Goal: Task Accomplishment & Management: Complete application form

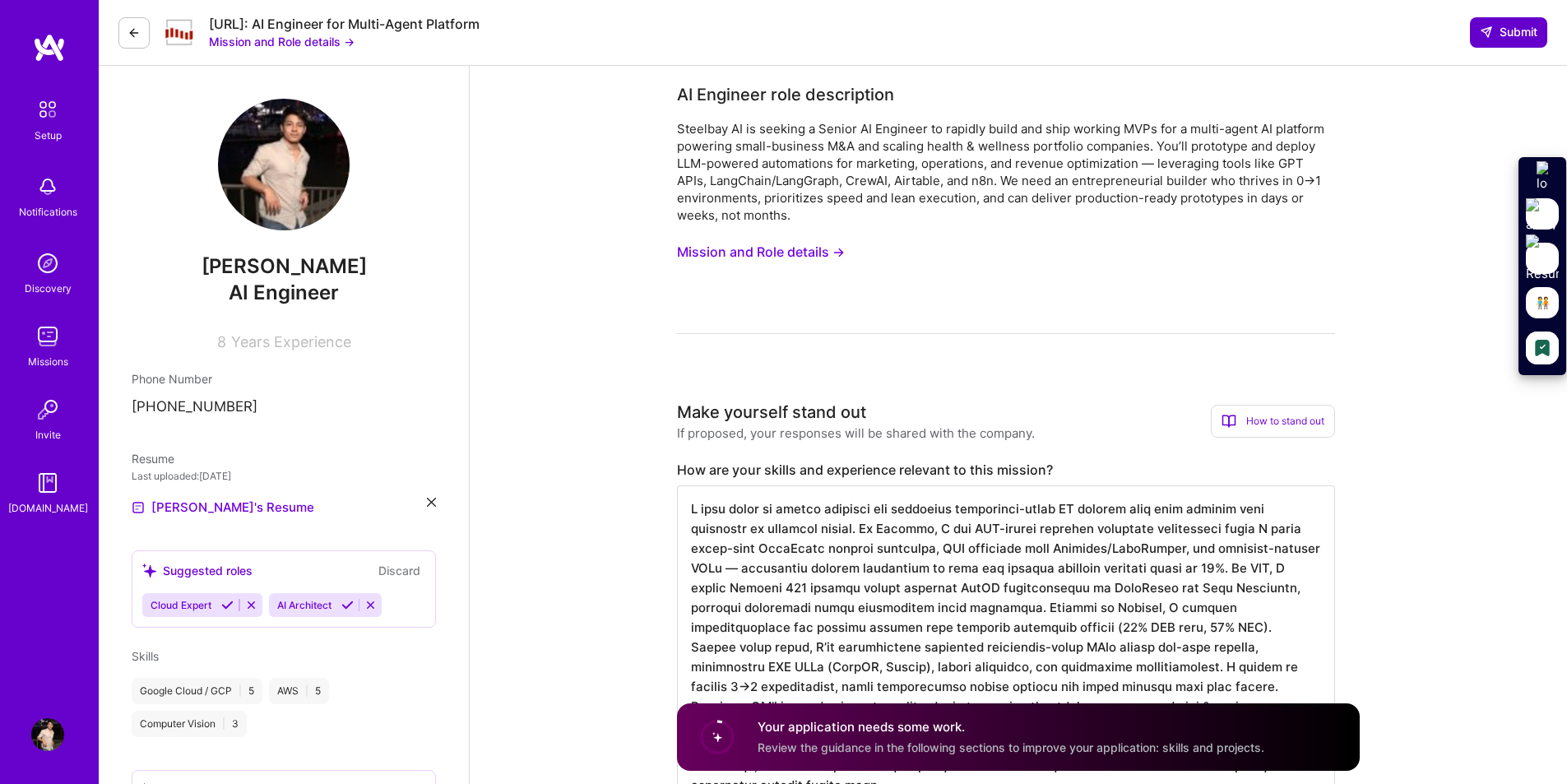
click at [1493, 29] on span "Submit" at bounding box center [1509, 32] width 58 height 16
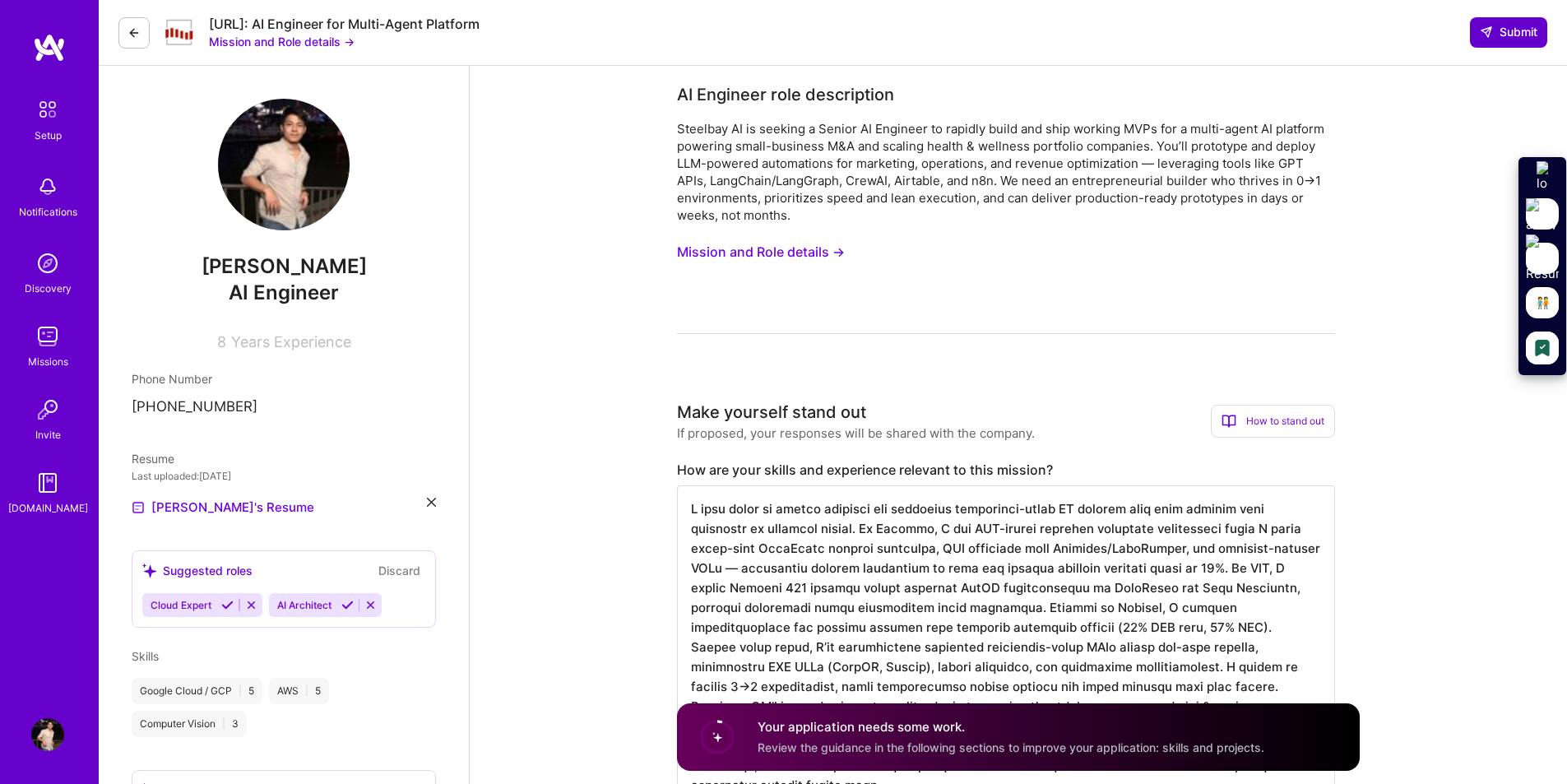
click at [1493, 29] on span "Submit" at bounding box center [1509, 32] width 58 height 16
click at [1490, 33] on icon at bounding box center [1486, 32] width 13 height 13
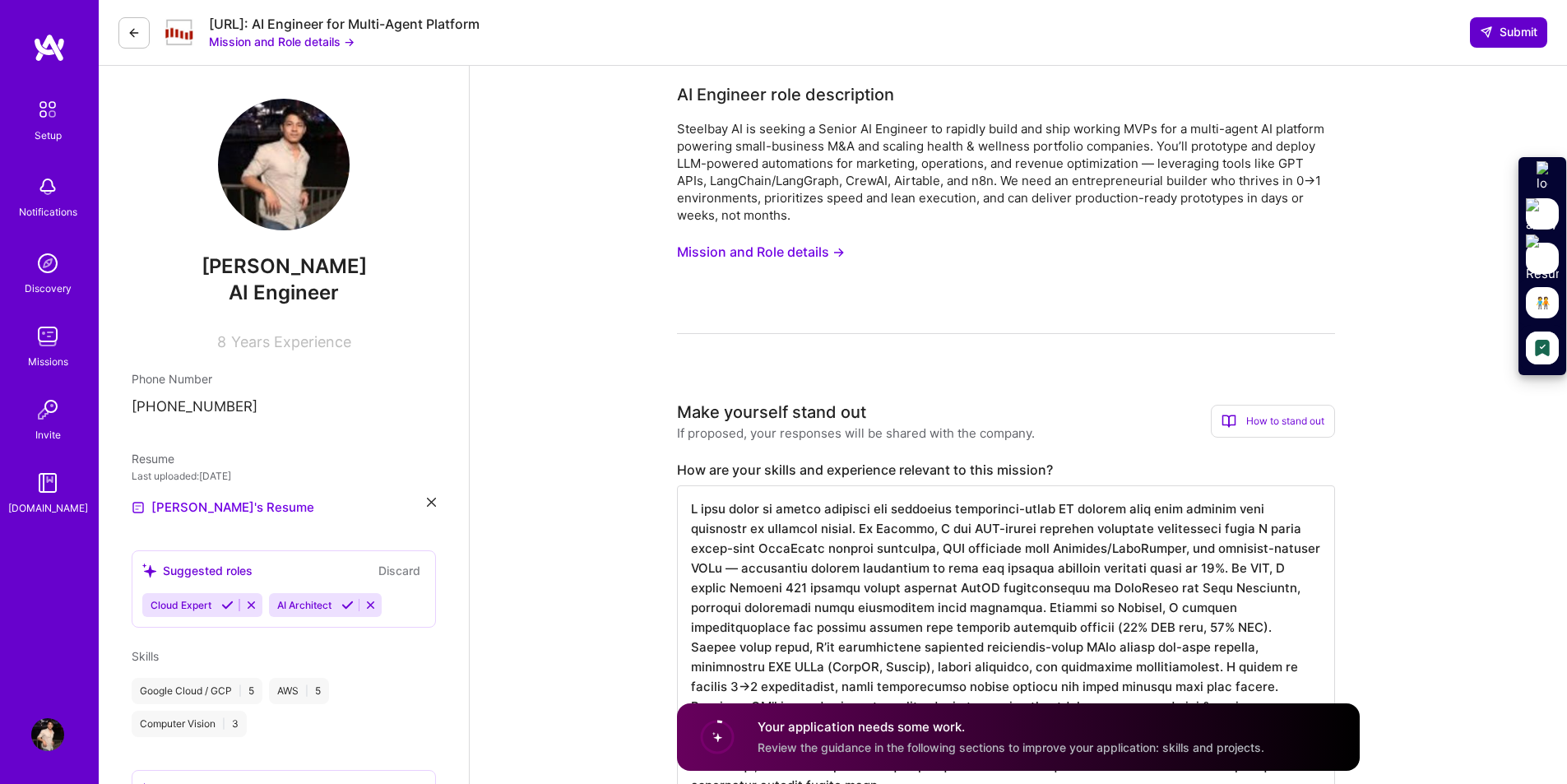
click at [1490, 33] on icon at bounding box center [1486, 32] width 13 height 13
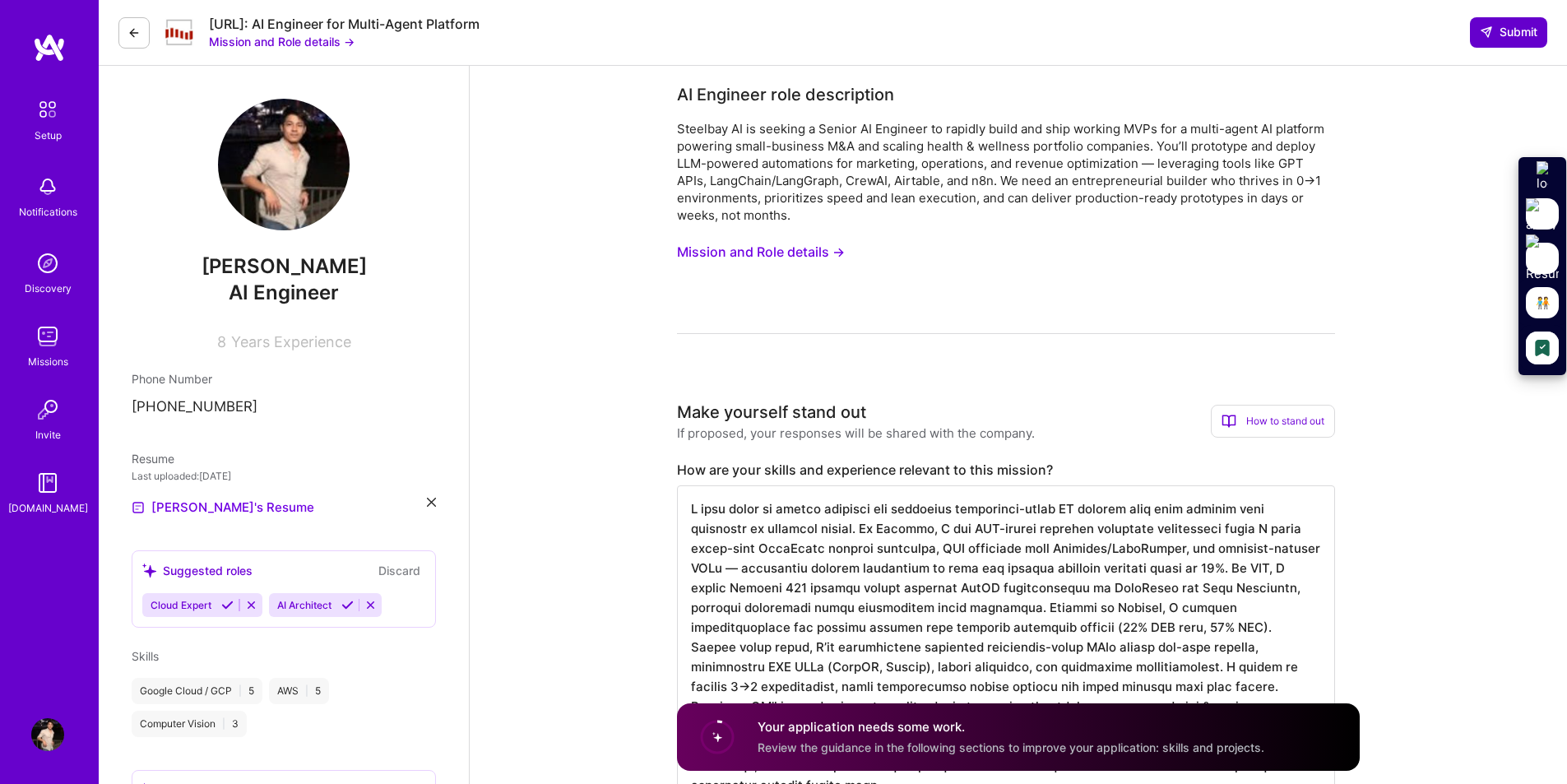
click at [1490, 33] on icon at bounding box center [1486, 32] width 13 height 13
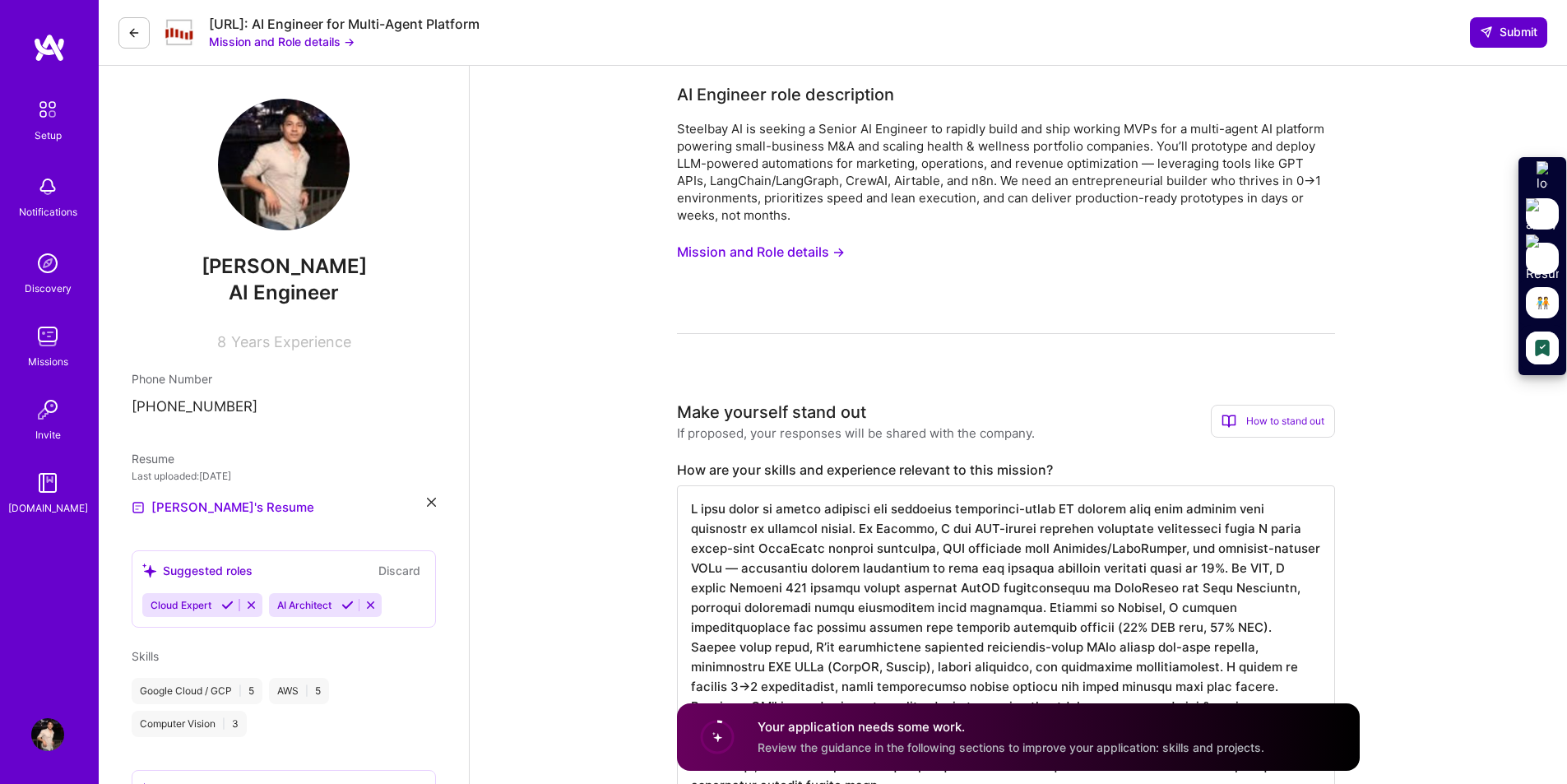
click at [1490, 33] on icon at bounding box center [1486, 32] width 13 height 13
click at [130, 34] on icon at bounding box center [134, 33] width 13 height 13
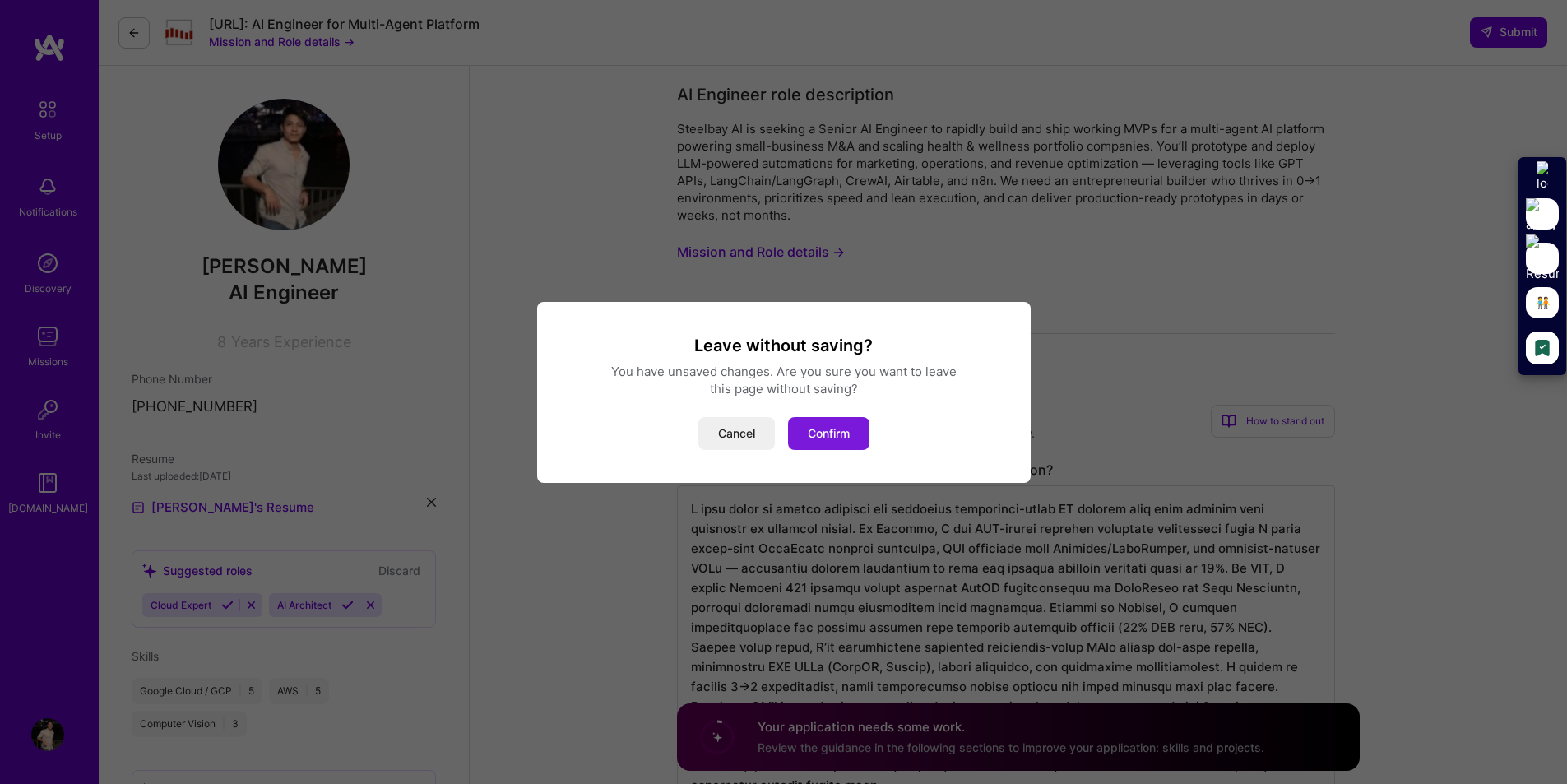
click at [828, 436] on button "Confirm" at bounding box center [829, 434] width 81 height 33
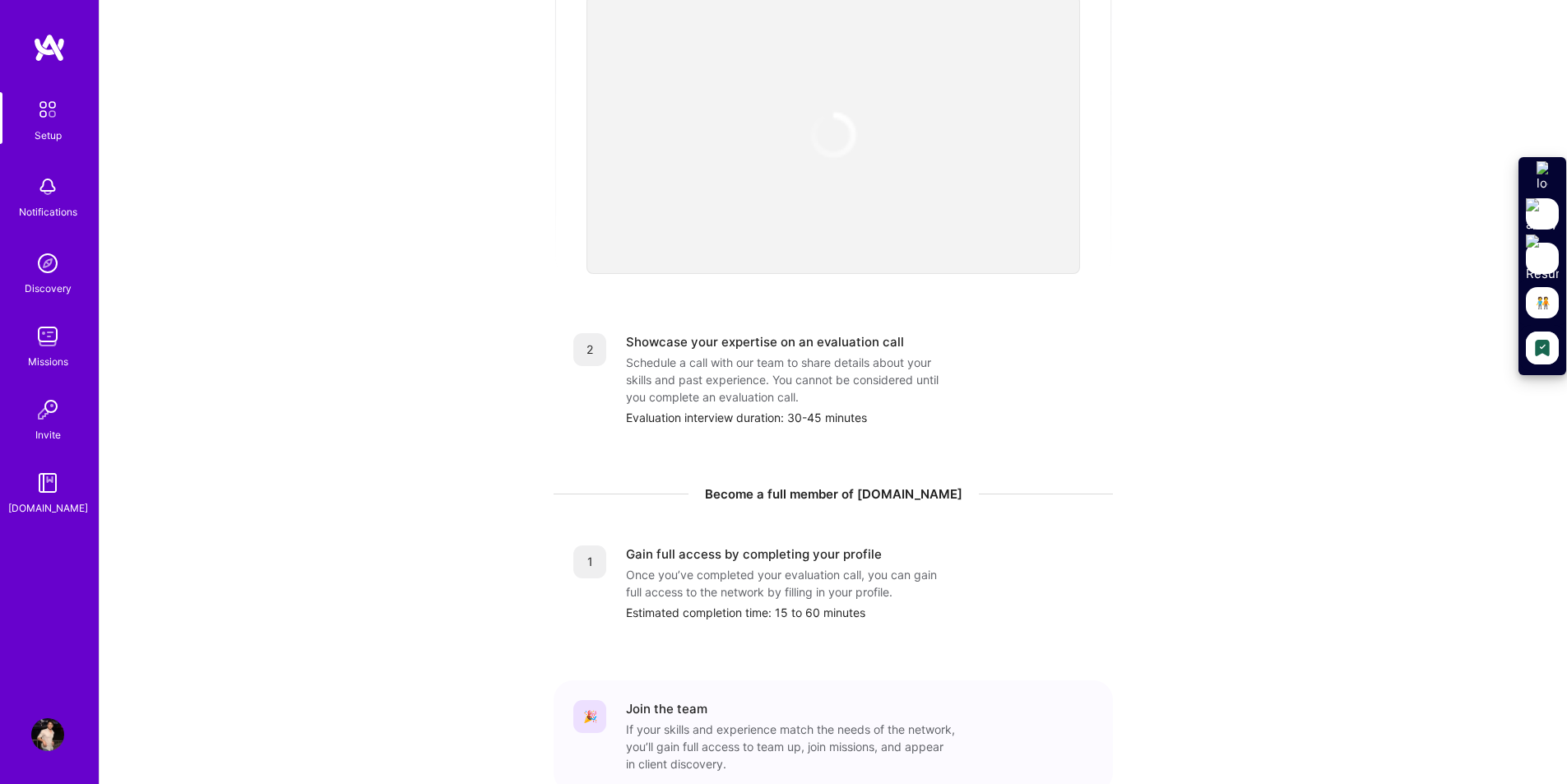
scroll to position [508, 0]
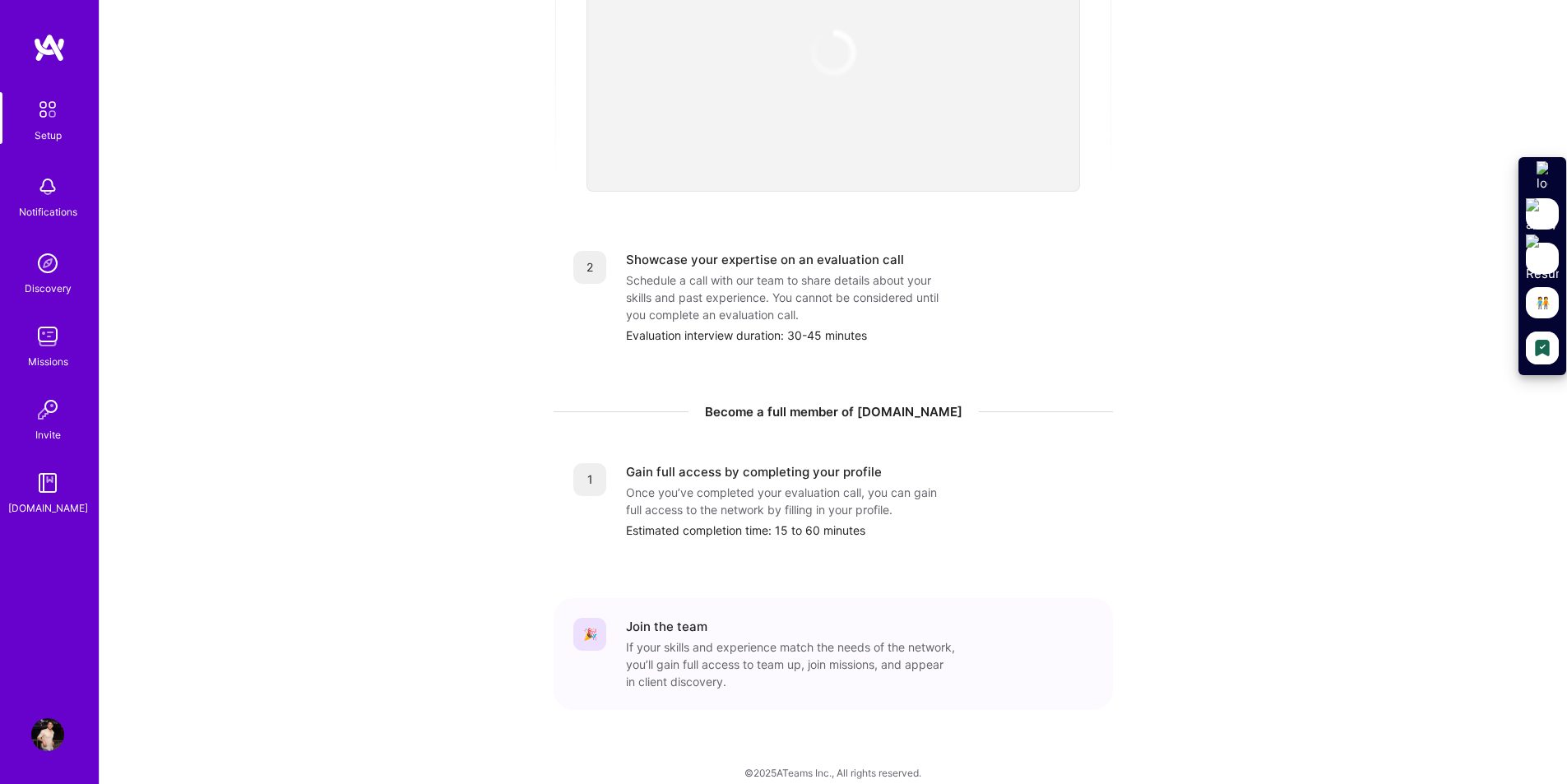
click at [814, 304] on div "Schedule a call with our team to share details about your skills and past exper…" at bounding box center [791, 297] width 329 height 52
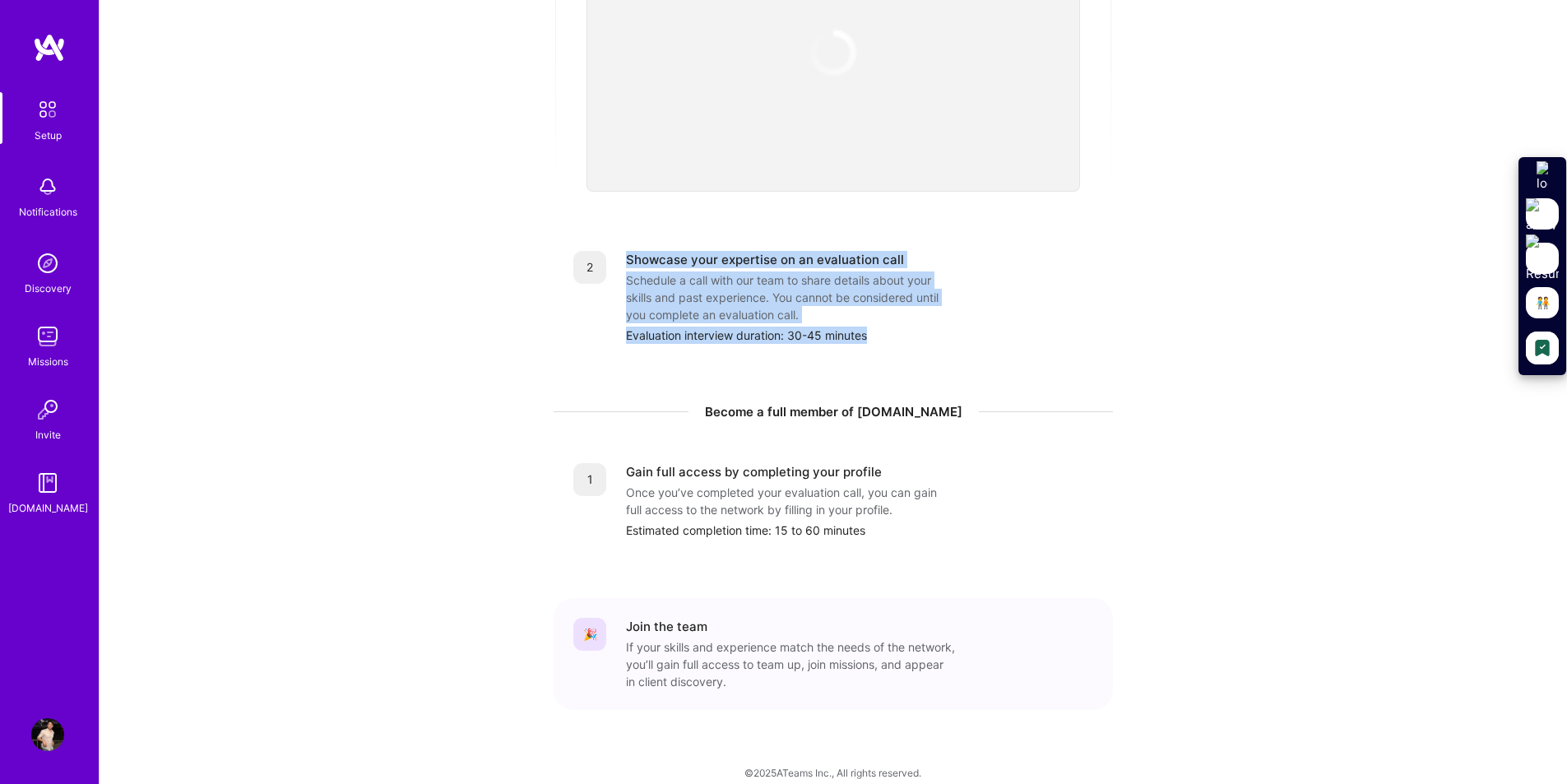
drag, startPoint x: 832, startPoint y: 307, endPoint x: 625, endPoint y: 267, distance: 210.8
click at [609, 261] on div "2 Showcase your expertise on an evaluation call Schedule a call with our team t…" at bounding box center [834, 297] width 560 height 132
click at [935, 291] on div "Schedule a call with our team to share details about your skills and past exper…" at bounding box center [791, 297] width 329 height 52
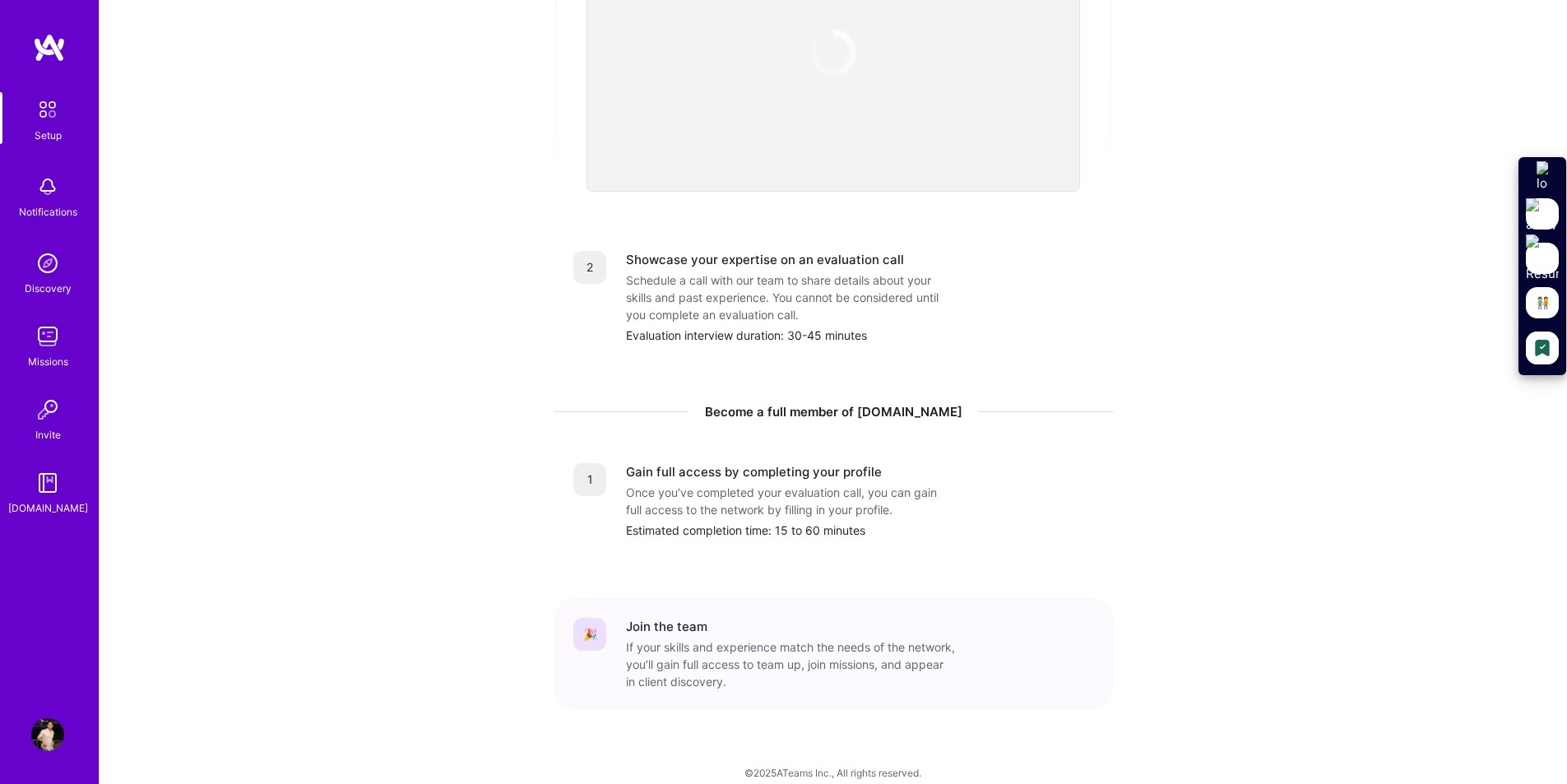
scroll to position [426, 0]
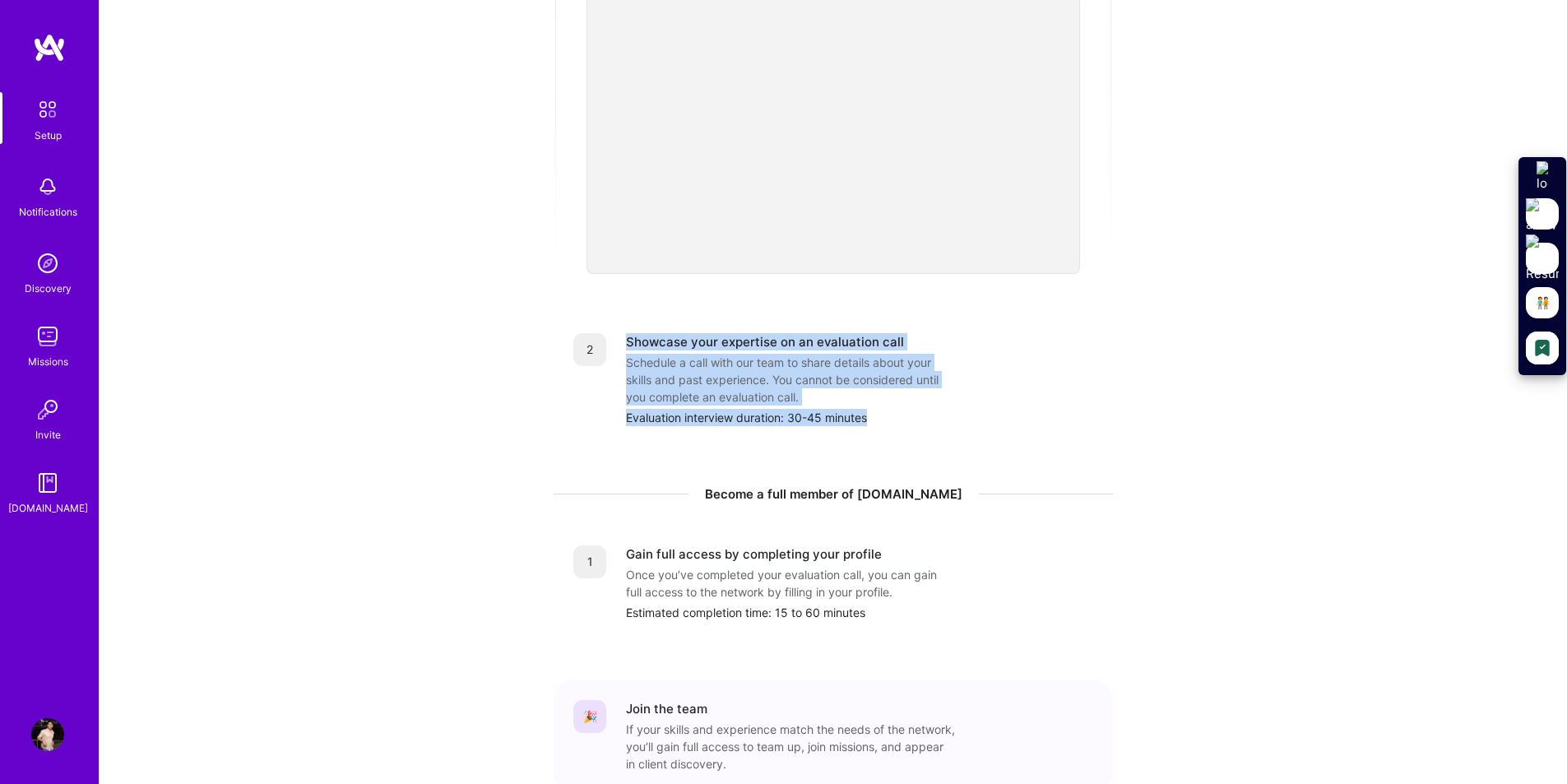
drag, startPoint x: 624, startPoint y: 323, endPoint x: 939, endPoint y: 405, distance: 325.5
click at [939, 404] on div "2 Showcase your expertise on an evaluation call Schedule a call with our team t…" at bounding box center [834, 379] width 520 height 93
click at [940, 409] on div "Evaluation interview duration: 30-45 minutes" at bounding box center [860, 417] width 467 height 17
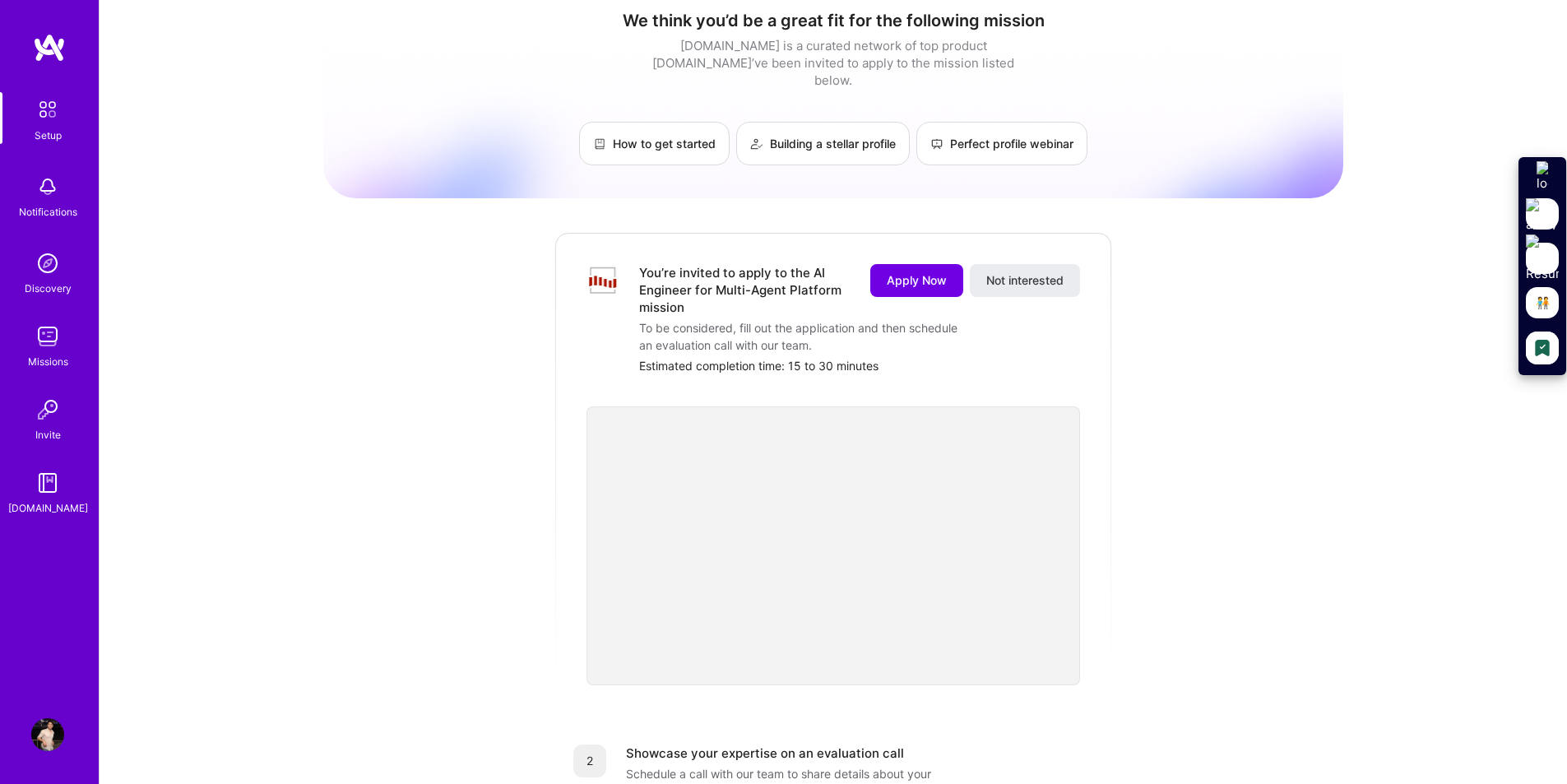
scroll to position [97, 0]
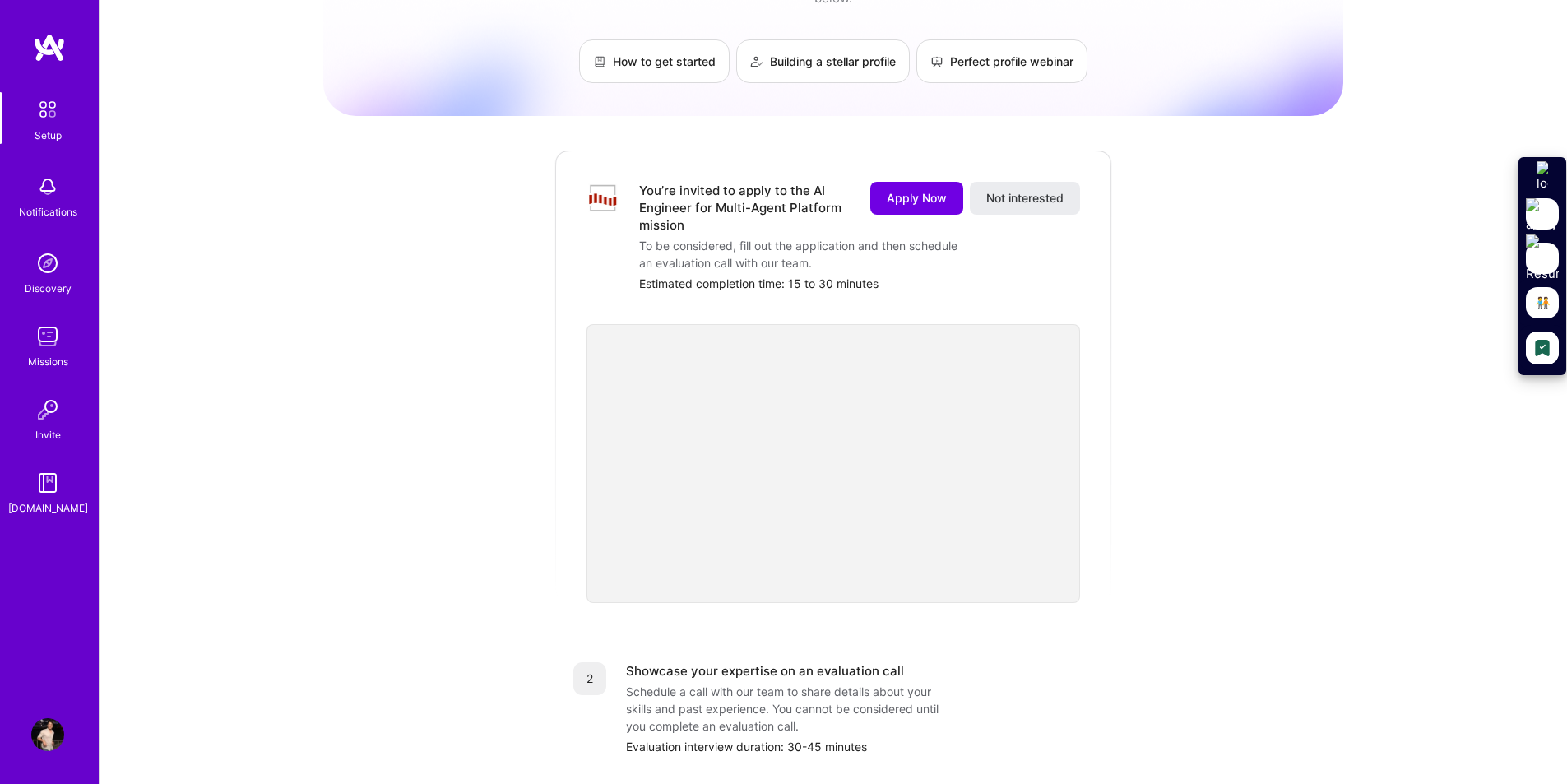
click at [30, 109] on img at bounding box center [48, 109] width 35 height 35
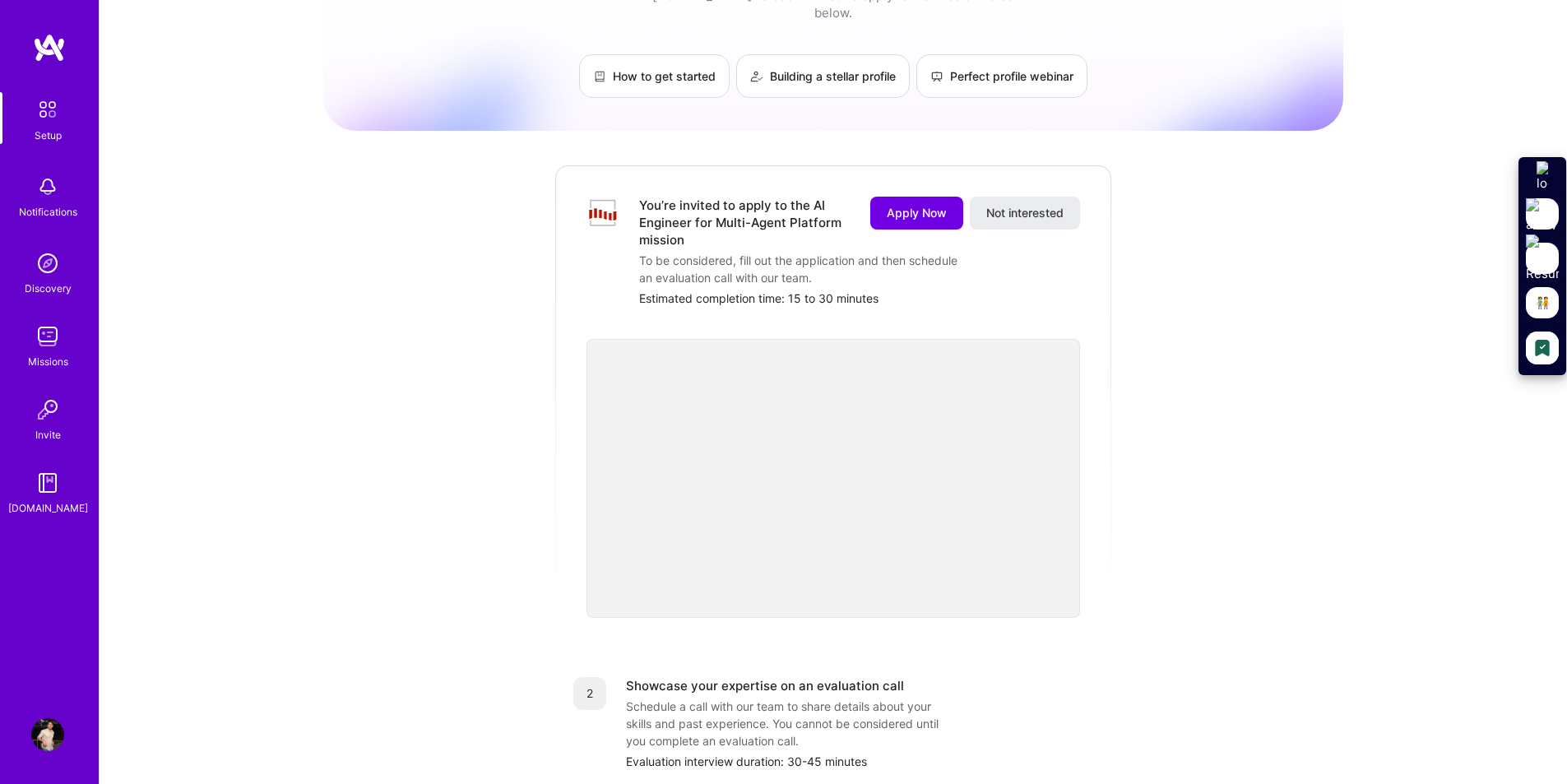
scroll to position [165, 0]
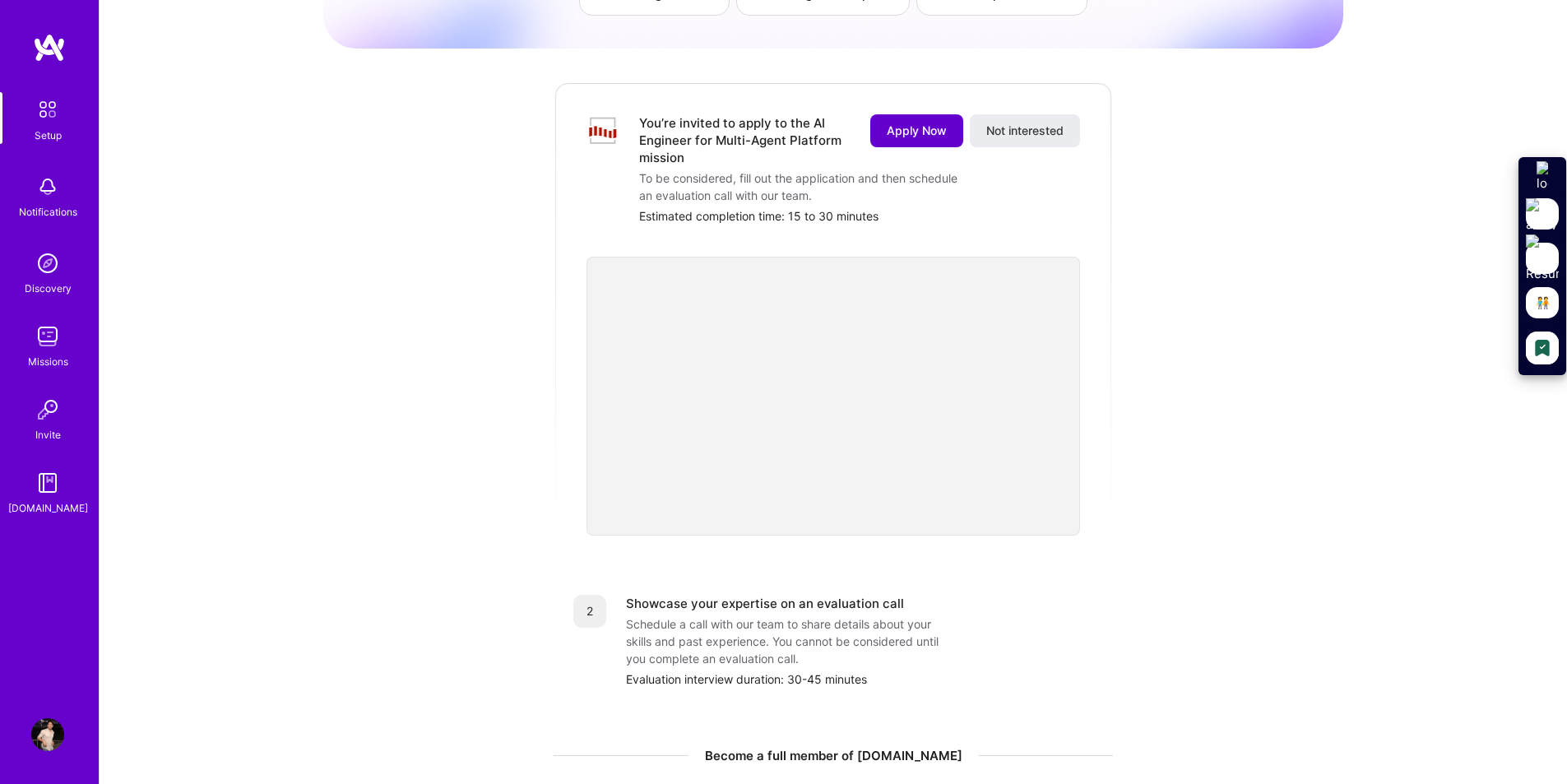
click at [918, 123] on span "Apply Now" at bounding box center [916, 131] width 60 height 16
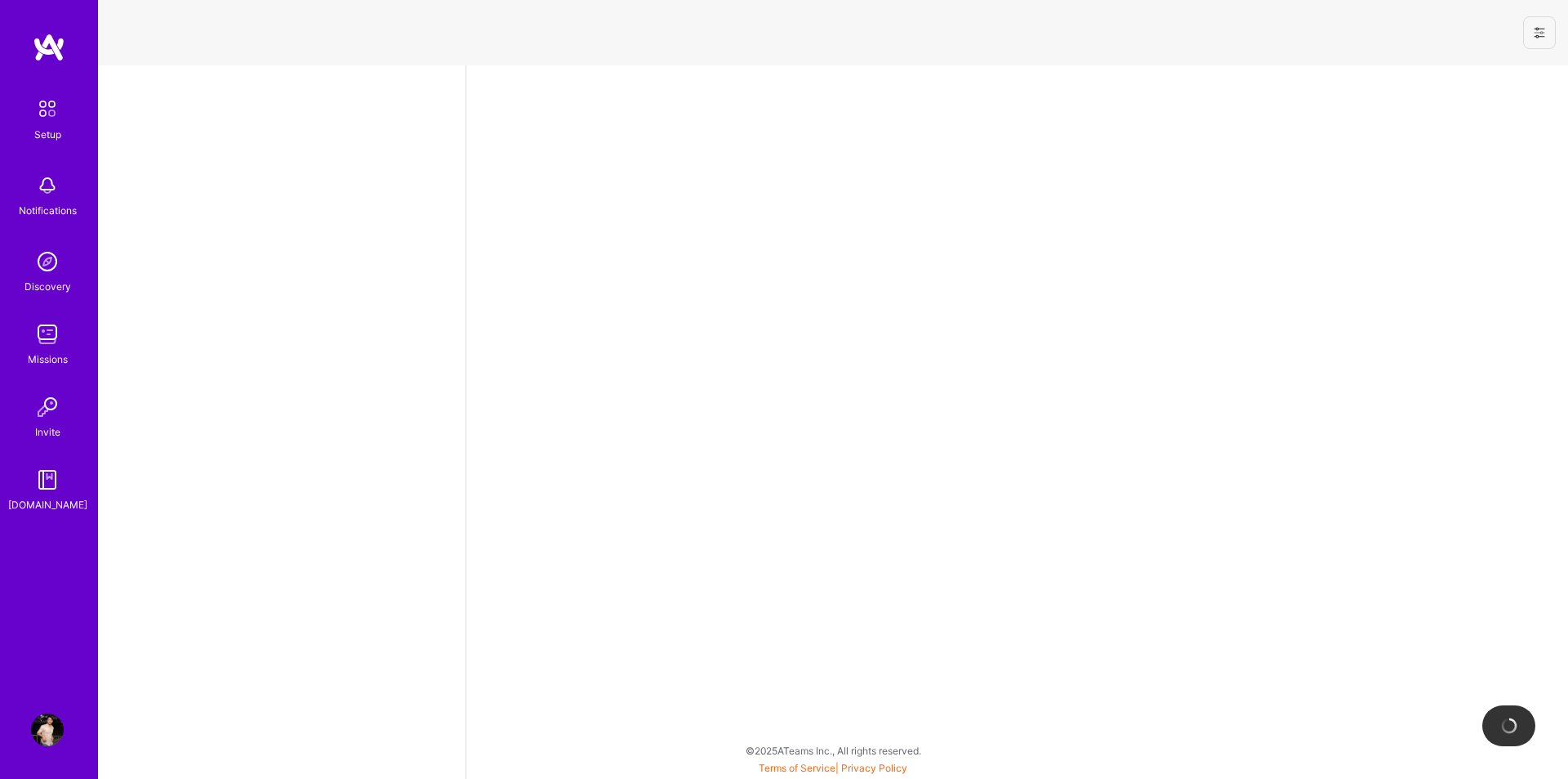
select select "US"
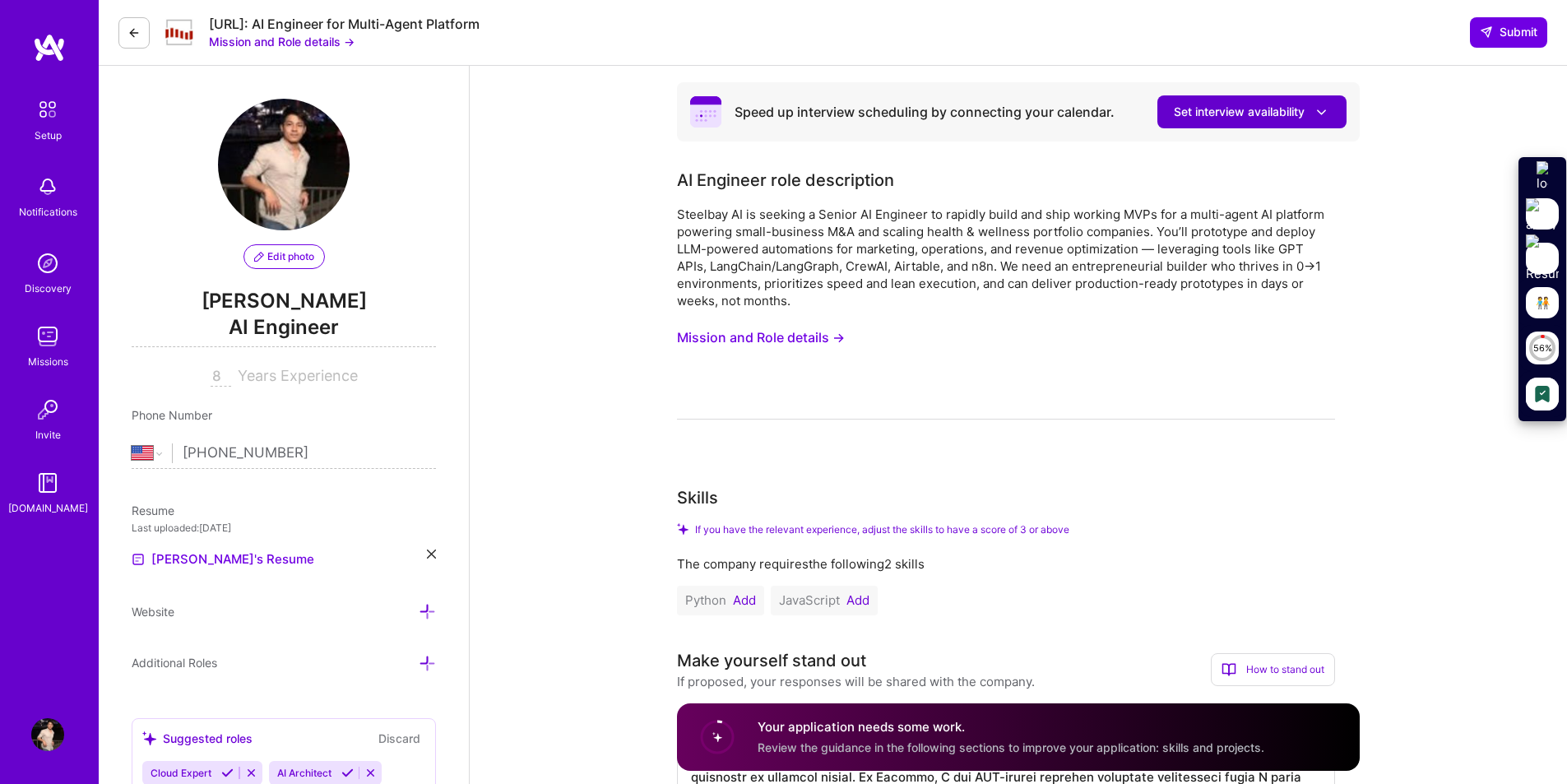
click at [1244, 113] on span "Set interview availability" at bounding box center [1252, 112] width 156 height 17
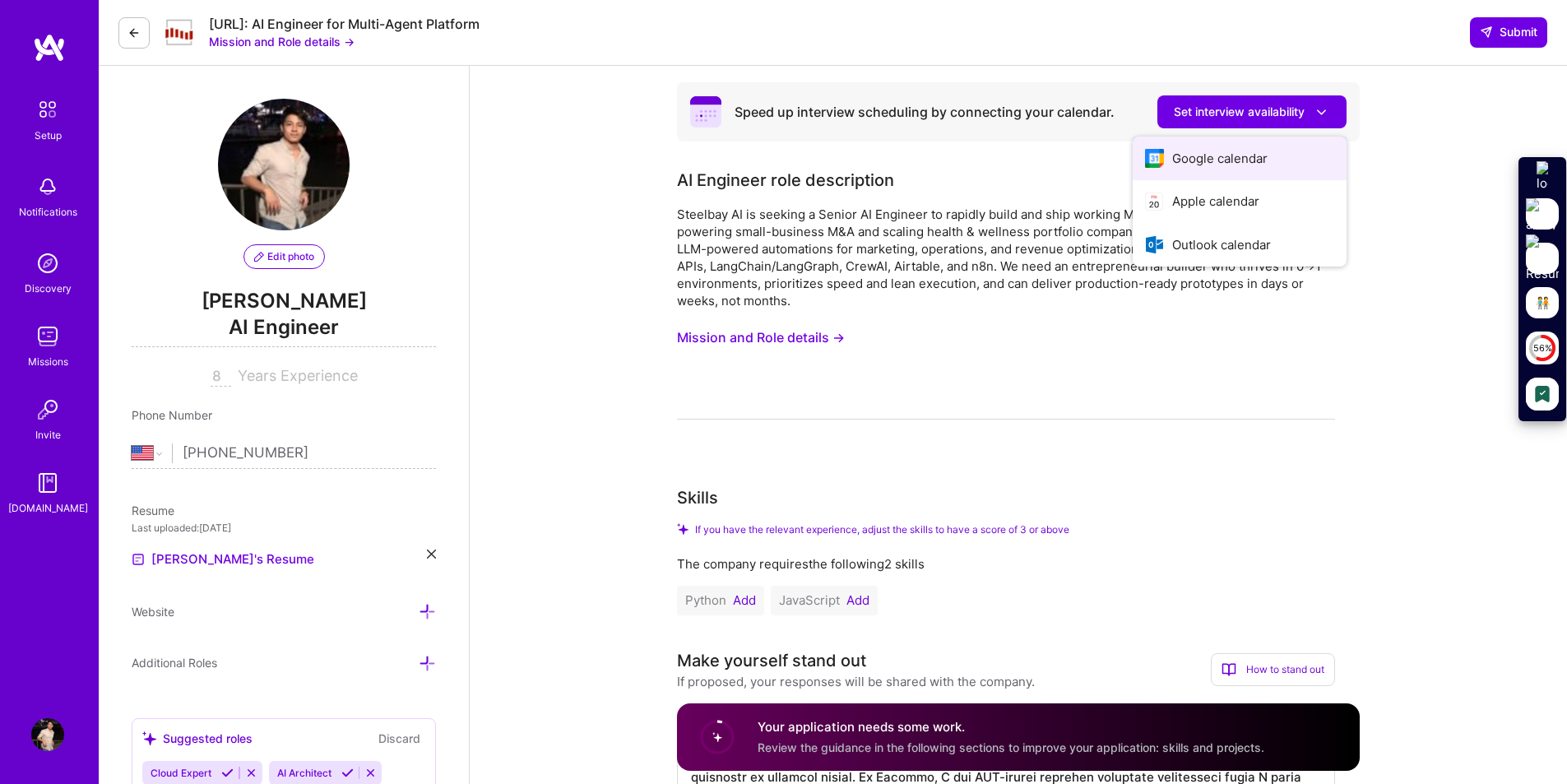
click at [1230, 160] on button "Google calendar" at bounding box center [1239, 158] width 214 height 44
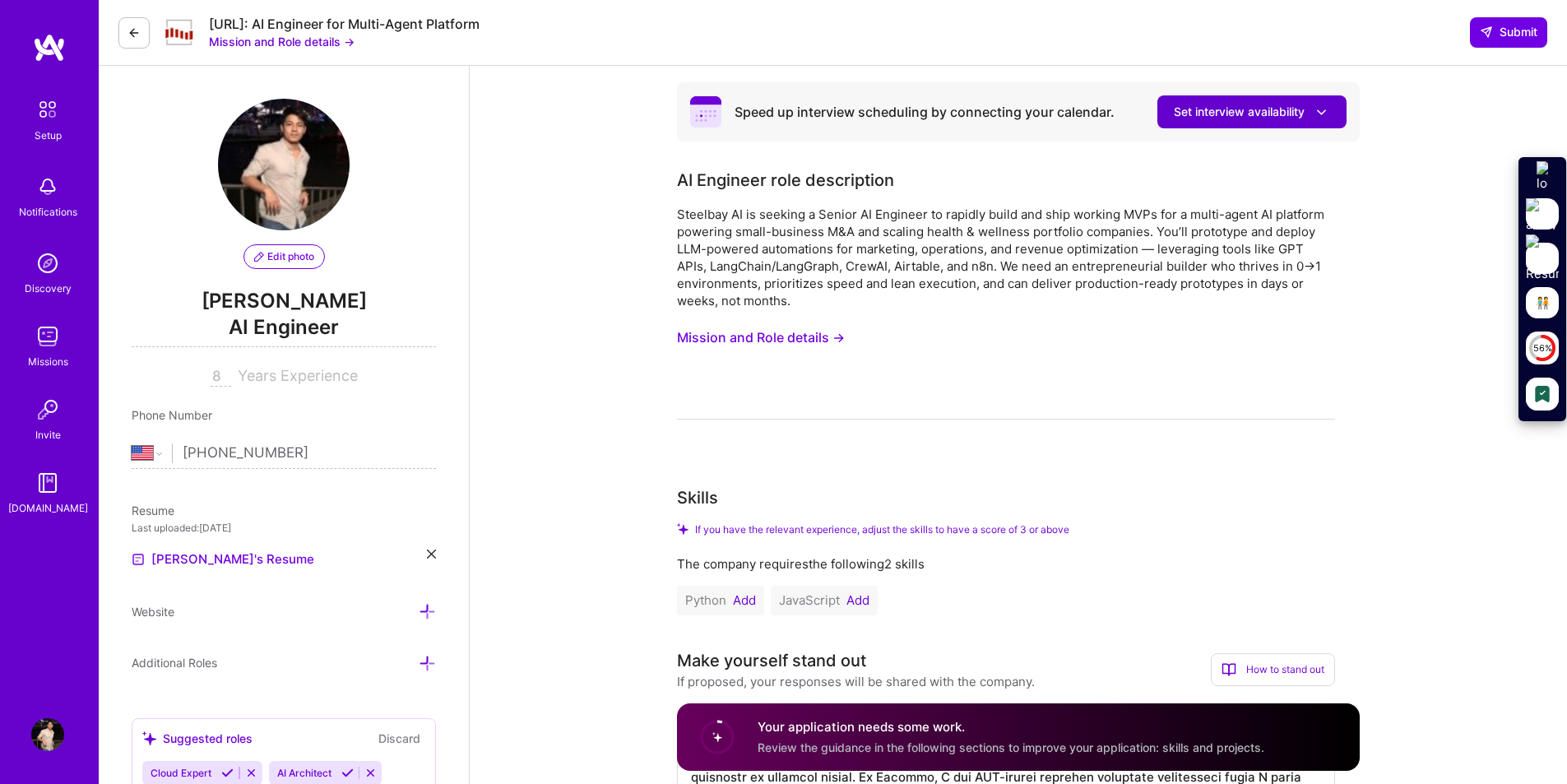
click at [1321, 110] on icon at bounding box center [1321, 112] width 17 height 17
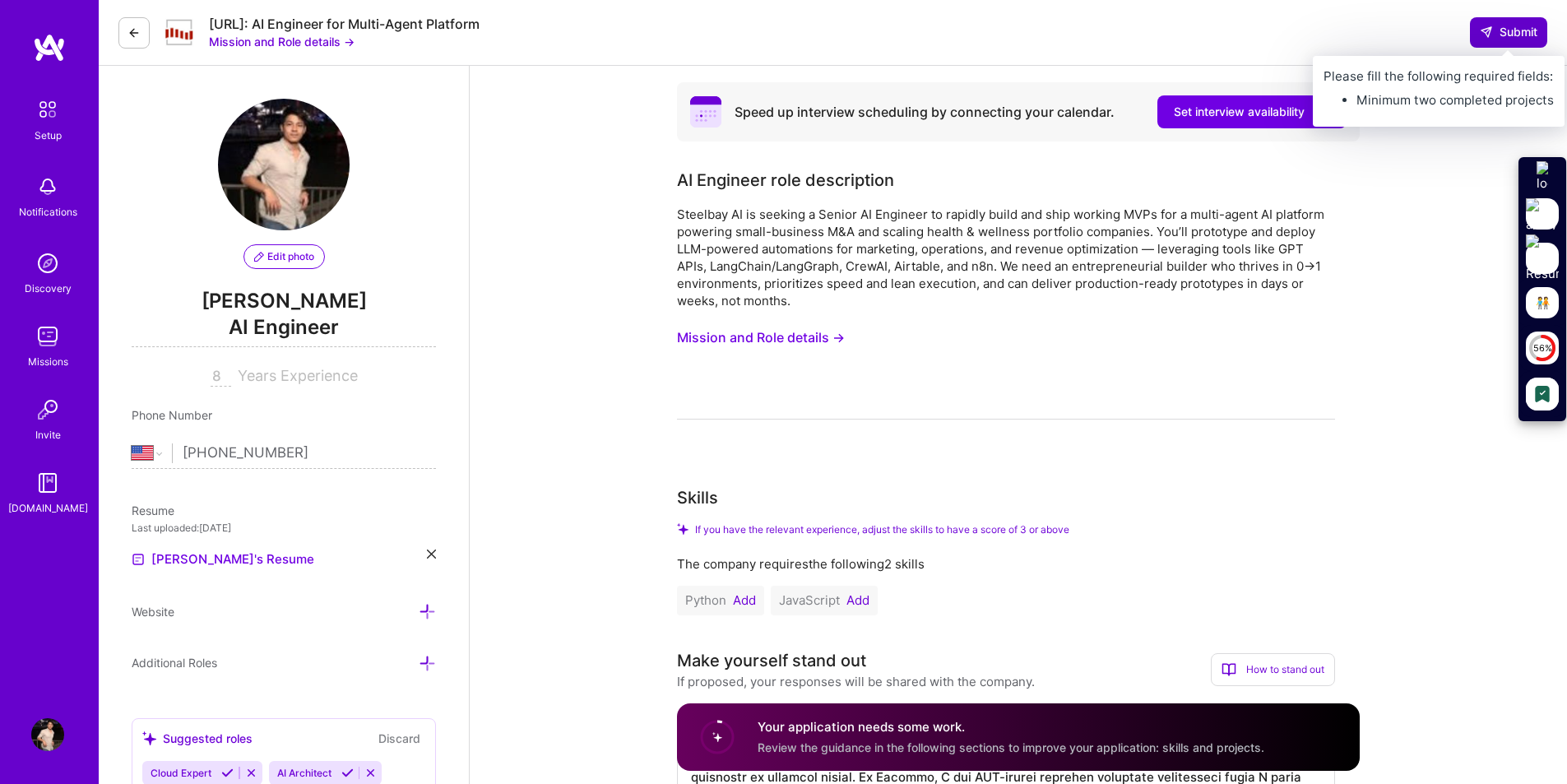
click at [1506, 34] on span "Submit" at bounding box center [1509, 32] width 58 height 16
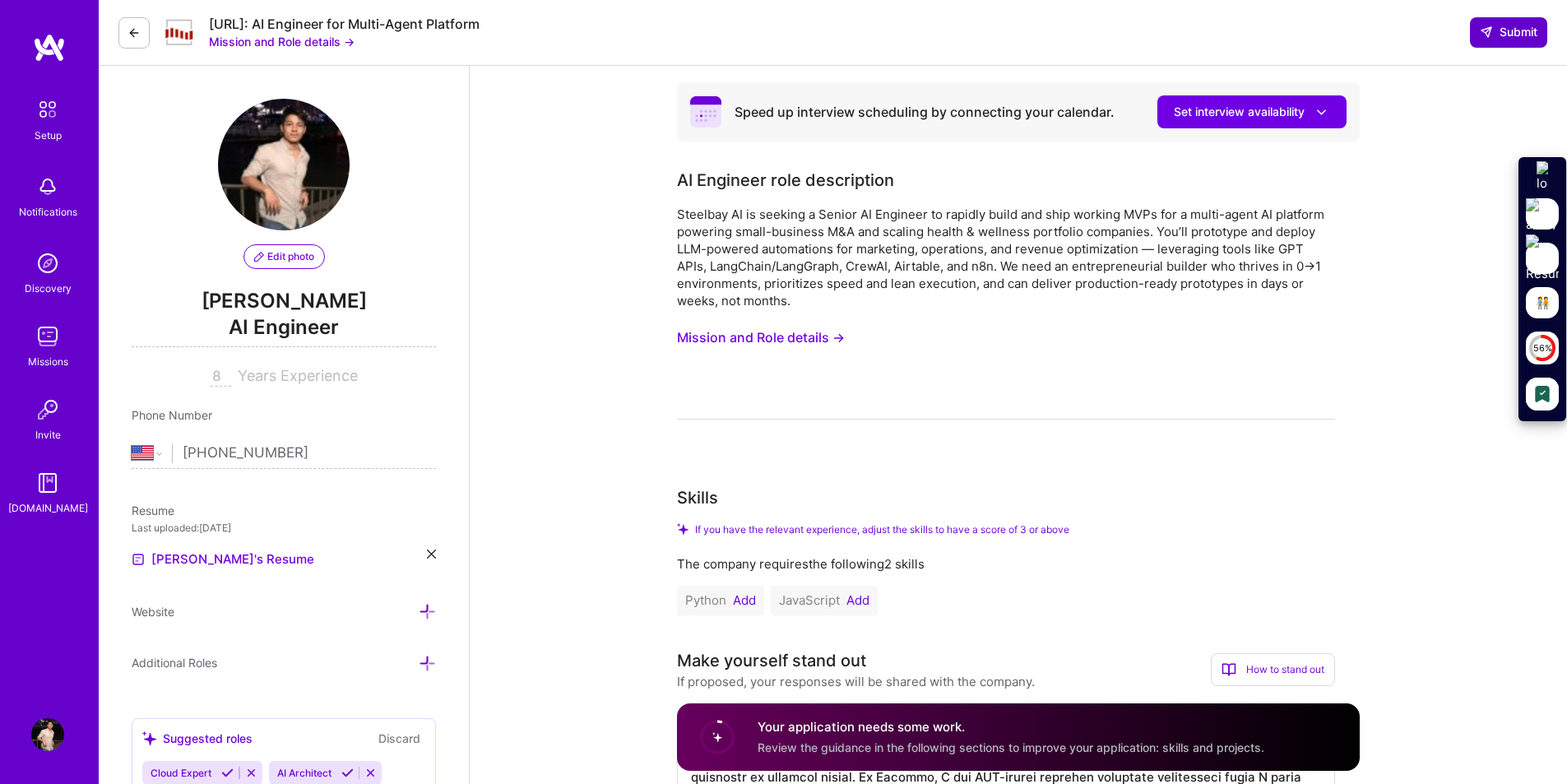
click at [1506, 34] on span "Submit" at bounding box center [1509, 32] width 58 height 16
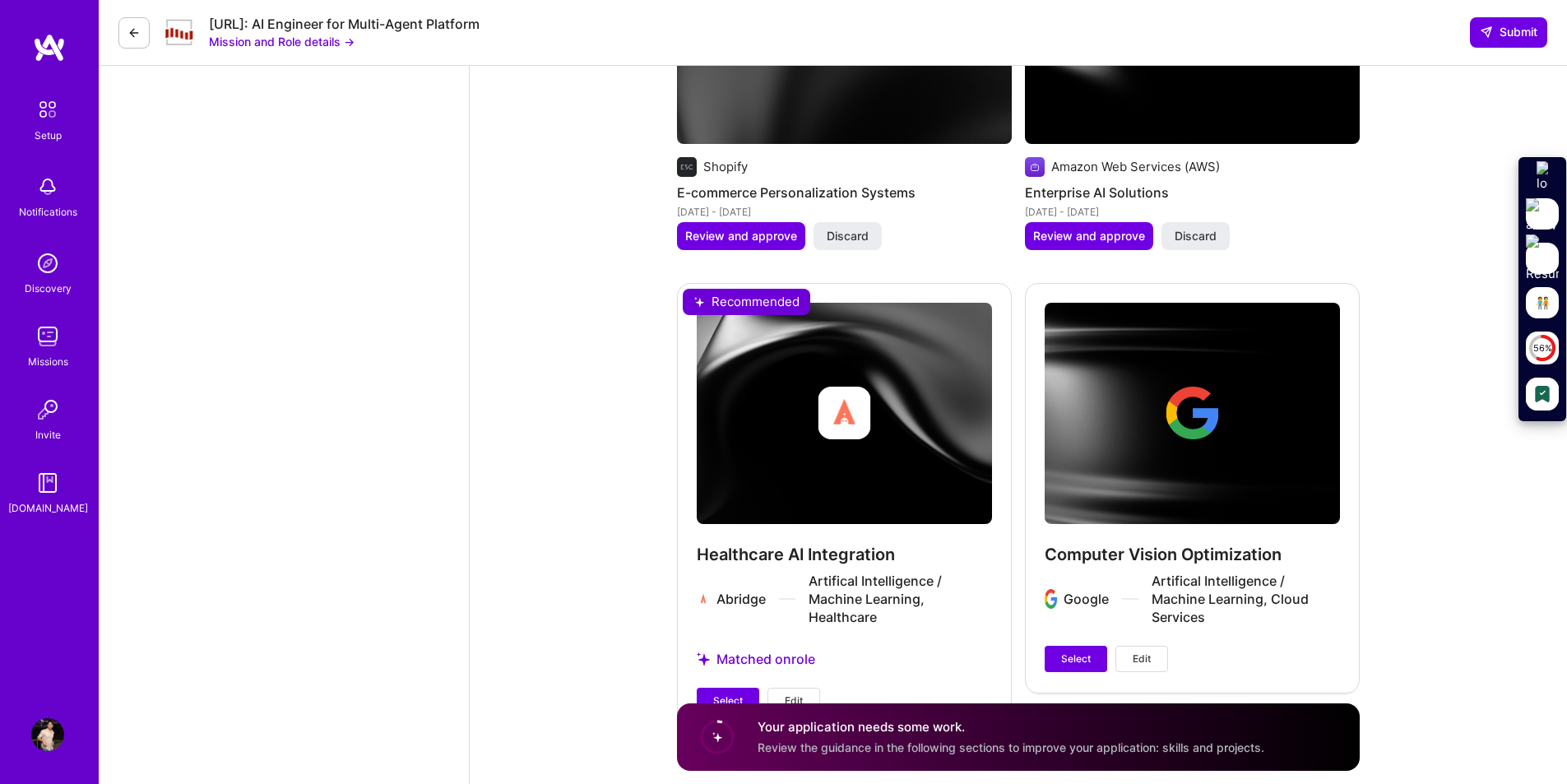
scroll to position [2995, 0]
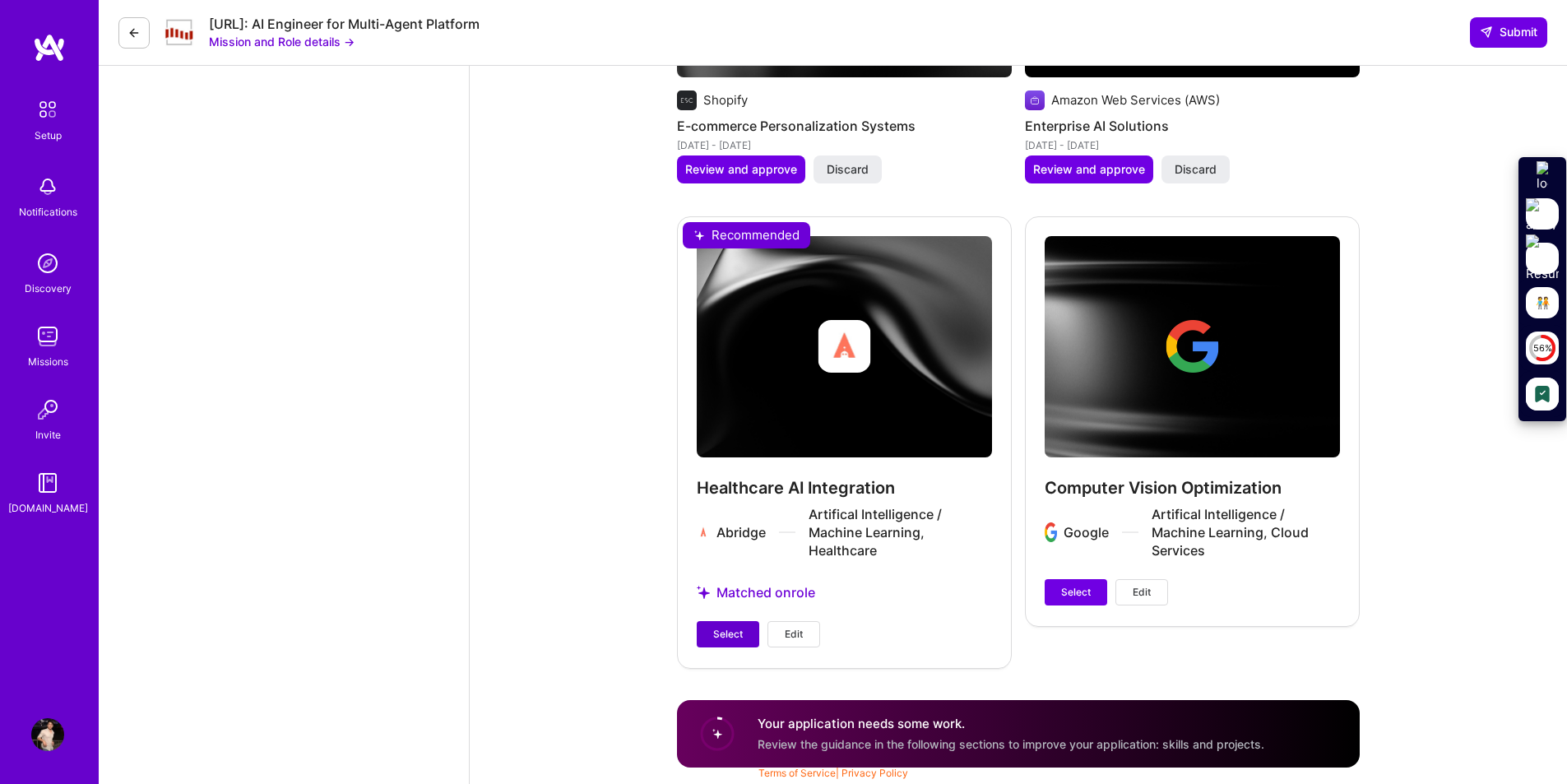
click at [731, 631] on span "Select" at bounding box center [728, 634] width 30 height 15
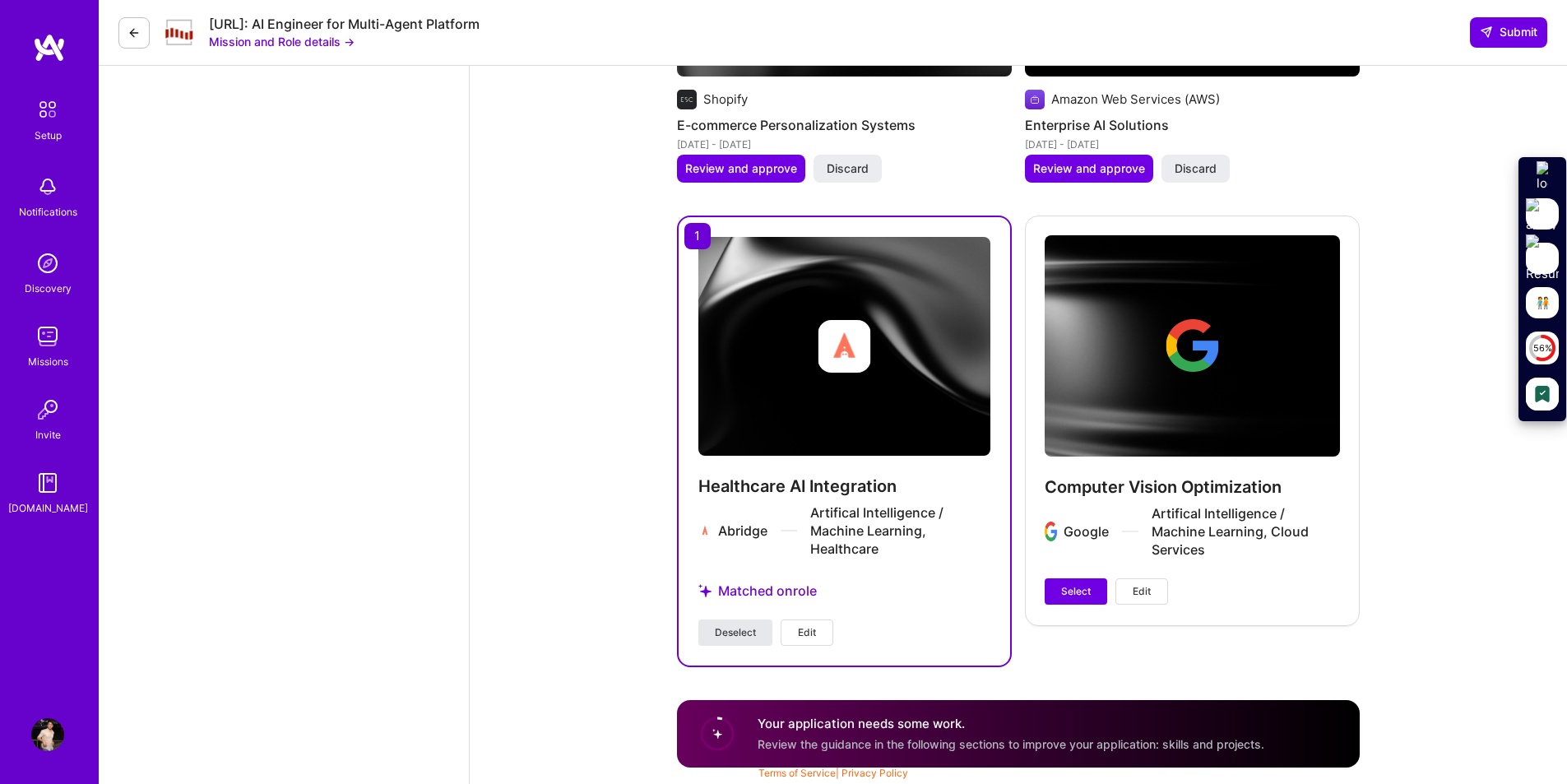
scroll to position [2981, 0]
click at [1055, 593] on button "Select" at bounding box center [1076, 591] width 63 height 26
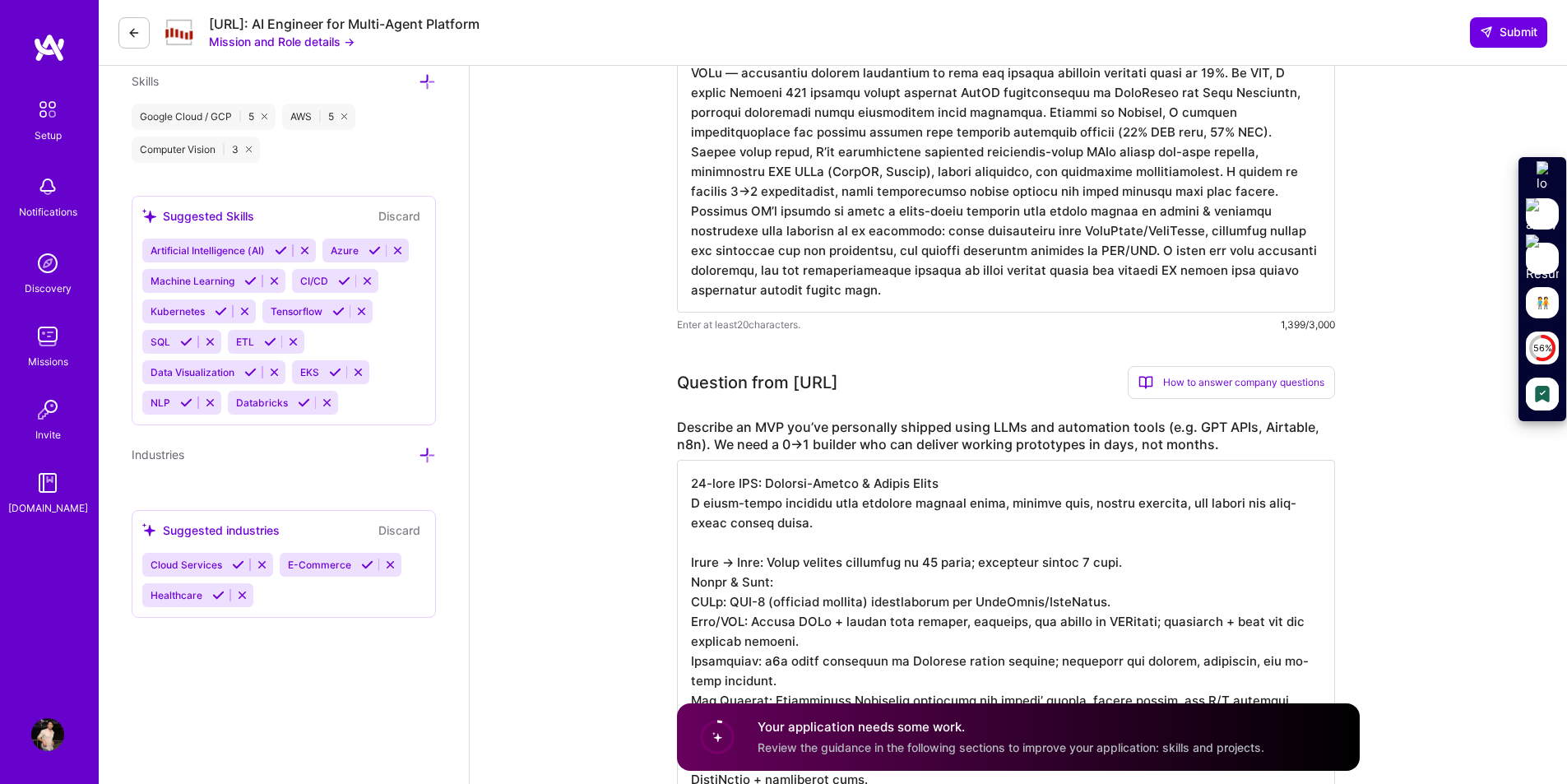
scroll to position [0, 0]
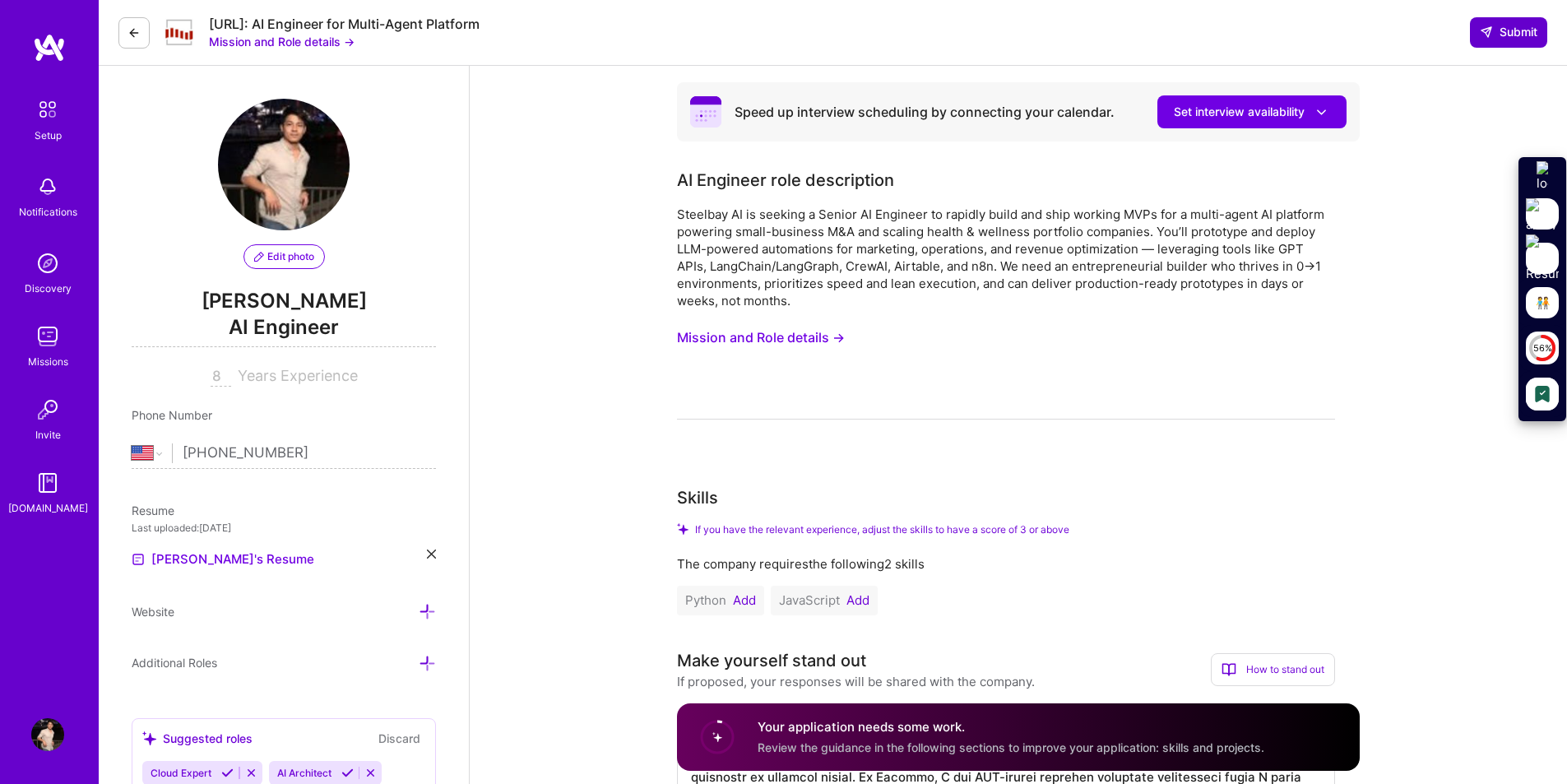
click at [1513, 41] on button "Submit" at bounding box center [1509, 32] width 77 height 30
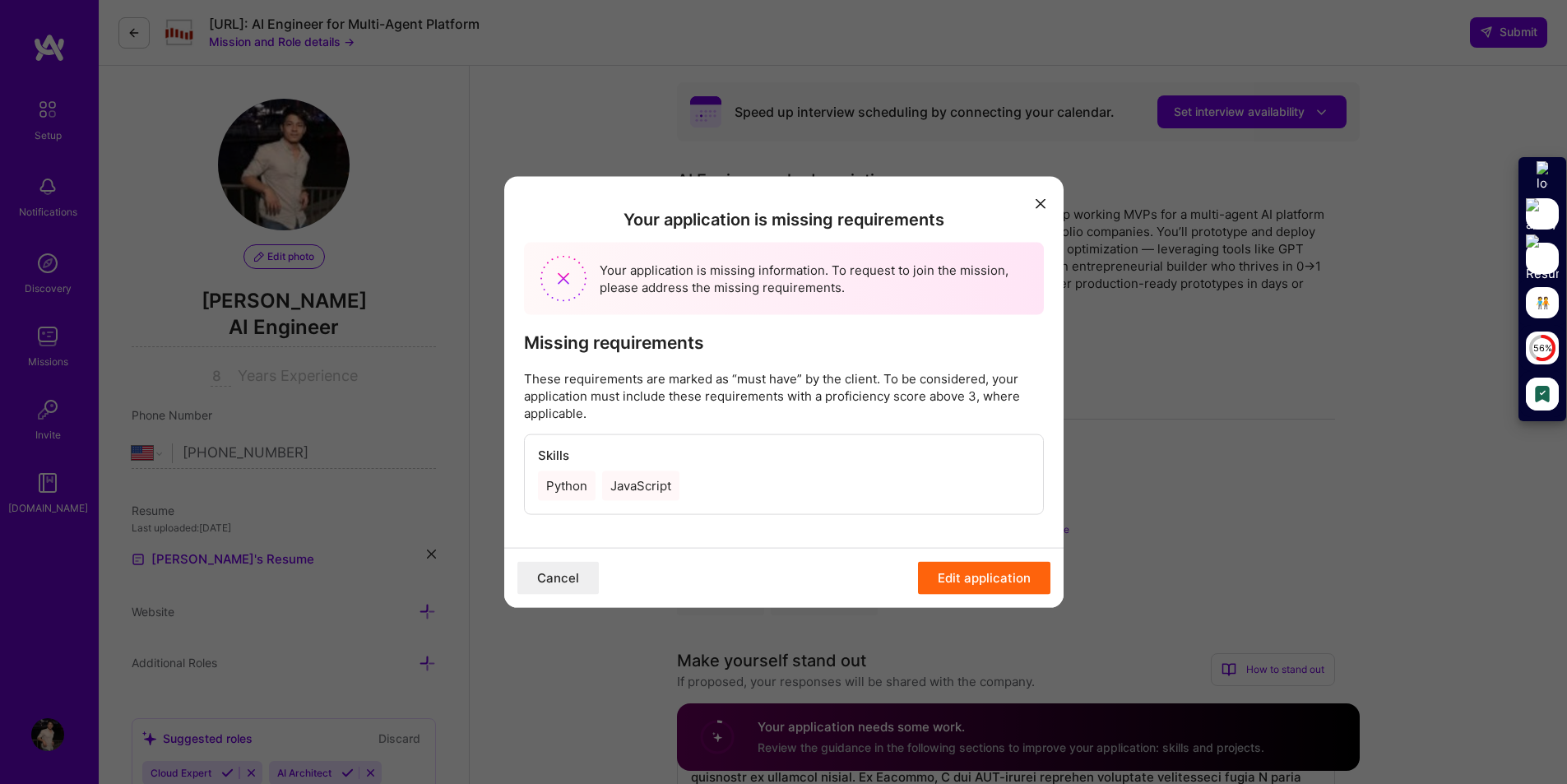
click at [1038, 209] on button "modal" at bounding box center [1040, 202] width 20 height 27
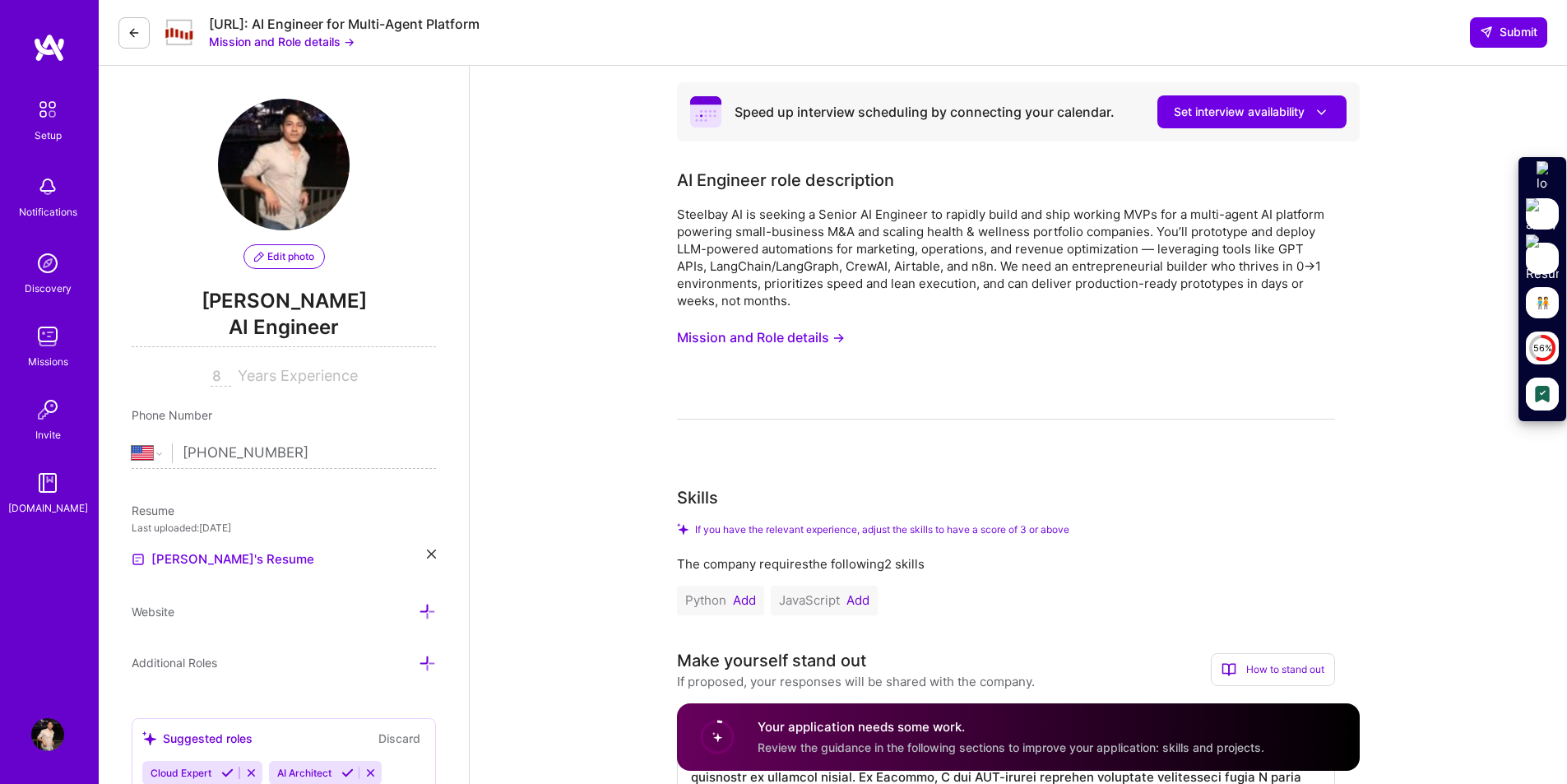
scroll to position [247, 0]
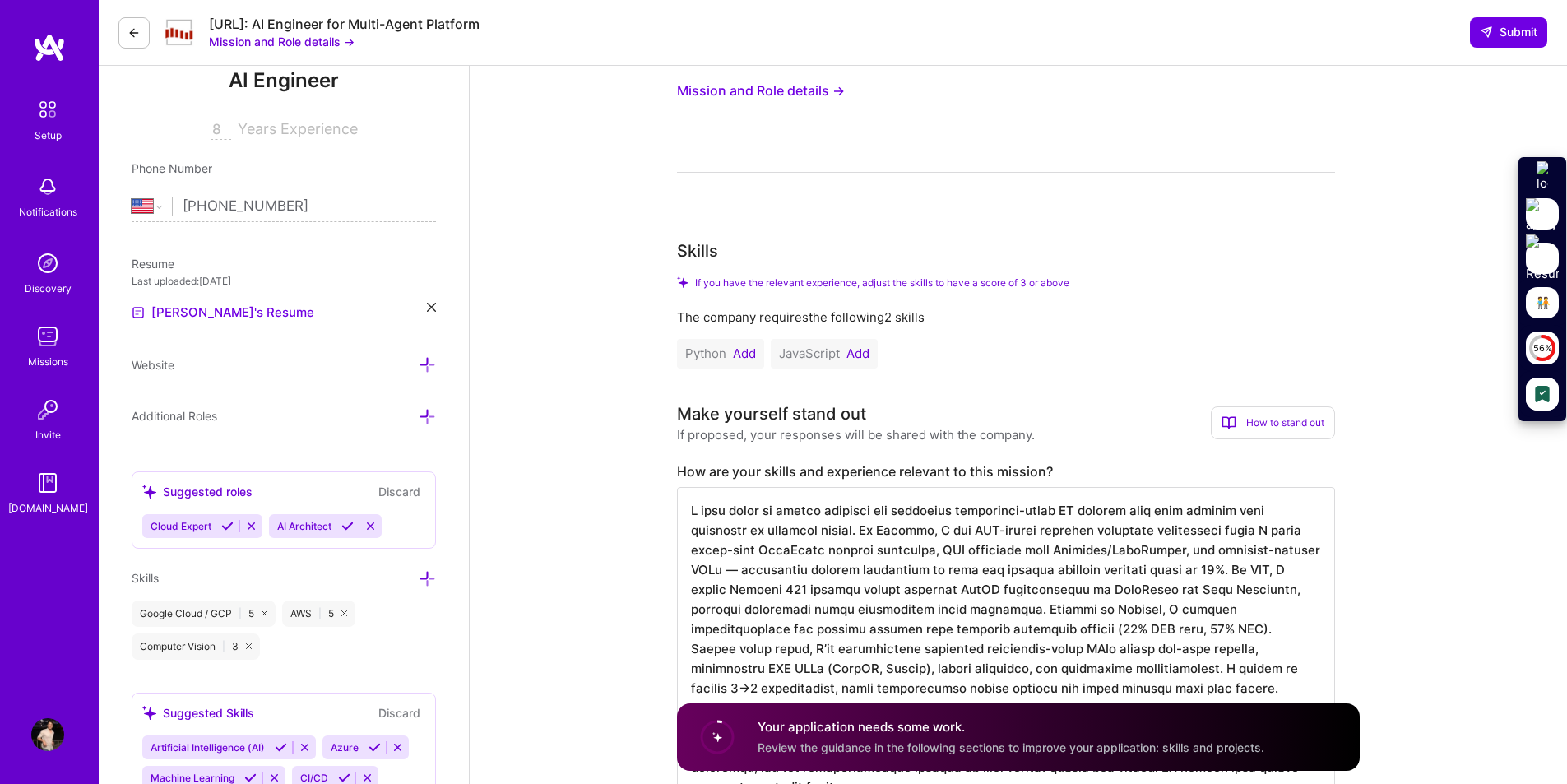
click at [747, 355] on button "Add" at bounding box center [745, 354] width 23 height 13
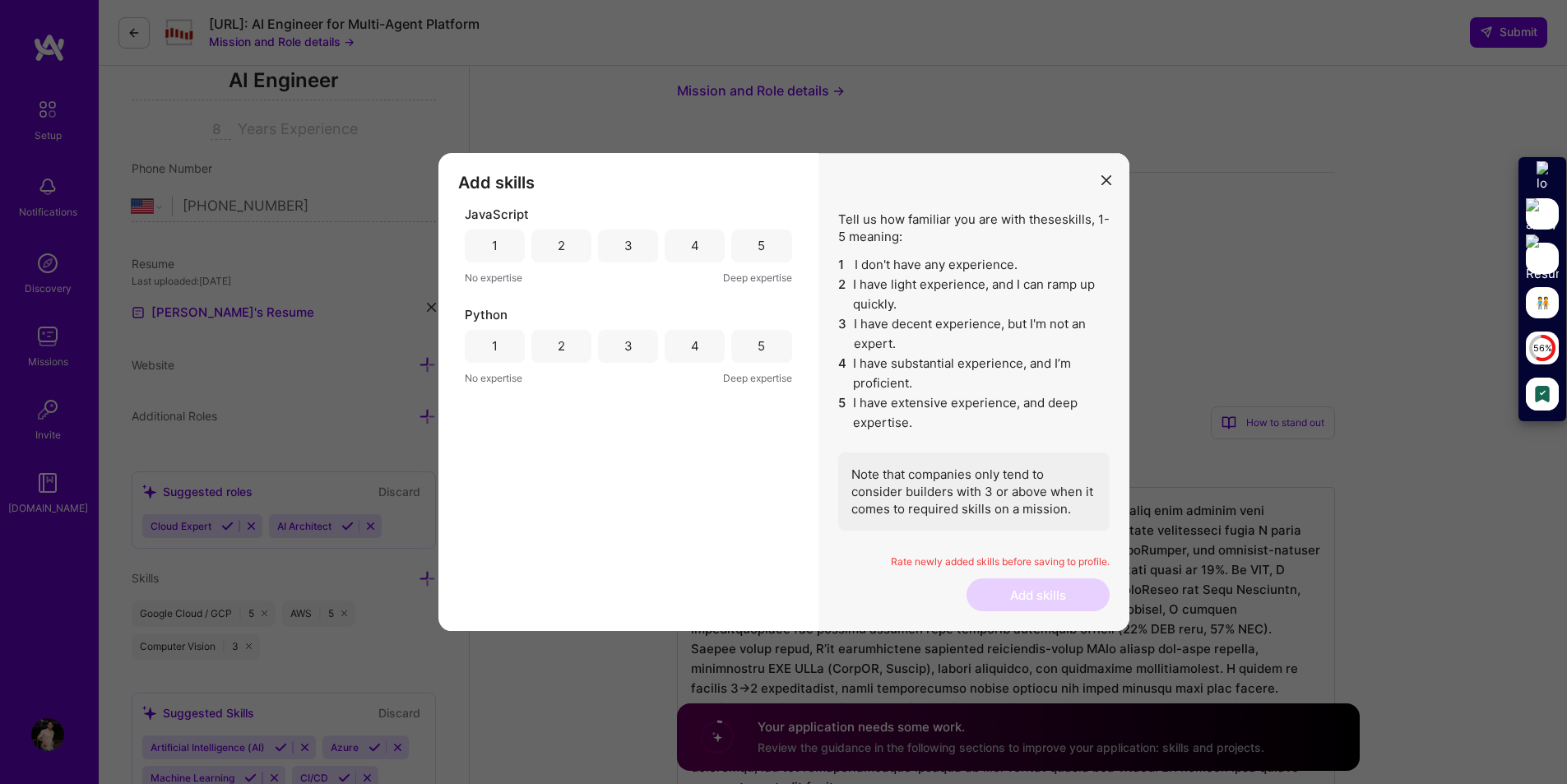
click at [763, 247] on div "5" at bounding box center [761, 245] width 7 height 17
click at [762, 355] on div "5" at bounding box center [761, 346] width 60 height 33
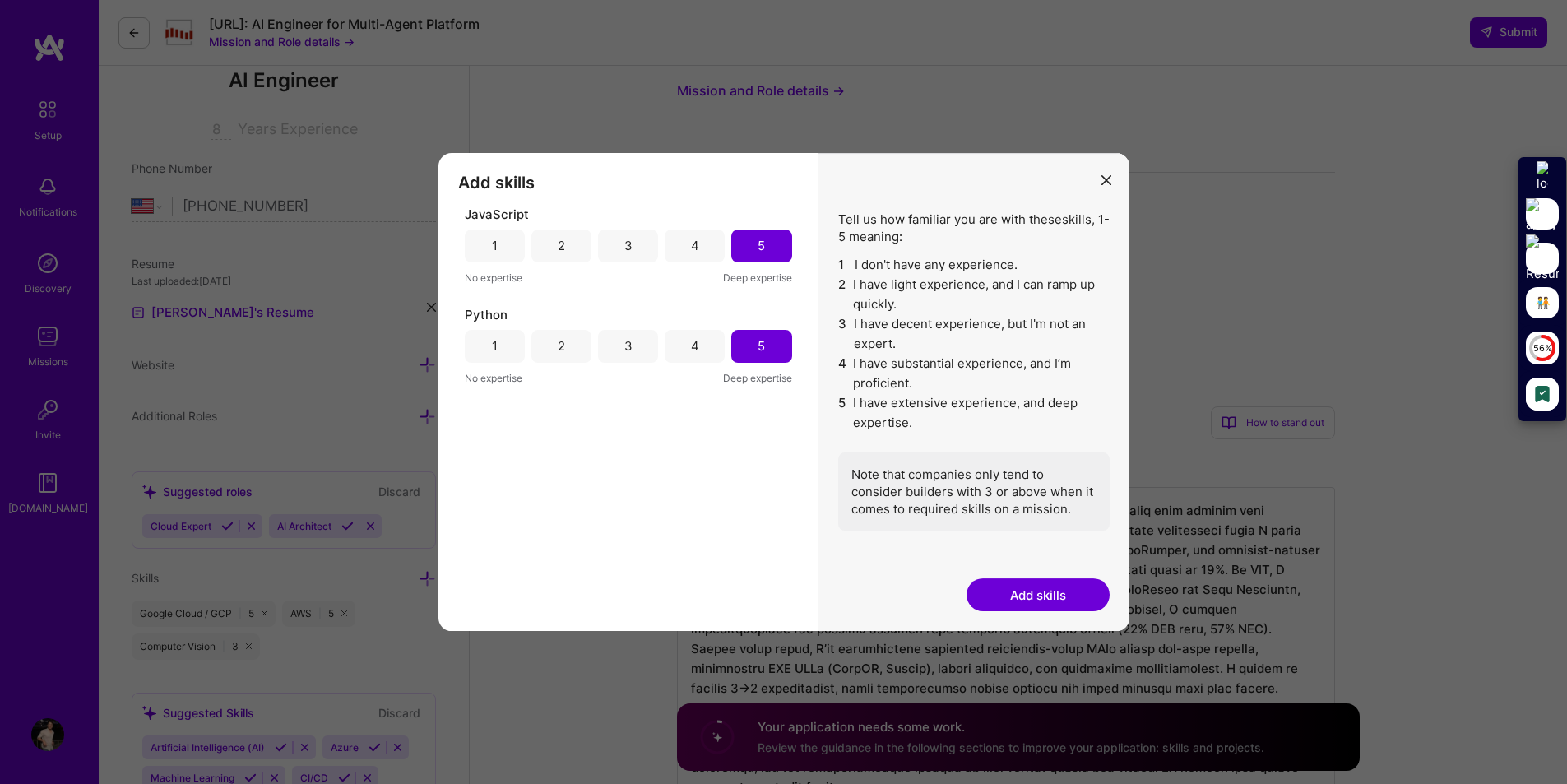
click at [1038, 594] on button "Add skills" at bounding box center [1038, 595] width 143 height 33
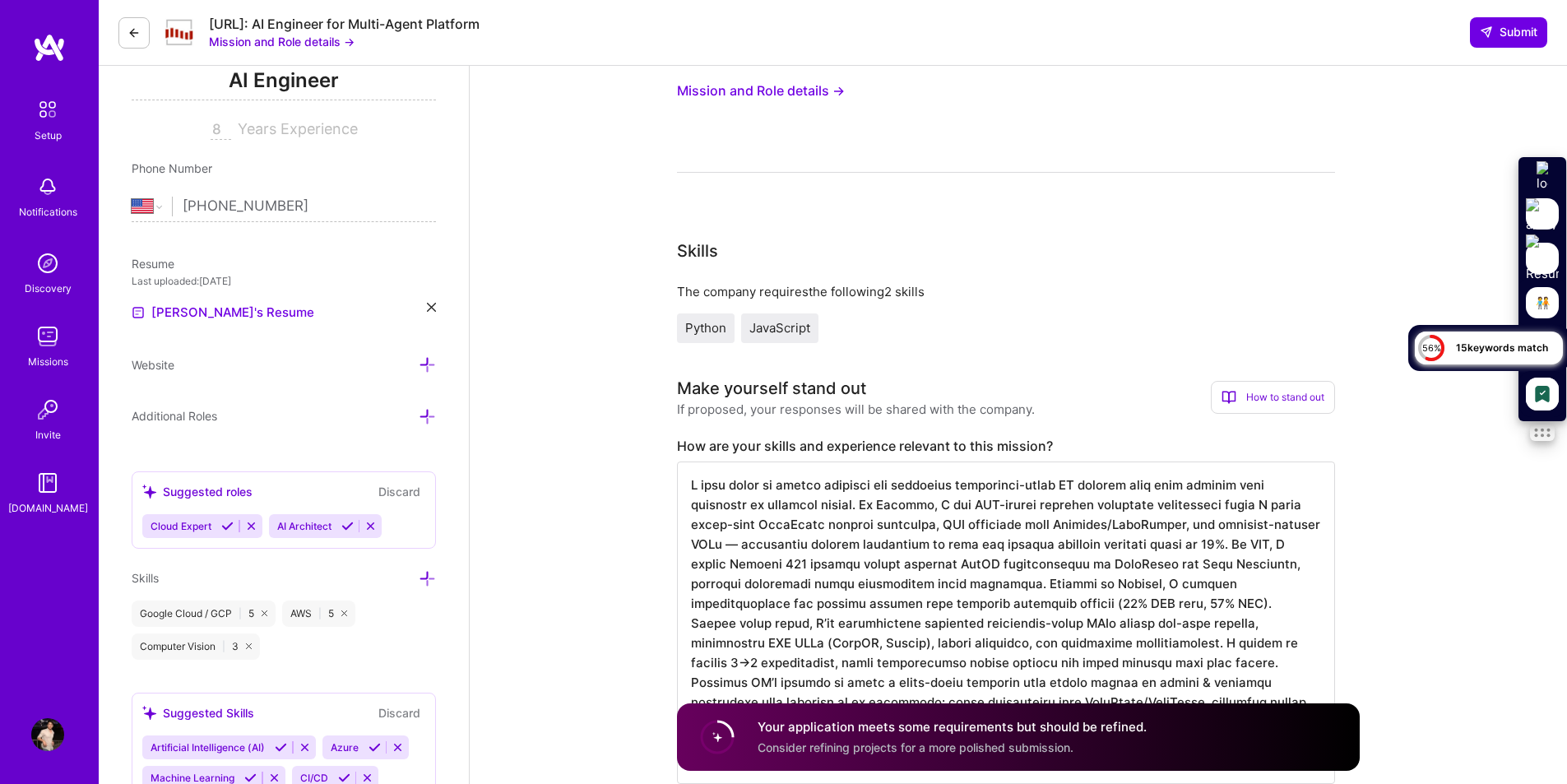
click at [1536, 331] on p "15 keywords match" at bounding box center [1505, 347] width 115 height 34
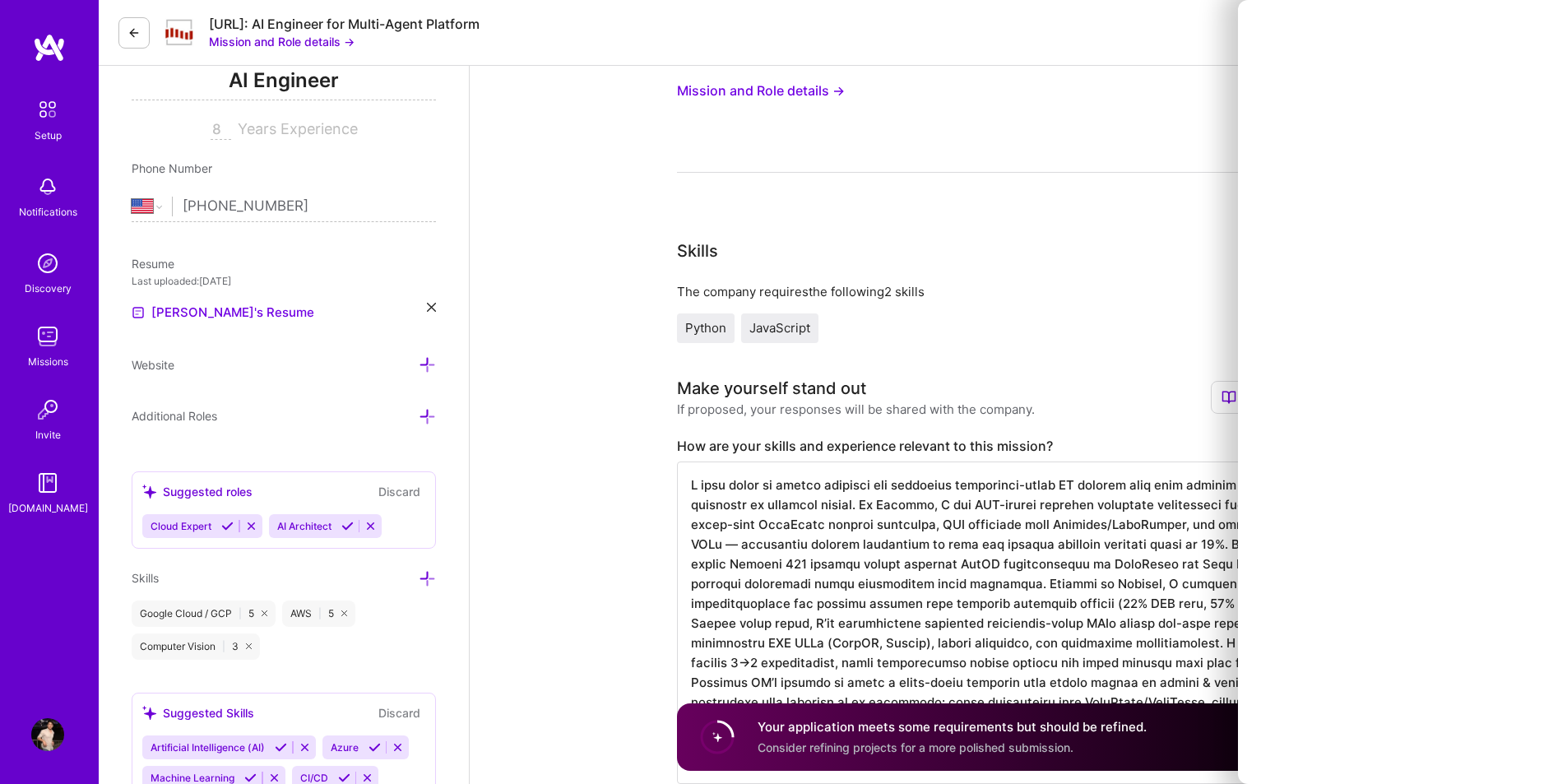
scroll to position [4, 0]
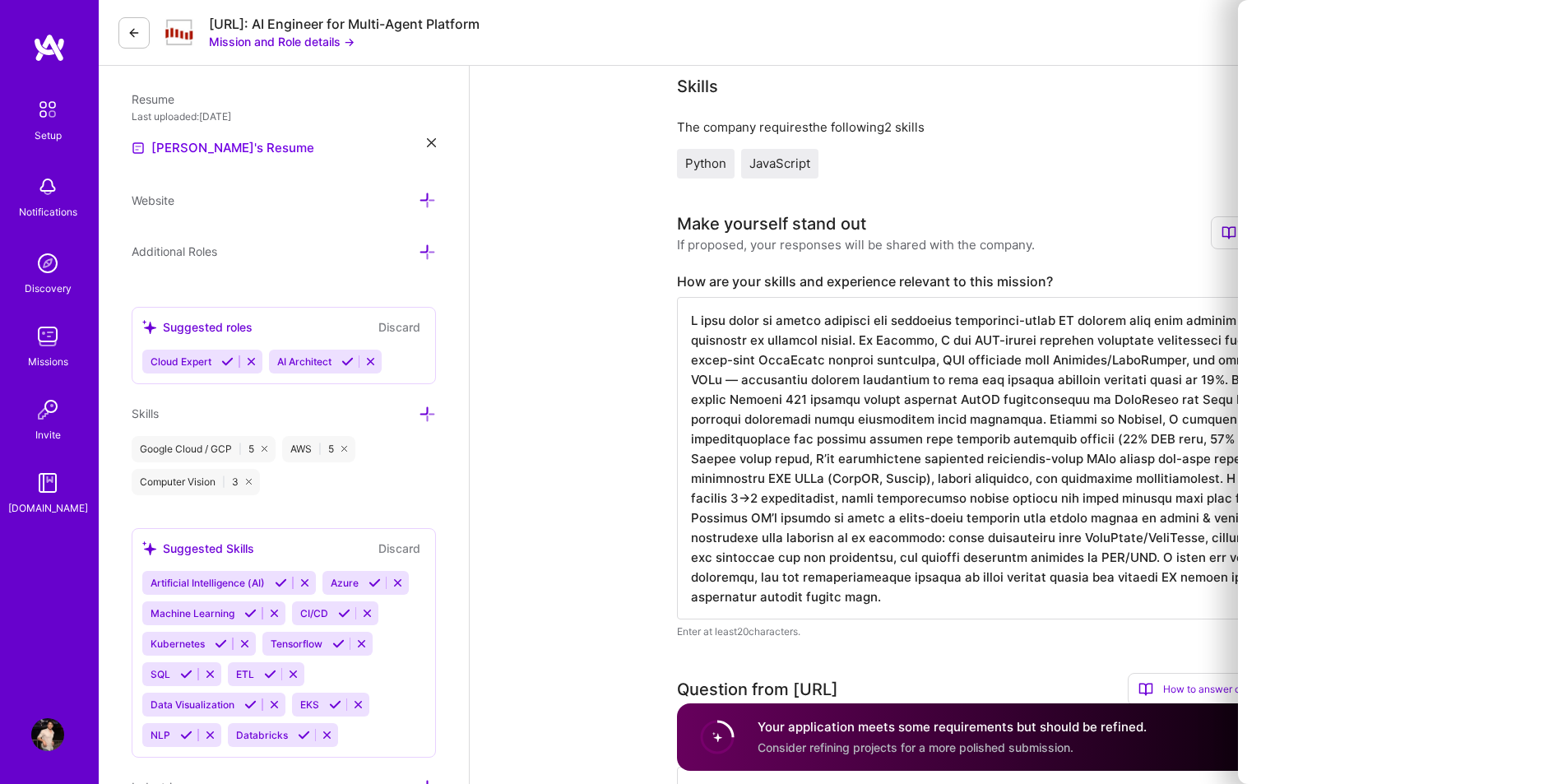
scroll to position [165, 0]
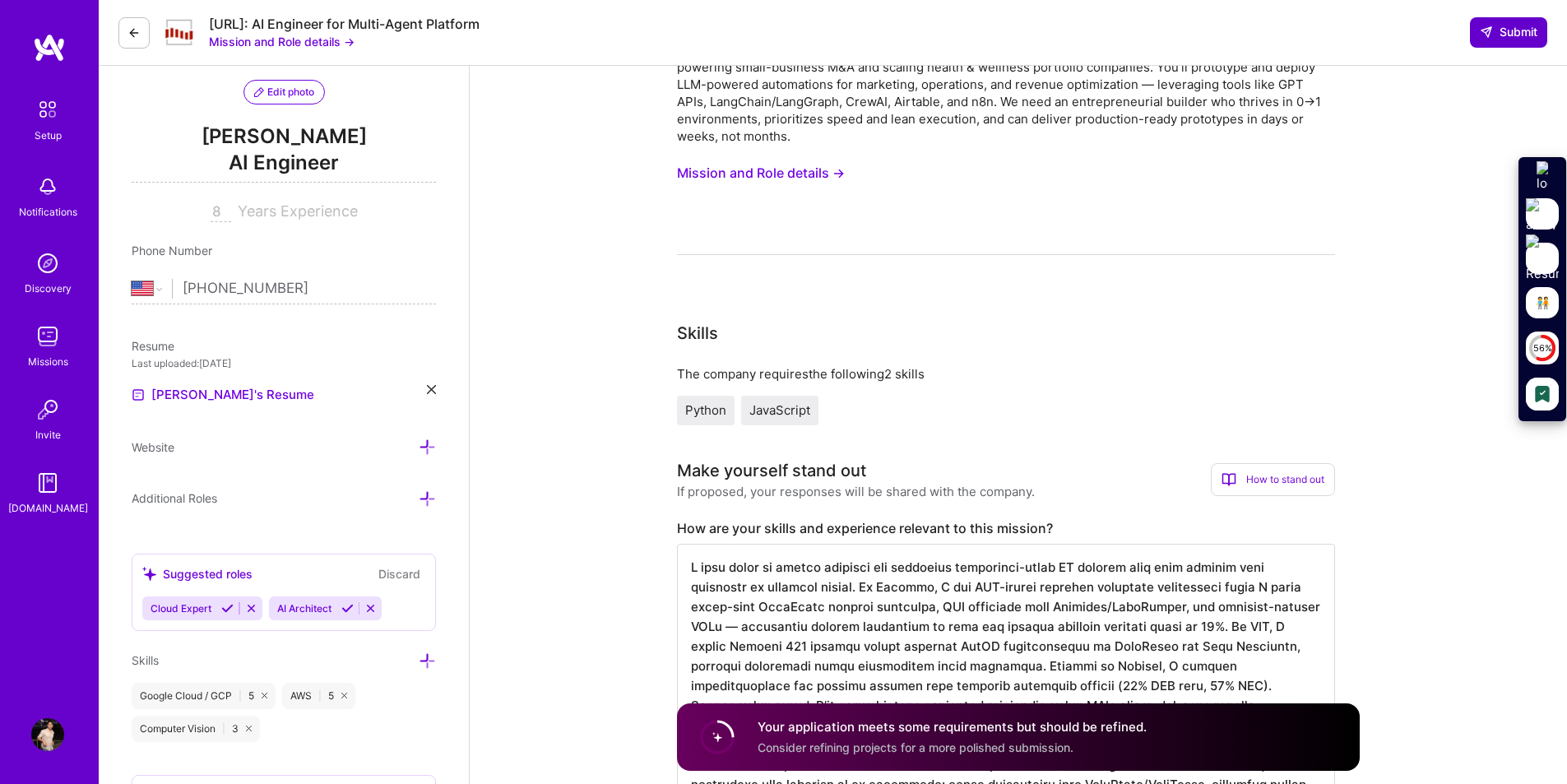
click at [1497, 38] on span "Submit" at bounding box center [1509, 32] width 58 height 16
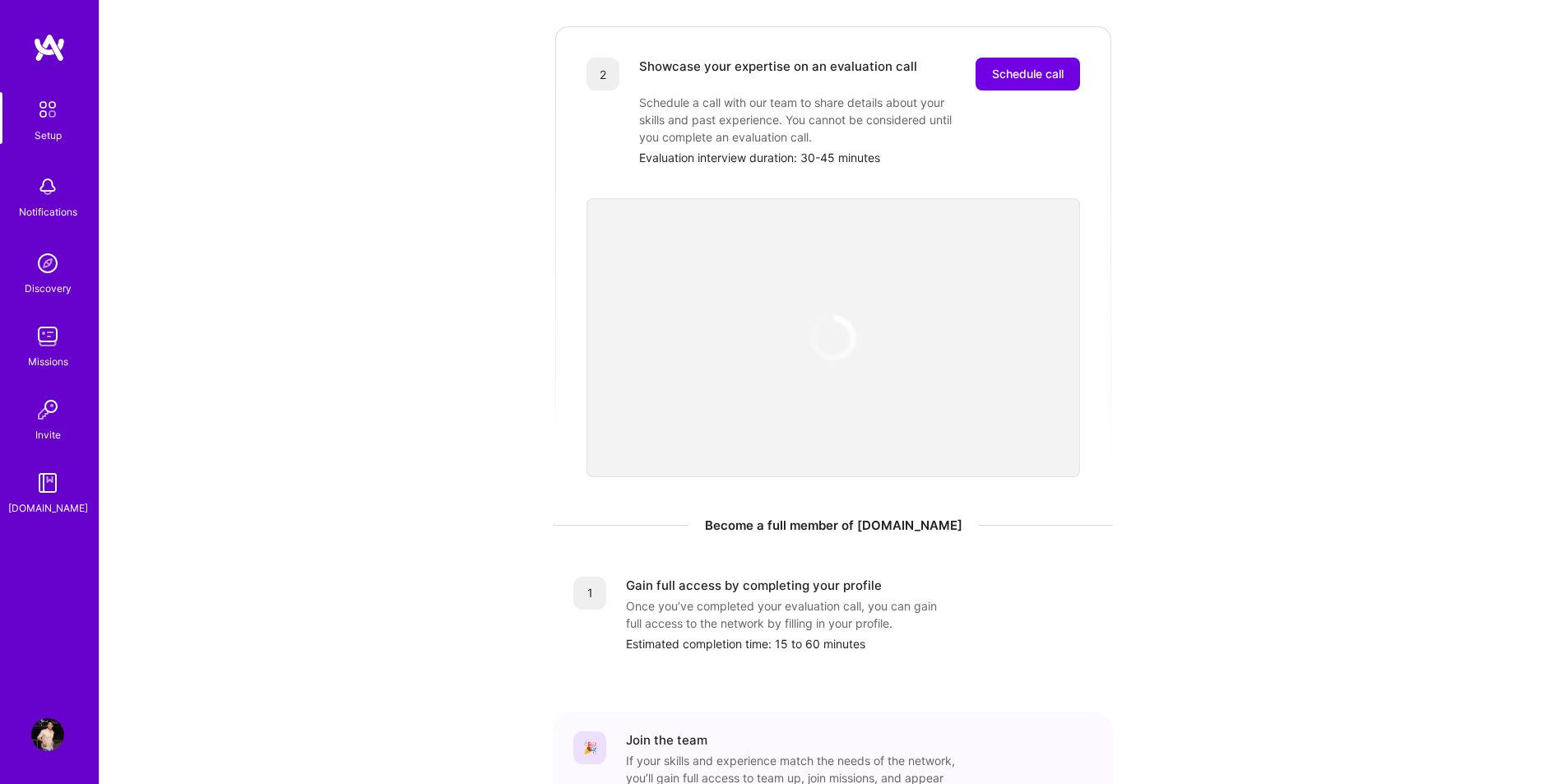
scroll to position [383, 0]
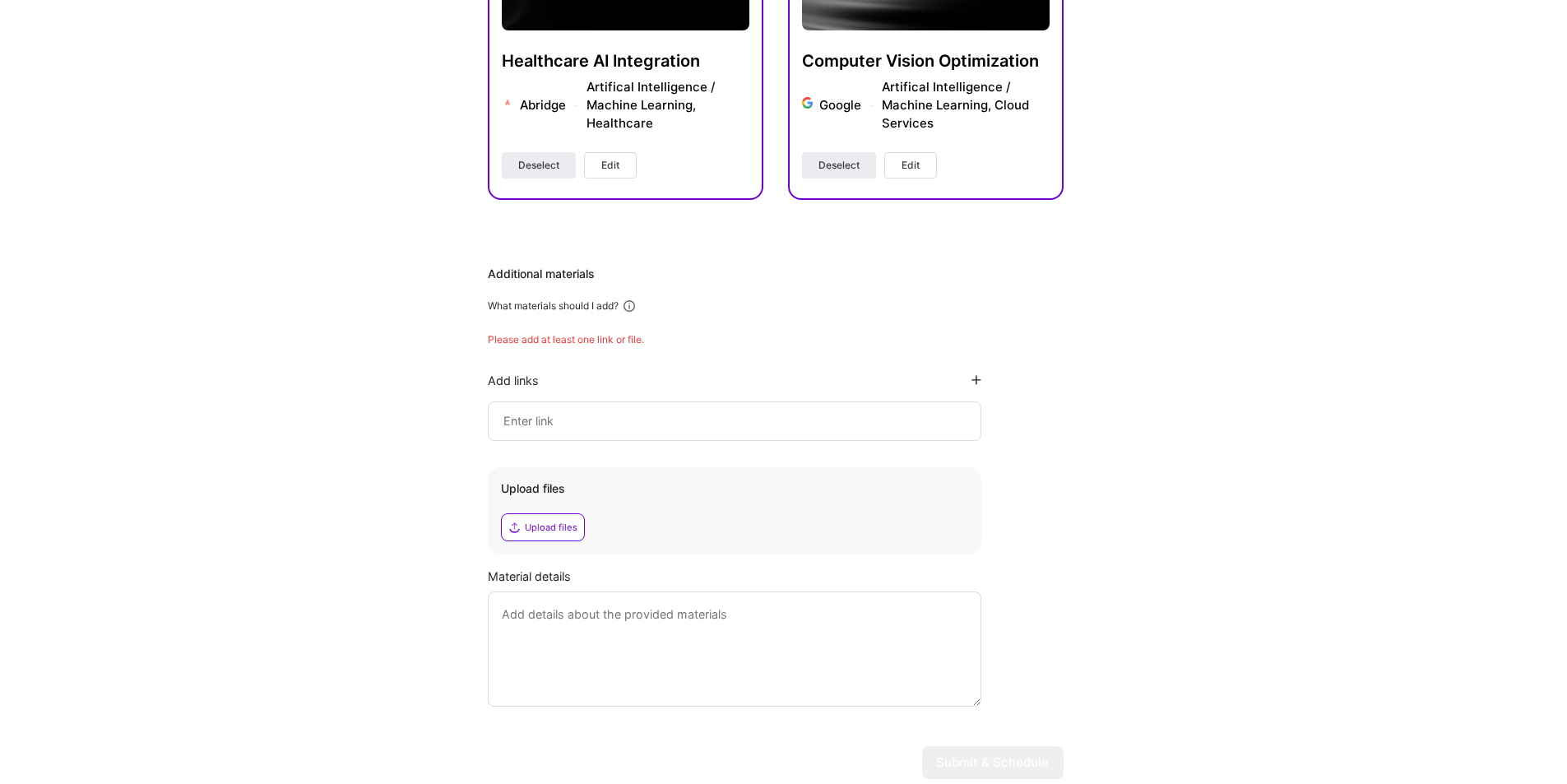
scroll to position [738, 0]
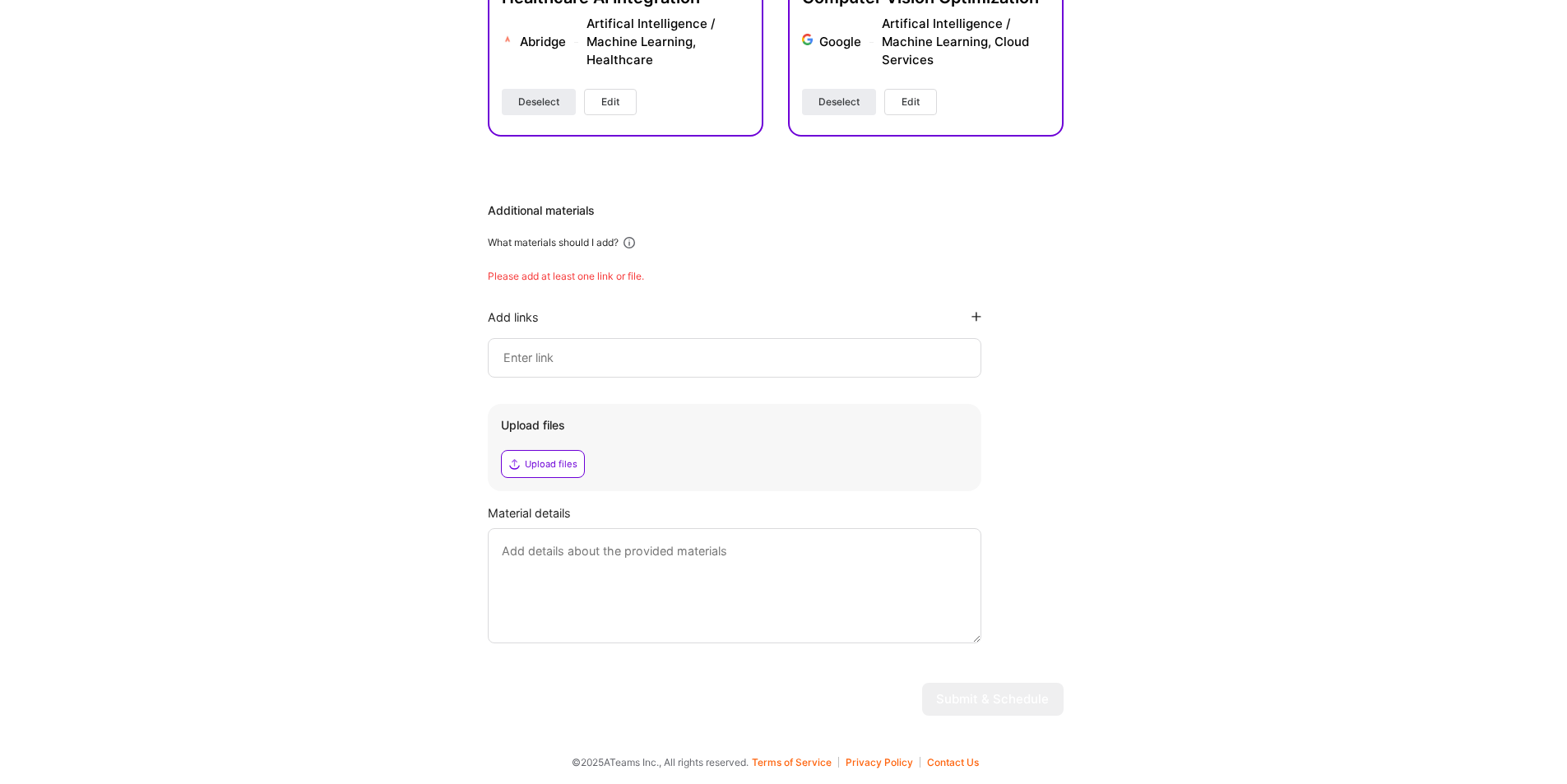
click at [620, 343] on div at bounding box center [735, 358] width 494 height 39
click at [630, 350] on input at bounding box center [735, 358] width 466 height 20
click at [639, 358] on input at bounding box center [735, 358] width 466 height 20
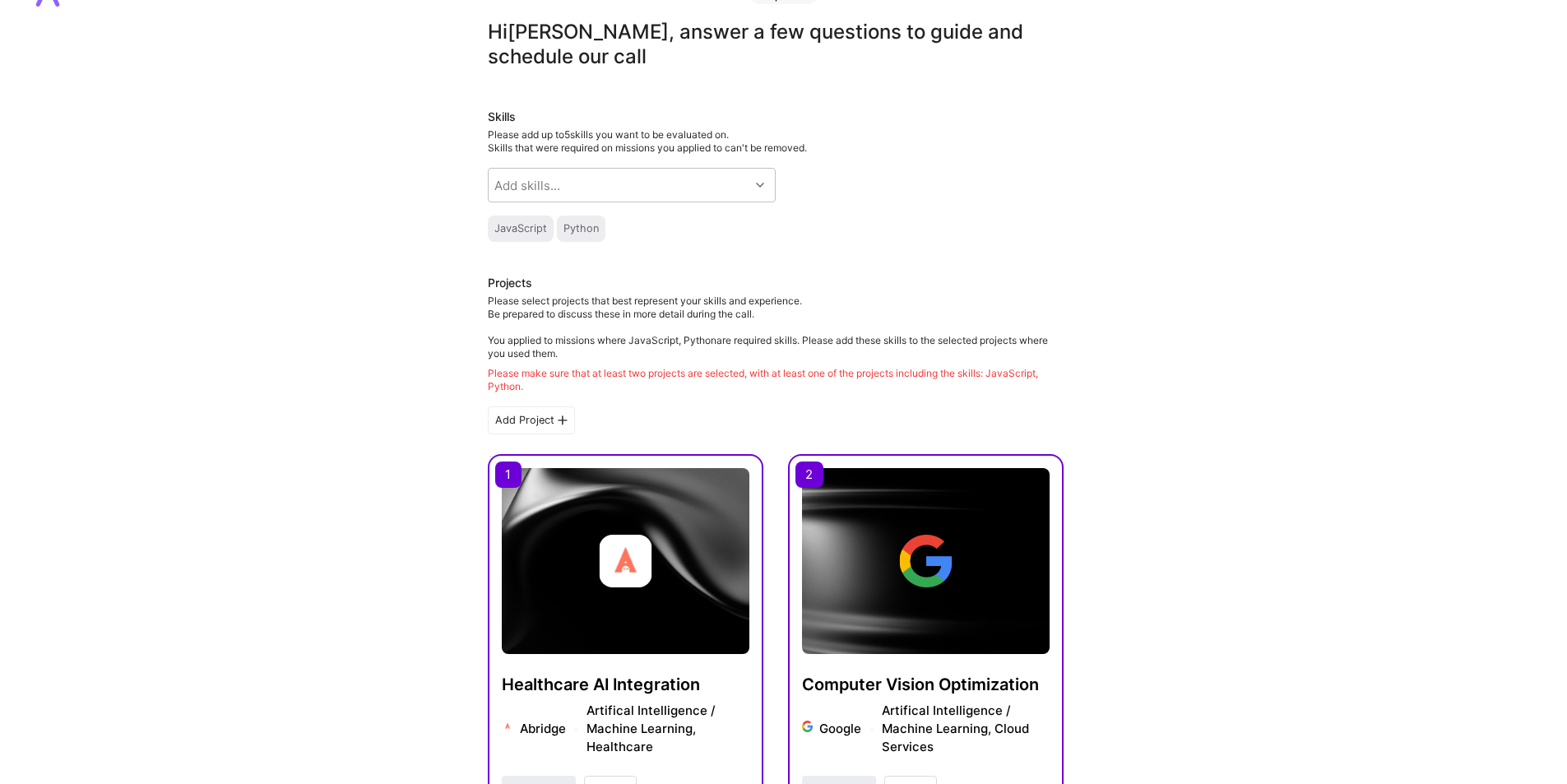
scroll to position [26, 0]
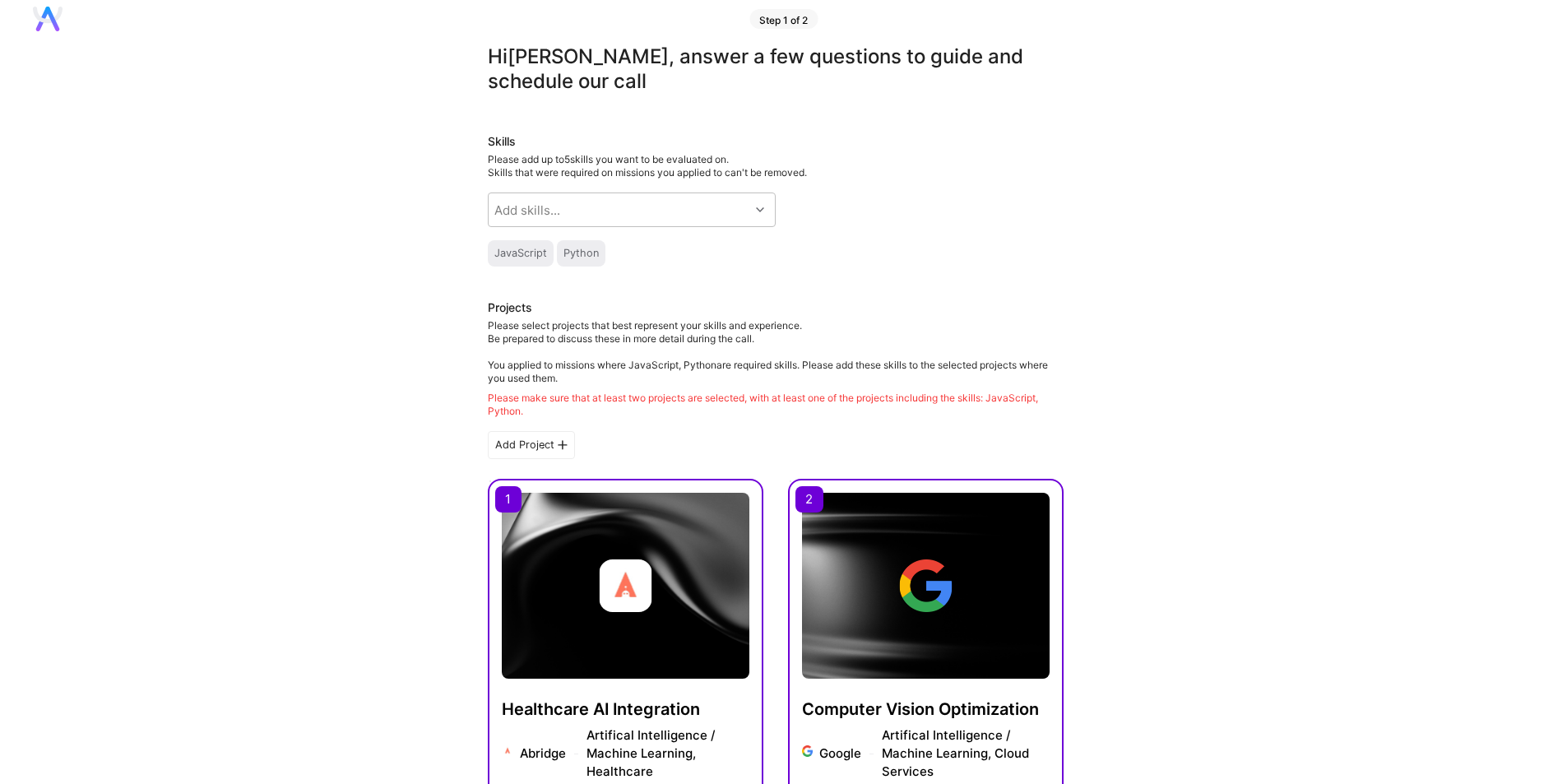
click at [1204, 366] on div "Hi Tony , answer a few questions to guide and schedule our call Skills Please a…" at bounding box center [775, 742] width 1551 height 1395
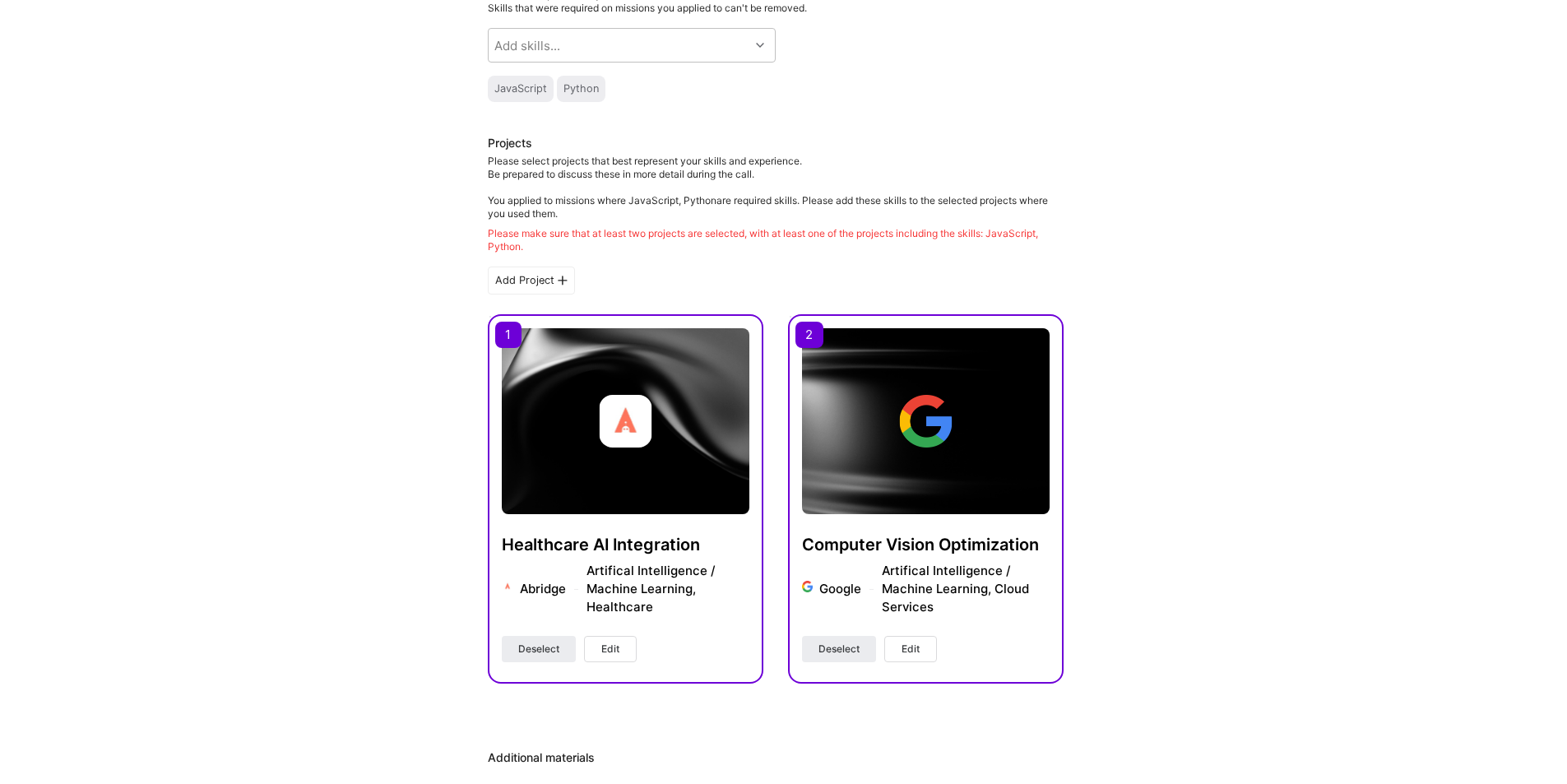
click at [518, 84] on div "JavaScript" at bounding box center [521, 89] width 53 height 13
click at [573, 84] on div "Python" at bounding box center [581, 89] width 35 height 13
click at [661, 223] on div "Please select projects that best represent your skills and experience. Be prepa…" at bounding box center [776, 204] width 576 height 99
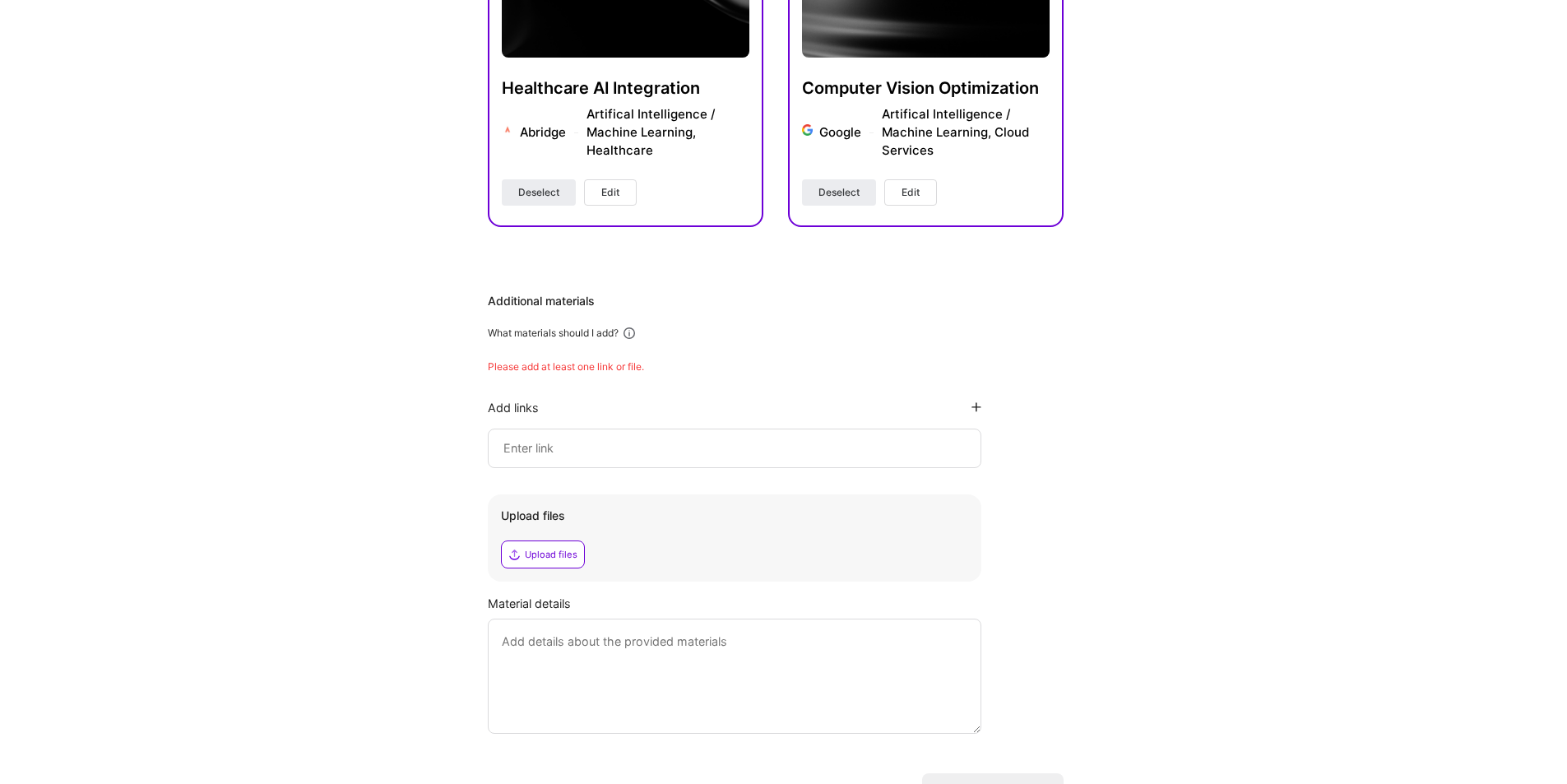
scroll to position [685, 0]
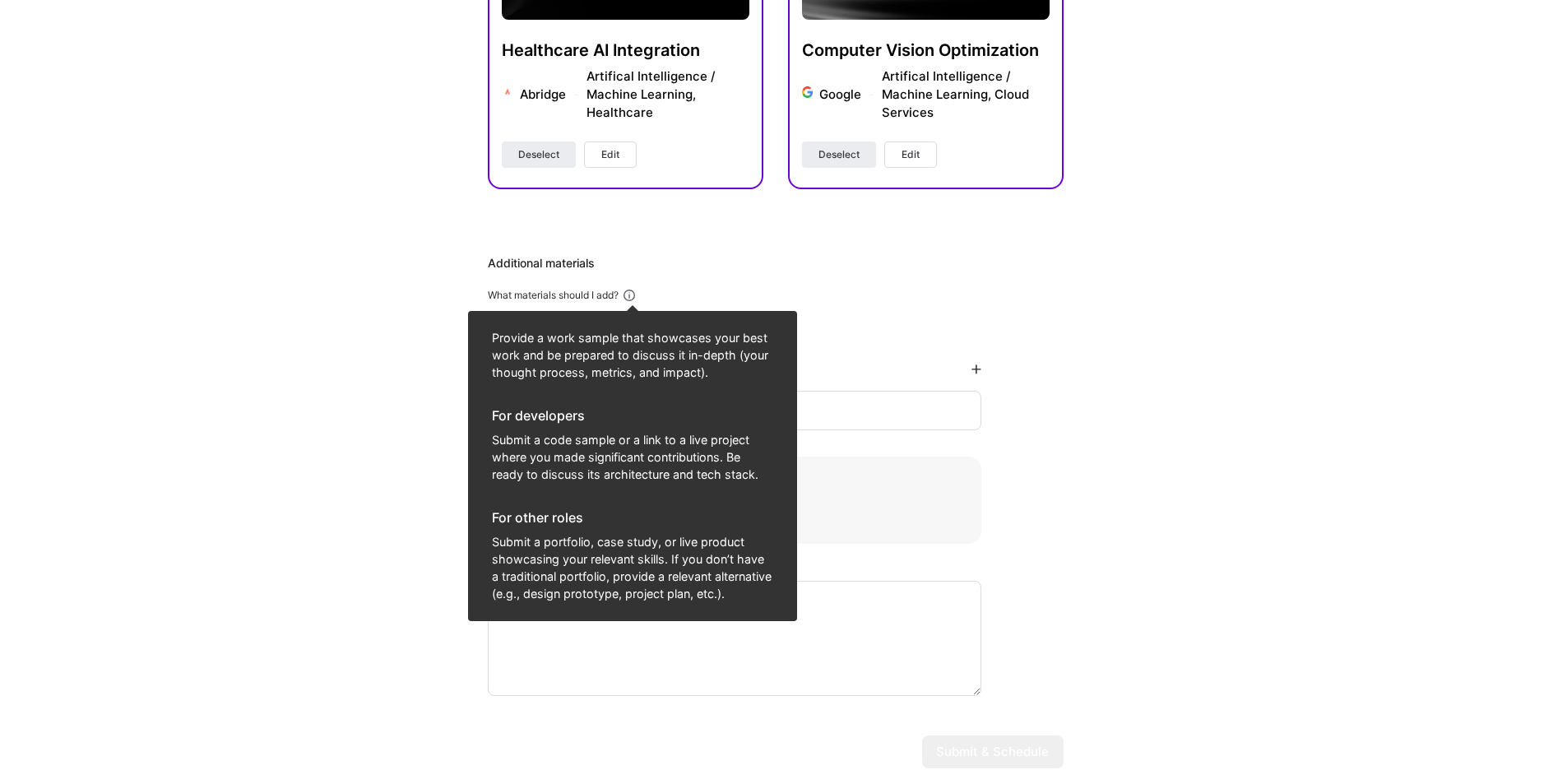
click at [630, 294] on icon at bounding box center [630, 295] width 15 height 15
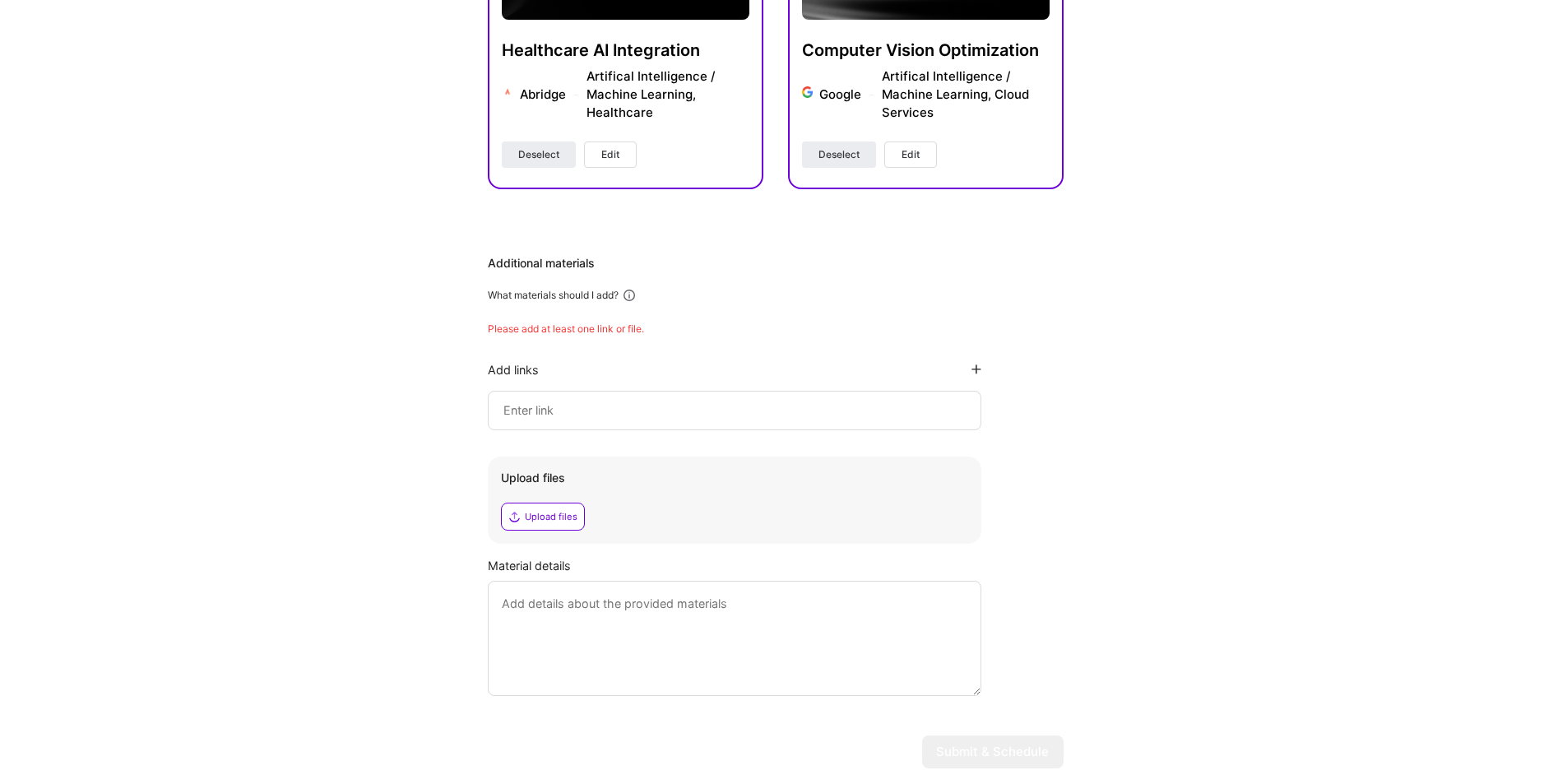
click at [630, 294] on icon at bounding box center [630, 295] width 15 height 15
click at [634, 297] on icon at bounding box center [630, 295] width 15 height 15
click at [1046, 295] on div "What materials should I add?" at bounding box center [776, 295] width 576 height 15
click at [591, 624] on textarea at bounding box center [735, 638] width 494 height 115
click at [559, 420] on div at bounding box center [735, 411] width 494 height 39
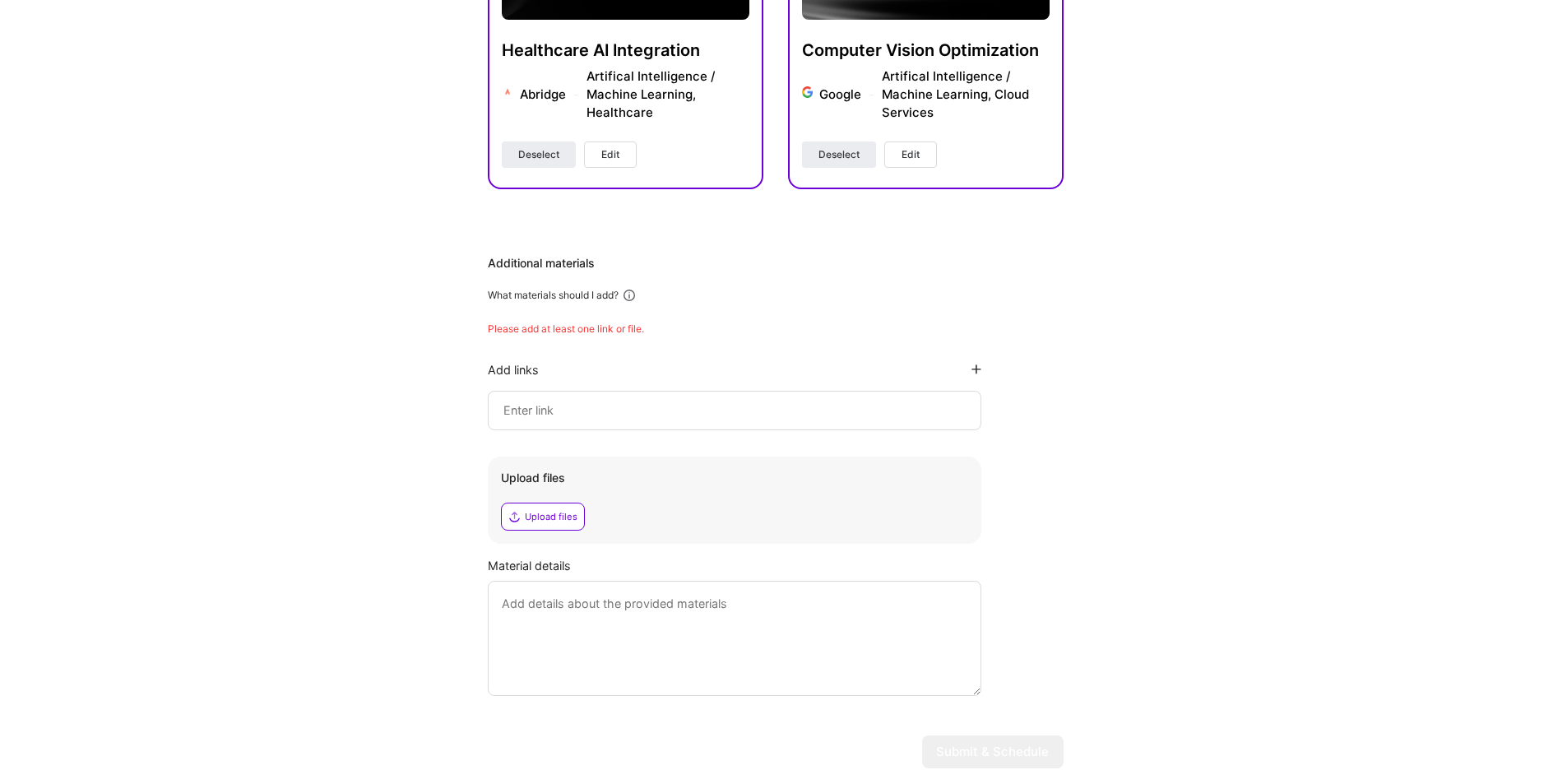
click at [636, 290] on icon at bounding box center [630, 295] width 15 height 15
click at [541, 508] on div "Upload files" at bounding box center [543, 517] width 84 height 28
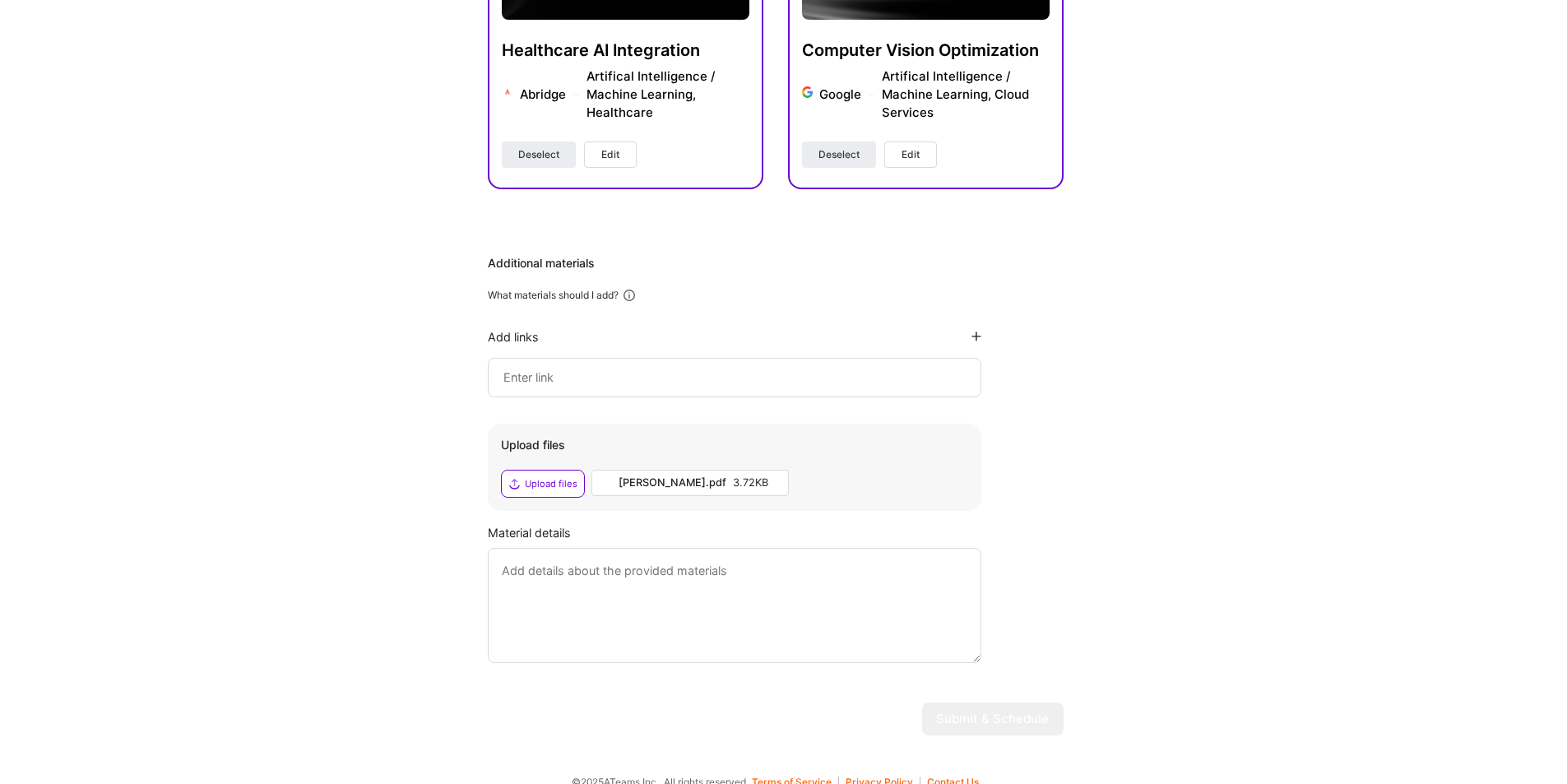
scroll to position [705, 0]
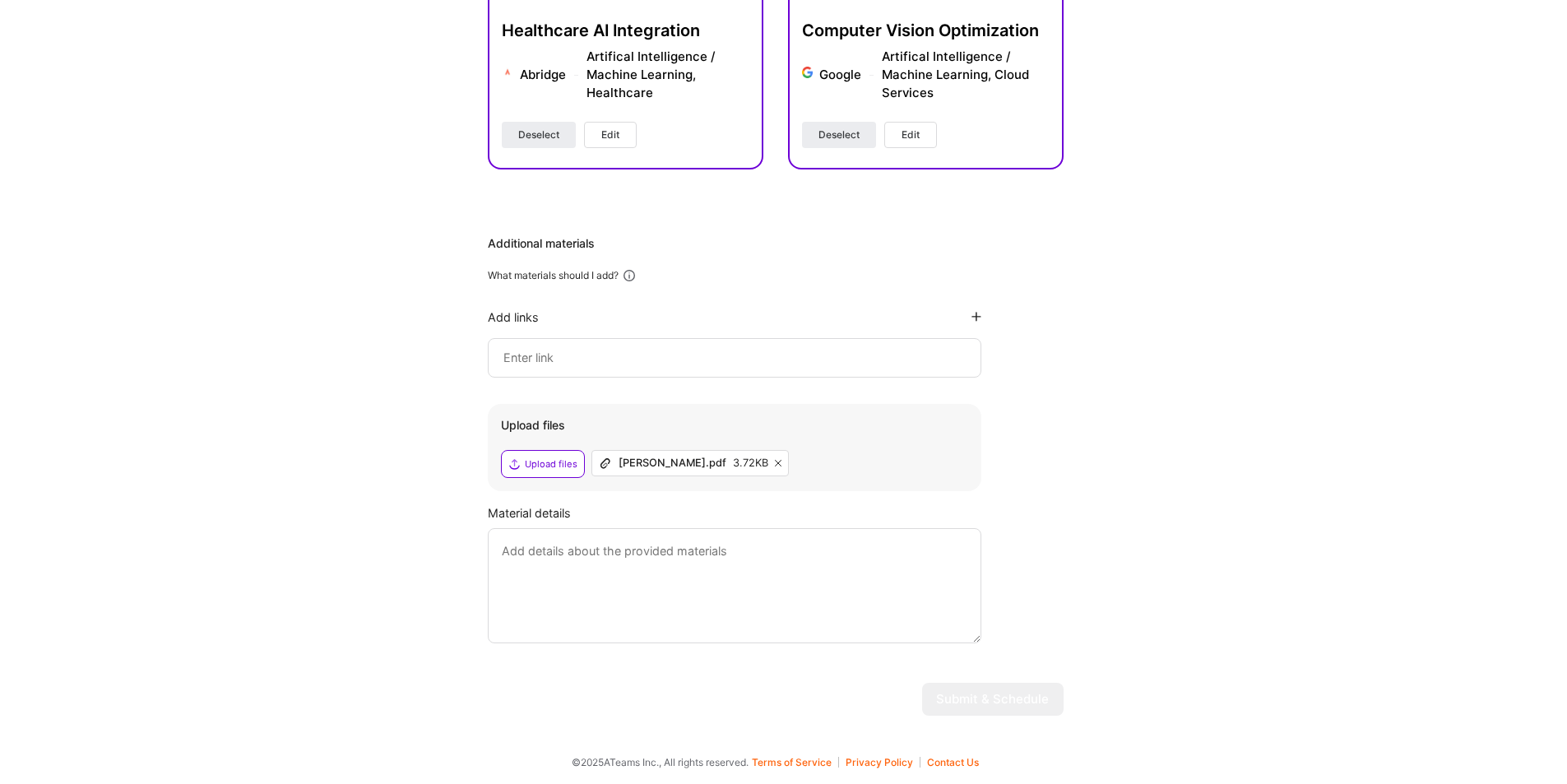
click at [621, 568] on textarea at bounding box center [735, 586] width 494 height 115
type textarea "T"
click at [975, 317] on icon at bounding box center [976, 317] width 10 height 10
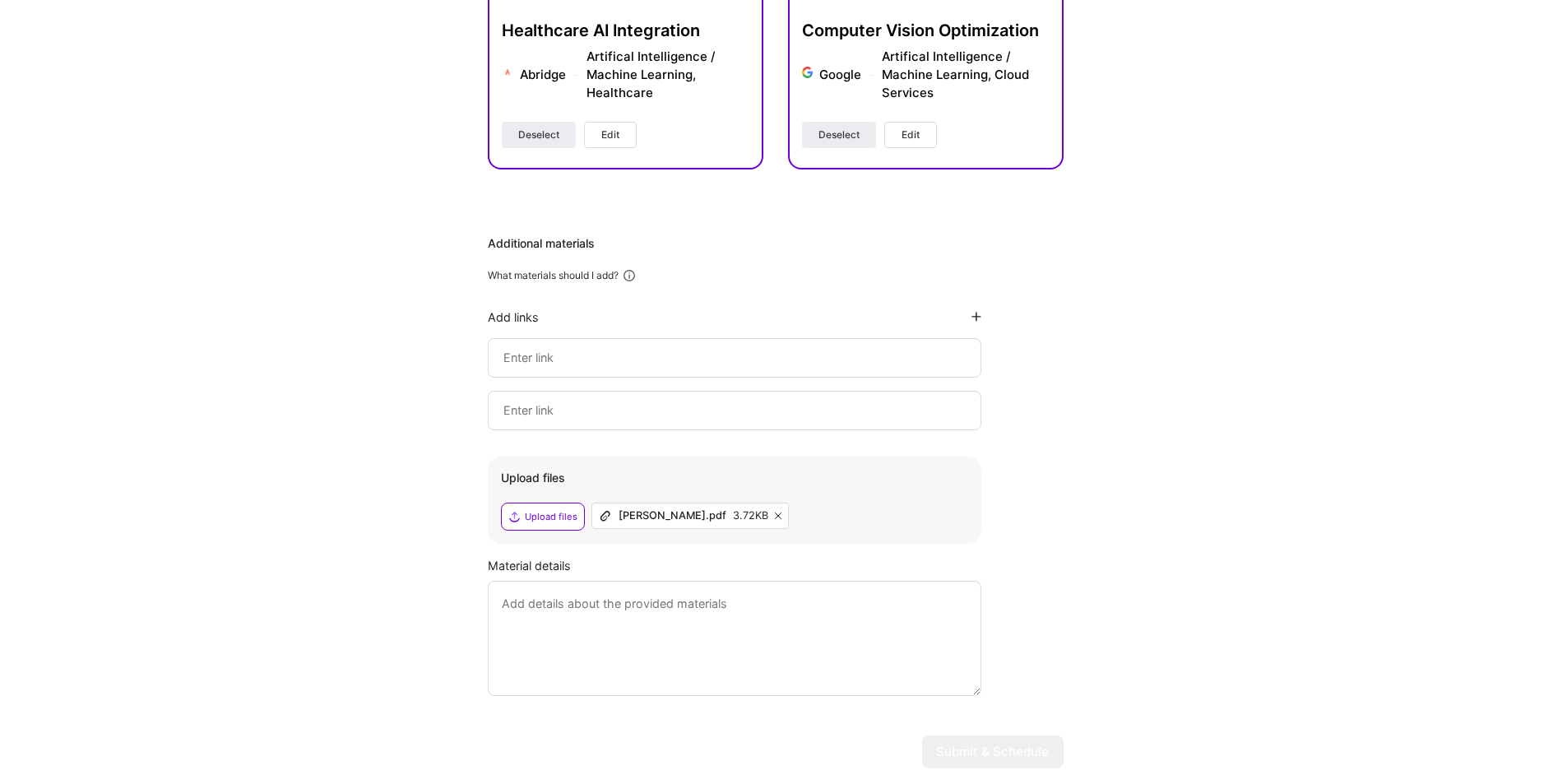
click at [1038, 444] on div "Additional materials What materials should I add? Add links Upload files Upload…" at bounding box center [776, 466] width 576 height 461
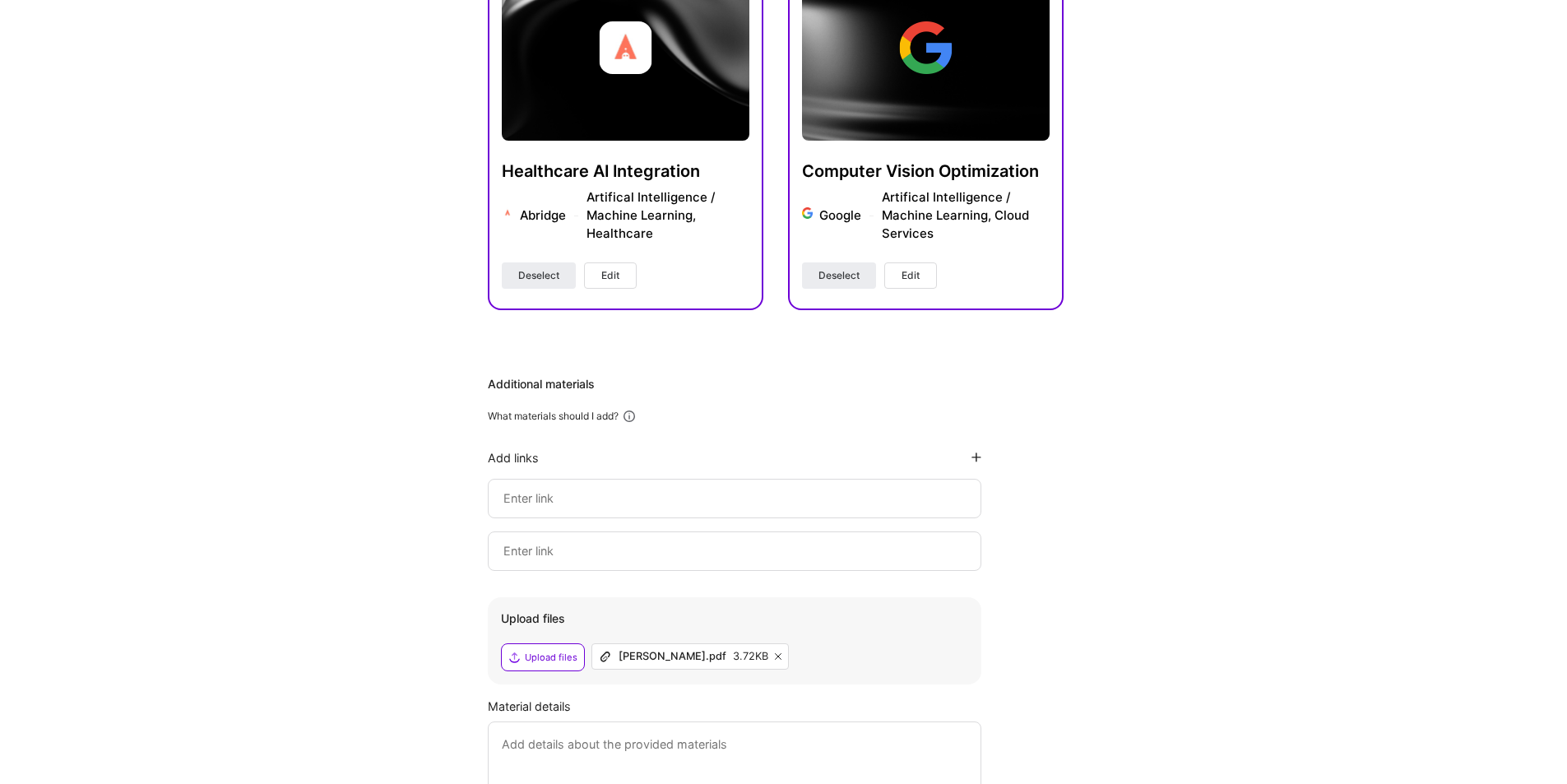
scroll to position [0, 0]
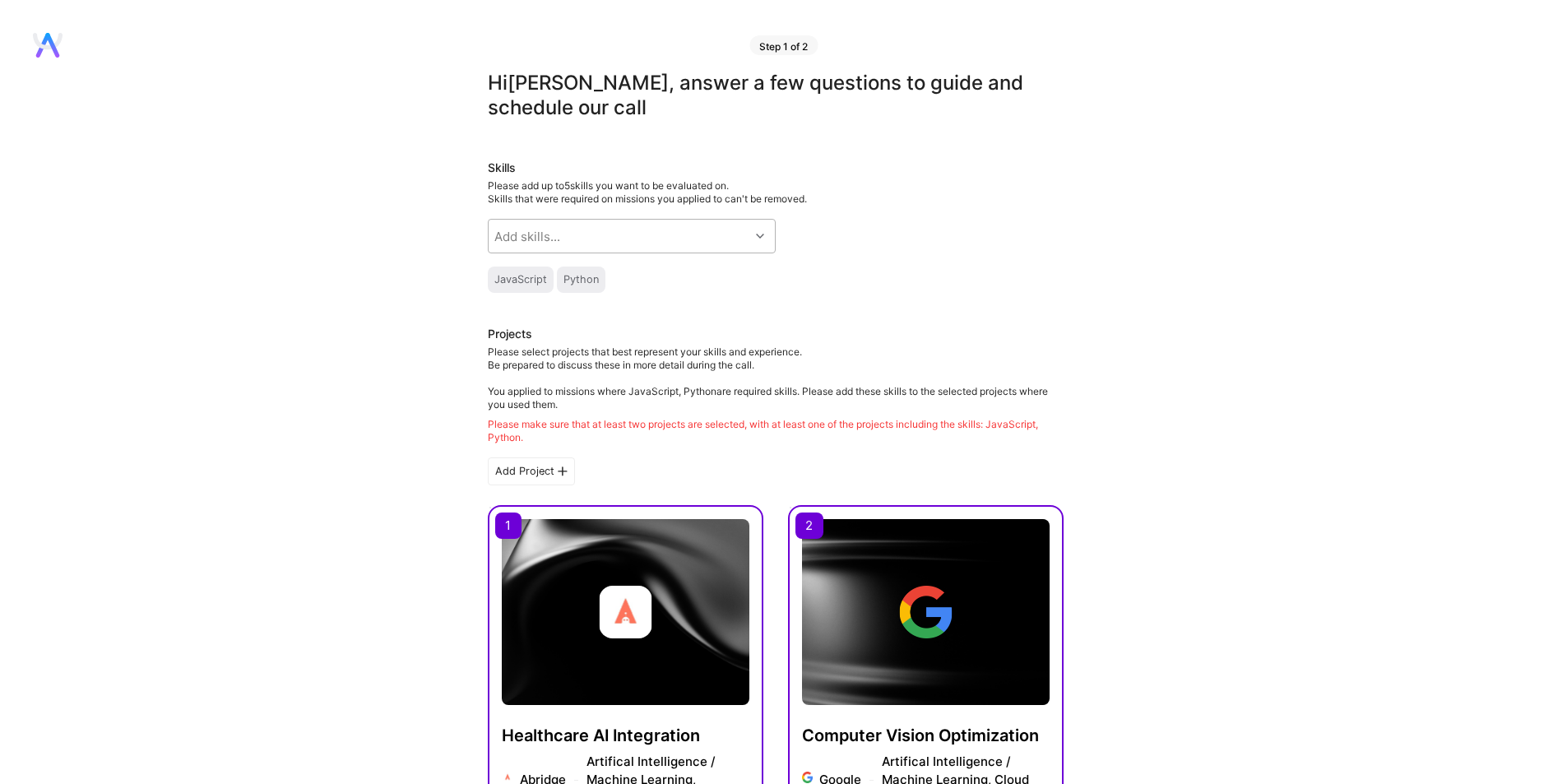
click at [687, 233] on div "Add skills..." at bounding box center [619, 236] width 261 height 33
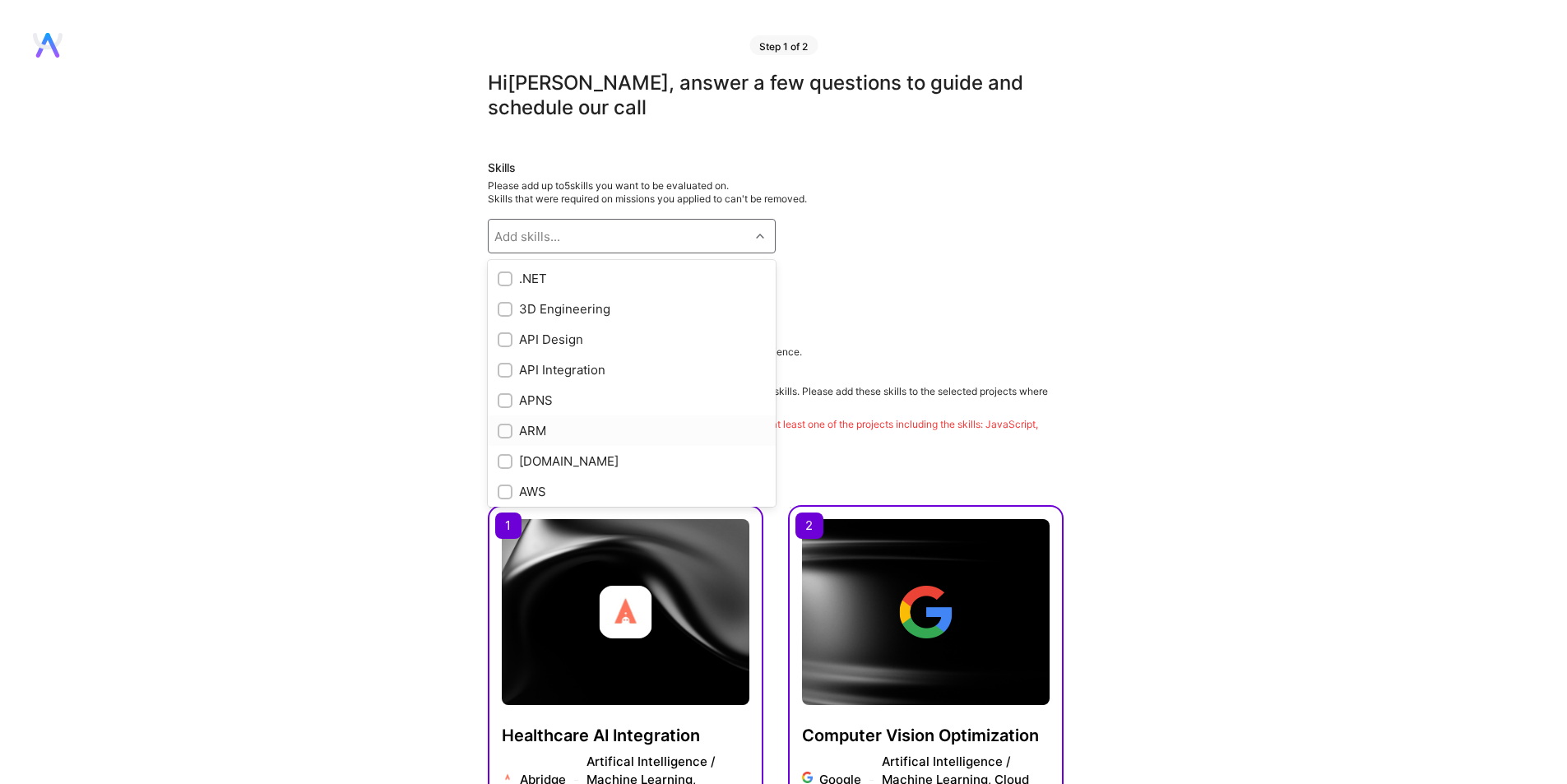
click at [737, 434] on div "ARM" at bounding box center [632, 430] width 288 height 30
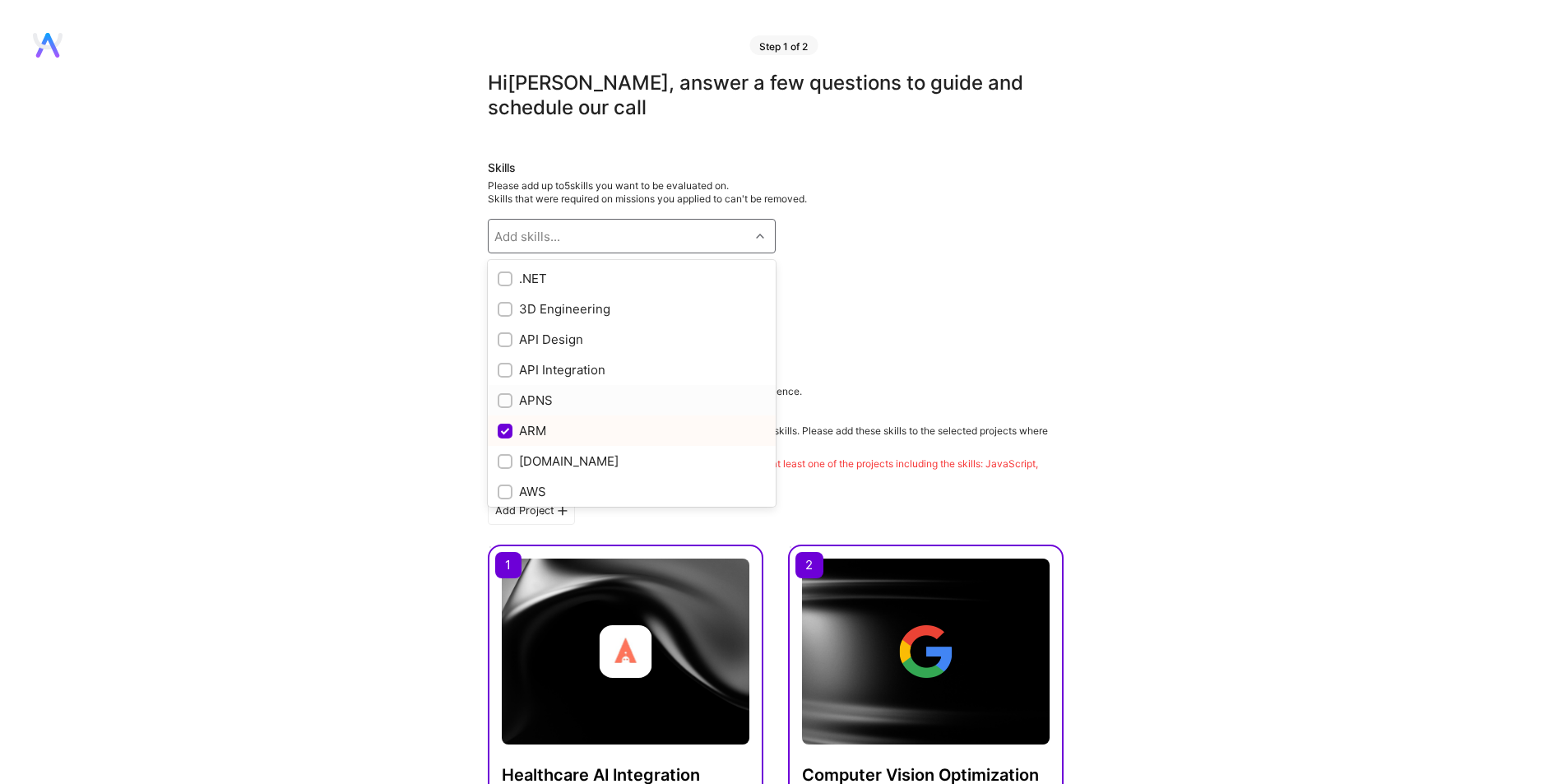
click at [561, 422] on div "ARM" at bounding box center [632, 430] width 268 height 17
click at [509, 432] on input "checkbox" at bounding box center [507, 432] width 15 height 15
click at [501, 429] on input "checkbox" at bounding box center [507, 432] width 15 height 15
checkbox input "true"
click at [1039, 387] on div "Please select projects that best represent your skills and experience. Be prepa…" at bounding box center [776, 434] width 576 height 99
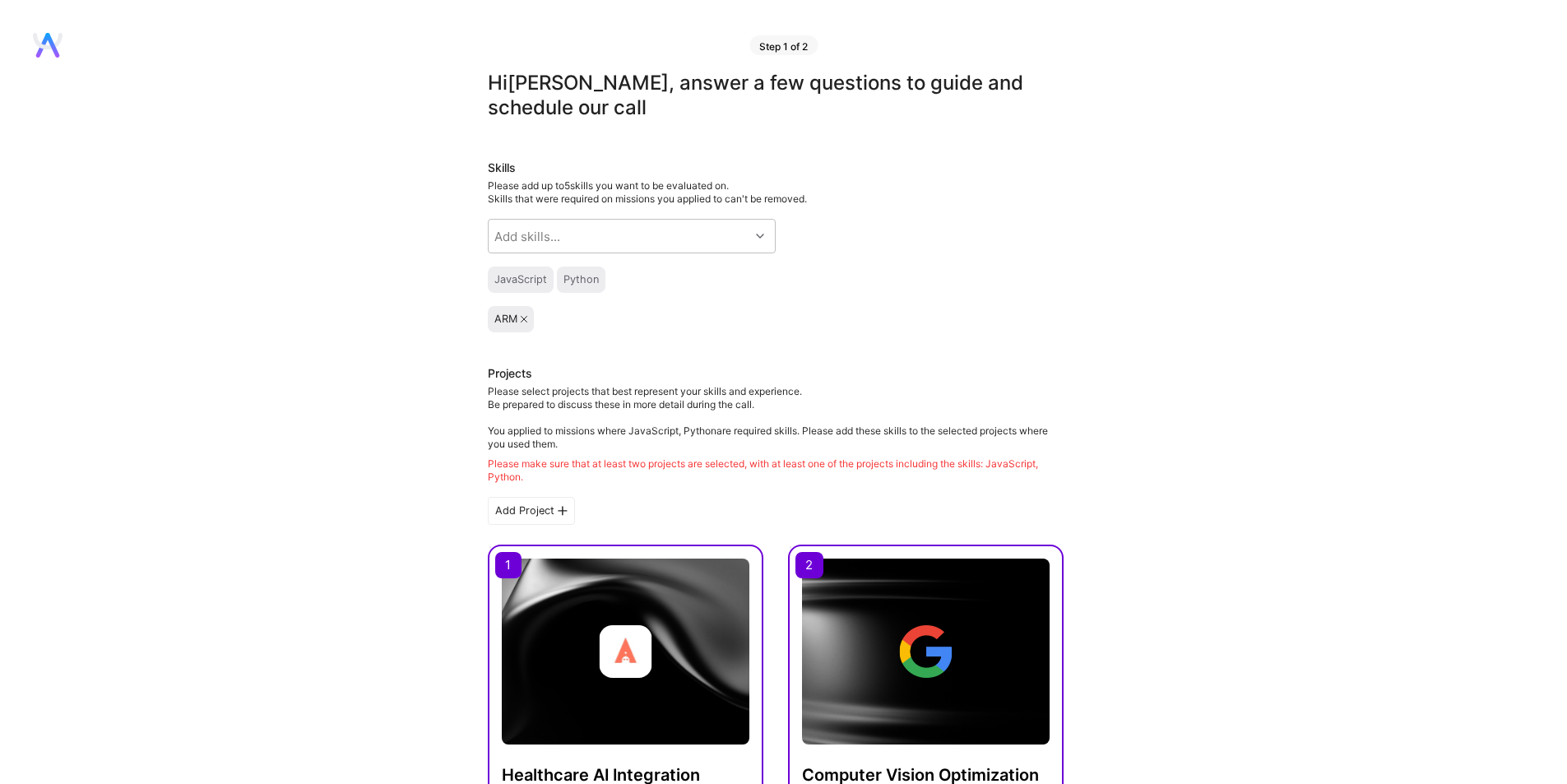
click at [524, 318] on icon at bounding box center [524, 319] width 7 height 7
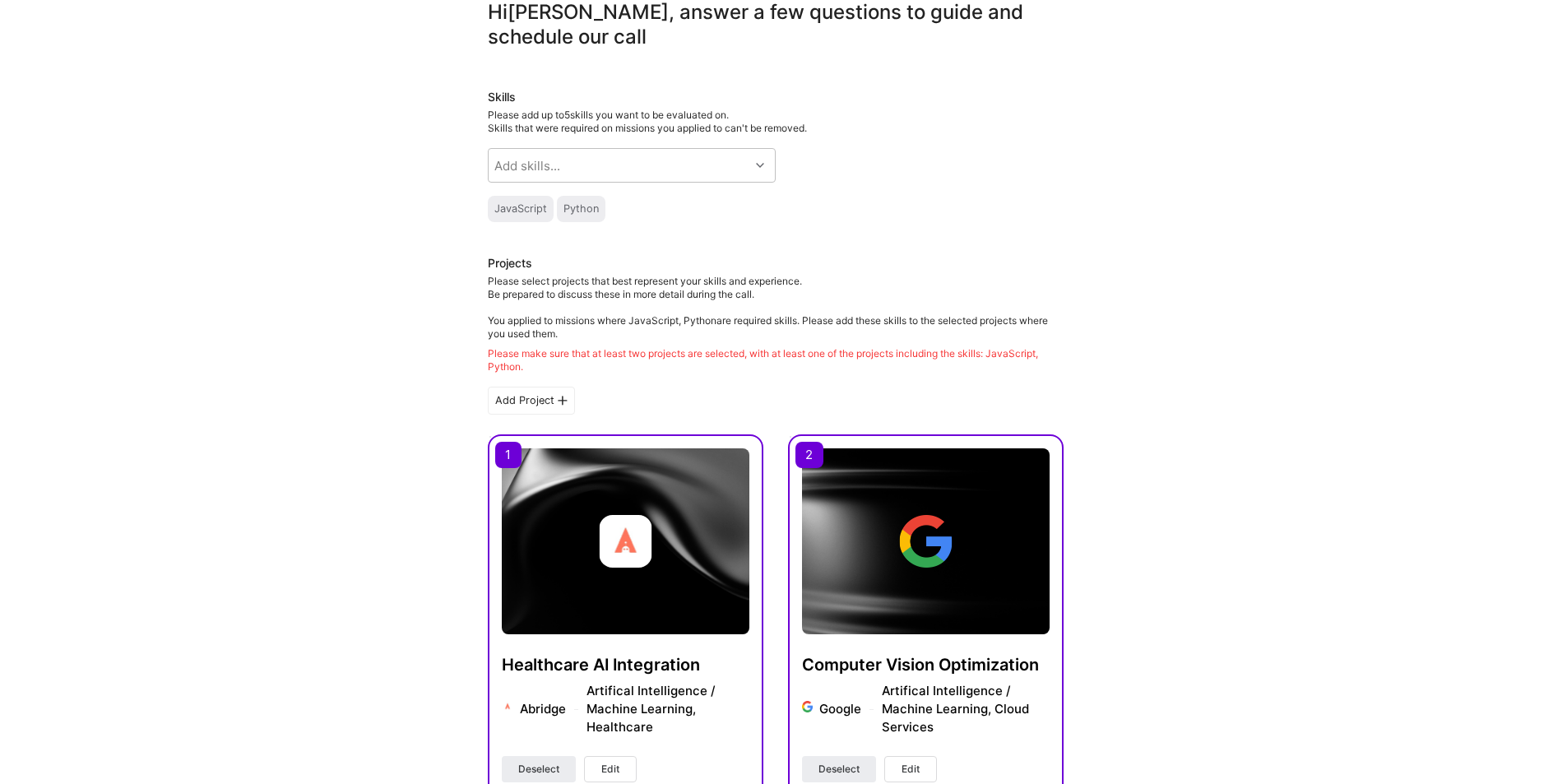
scroll to position [758, 0]
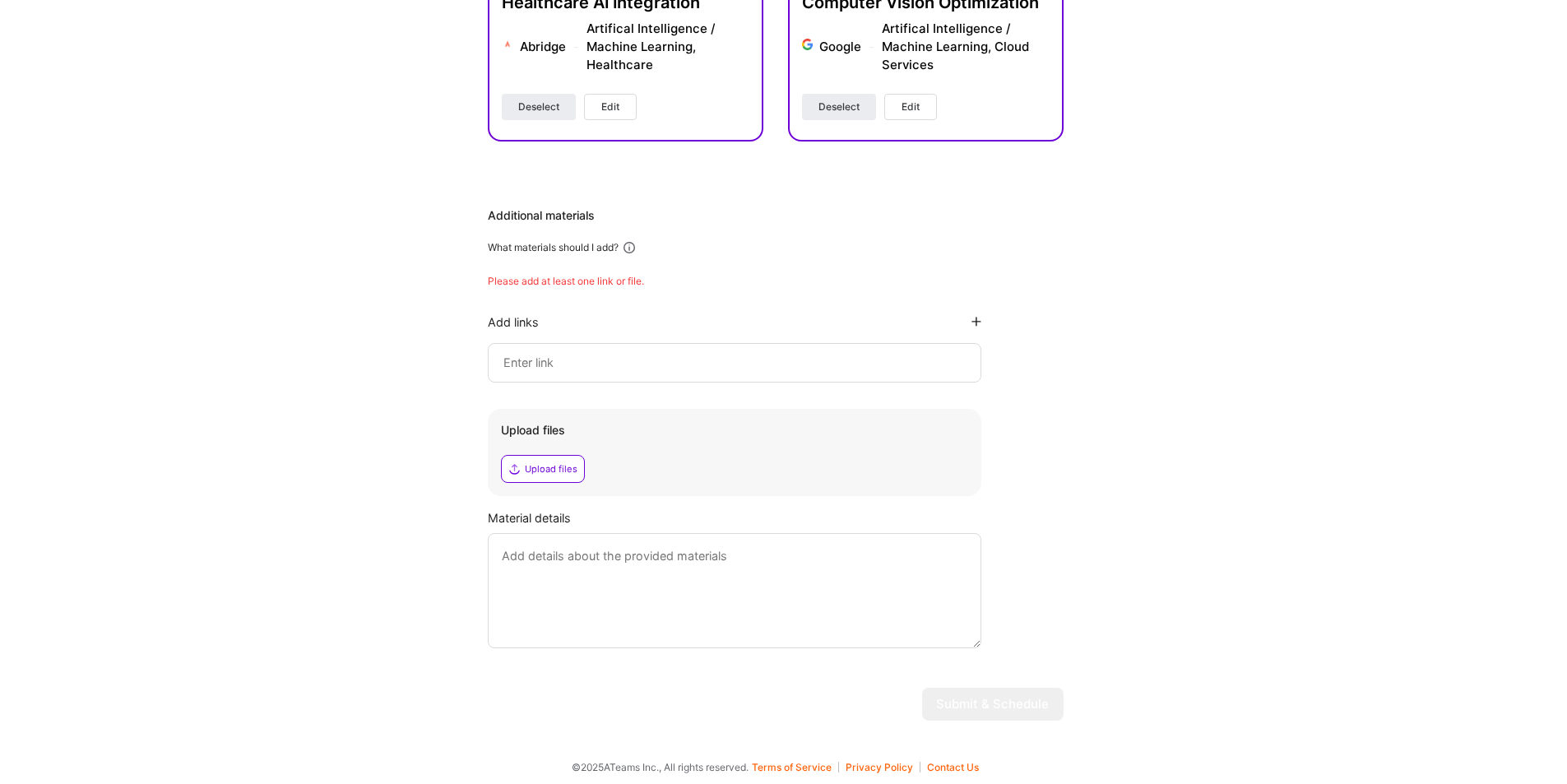
scroll to position [738, 0]
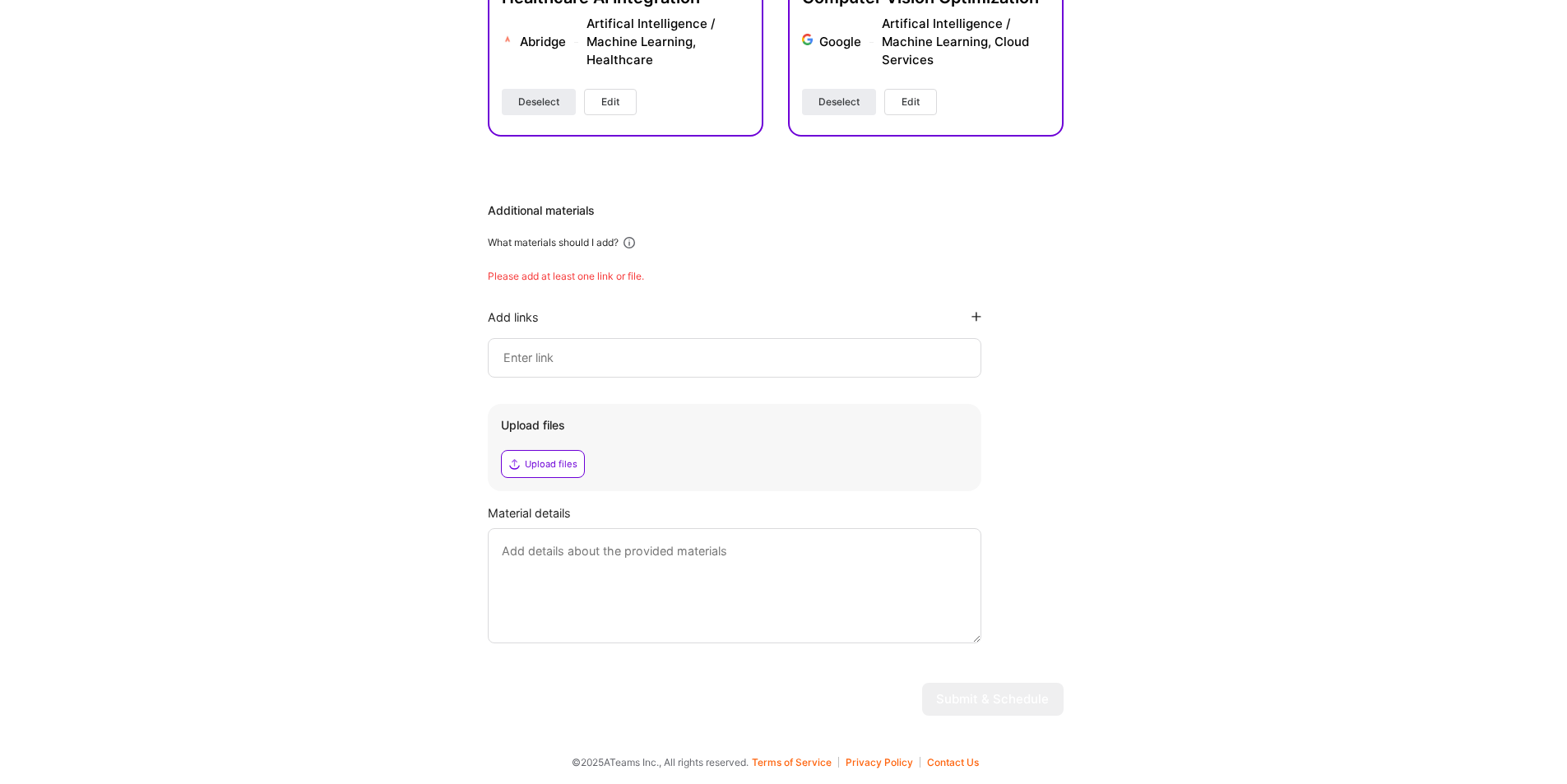
click at [570, 369] on div at bounding box center [735, 358] width 494 height 39
click at [579, 360] on input at bounding box center [735, 358] width 466 height 20
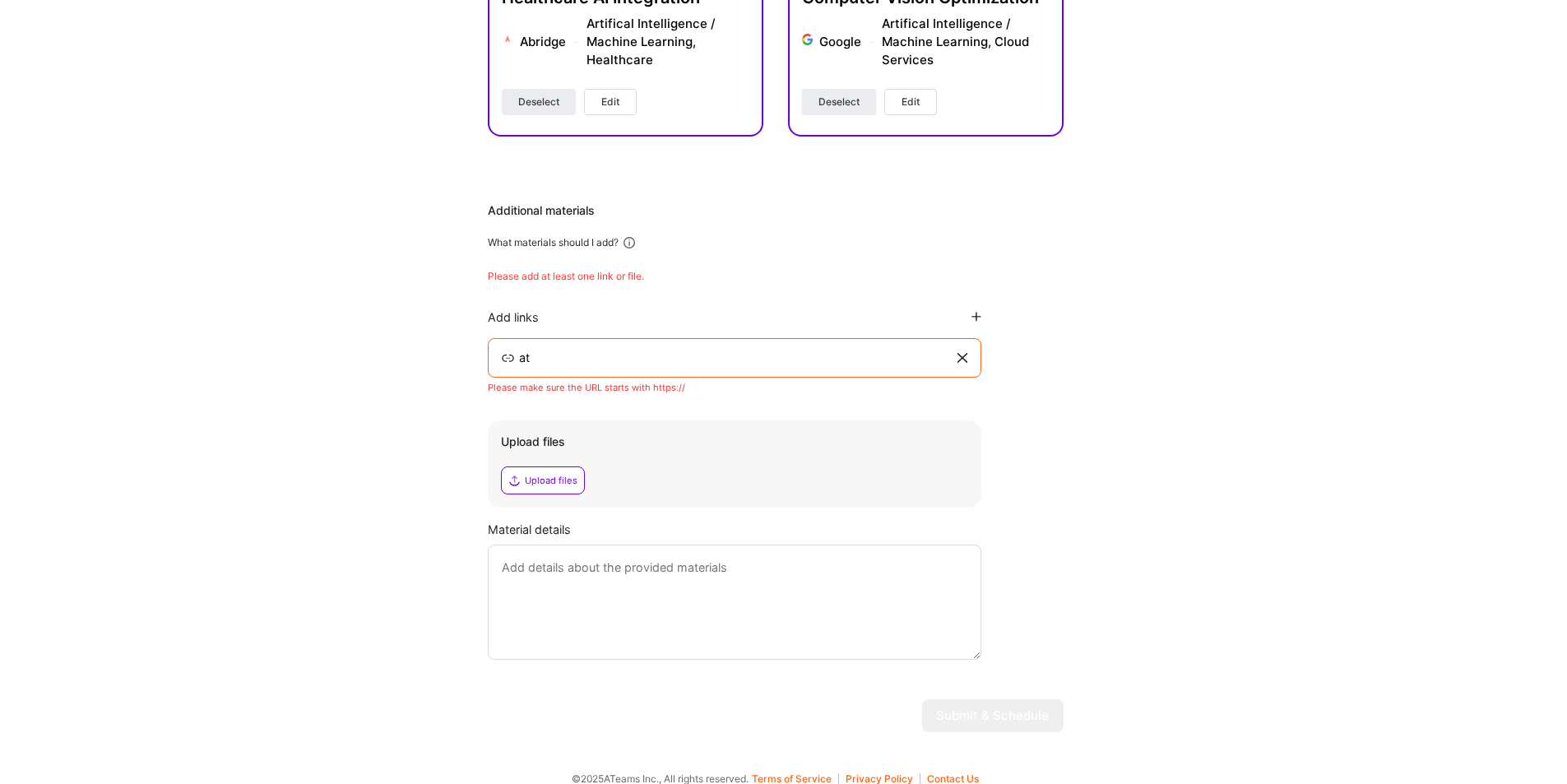
type input "a"
type input "https://"
click at [579, 484] on div "Upload files" at bounding box center [543, 480] width 84 height 28
click at [1090, 677] on div "Hi Tony , answer a few questions to guide and schedule our call Skills Please a…" at bounding box center [775, 39] width 1551 height 1412
click at [829, 614] on textarea at bounding box center [735, 602] width 494 height 115
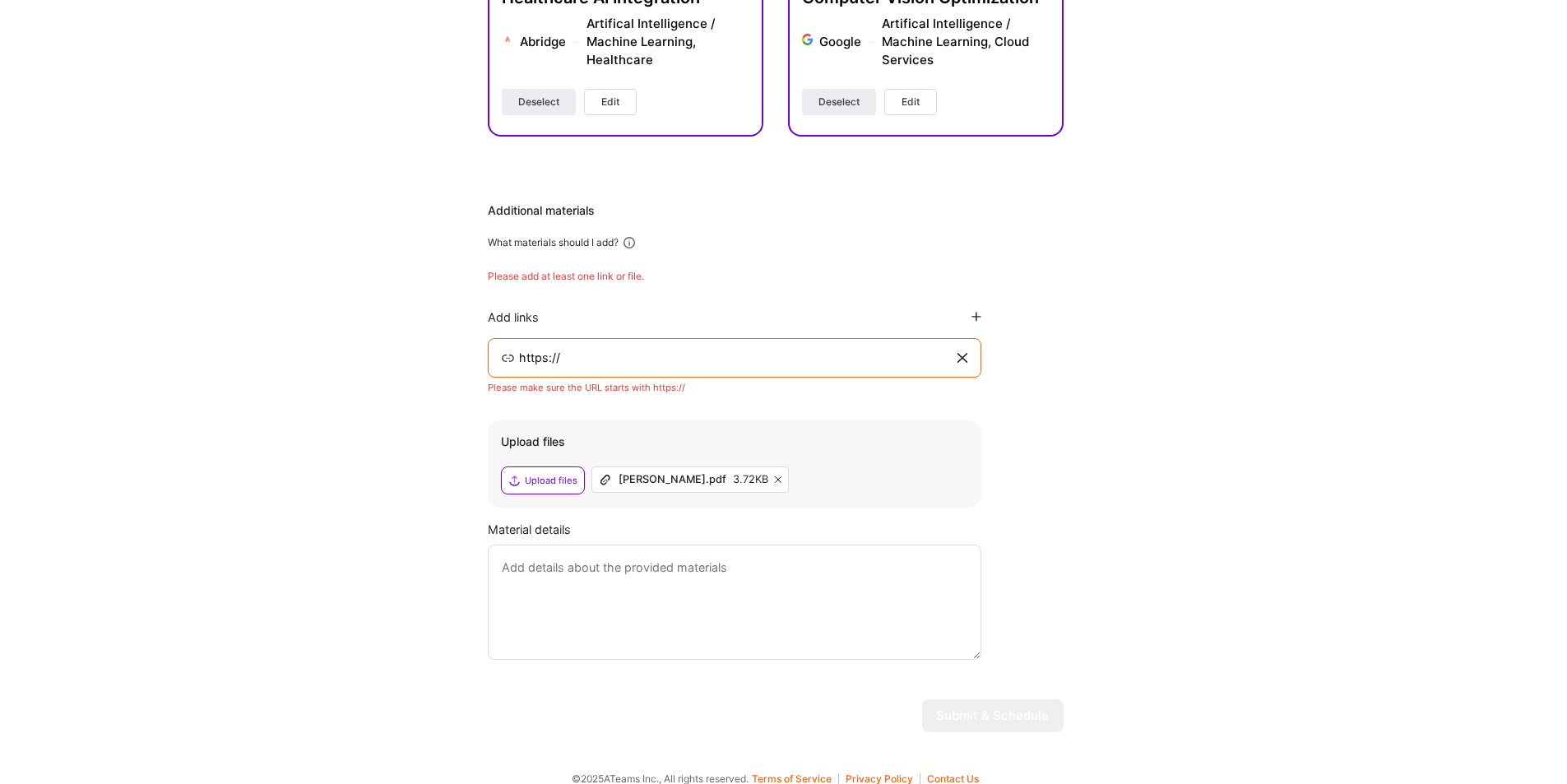
click at [829, 614] on textarea at bounding box center [735, 602] width 494 height 115
type textarea "asdfasdfsdf"
click at [718, 367] on input "https://" at bounding box center [737, 358] width 438 height 20
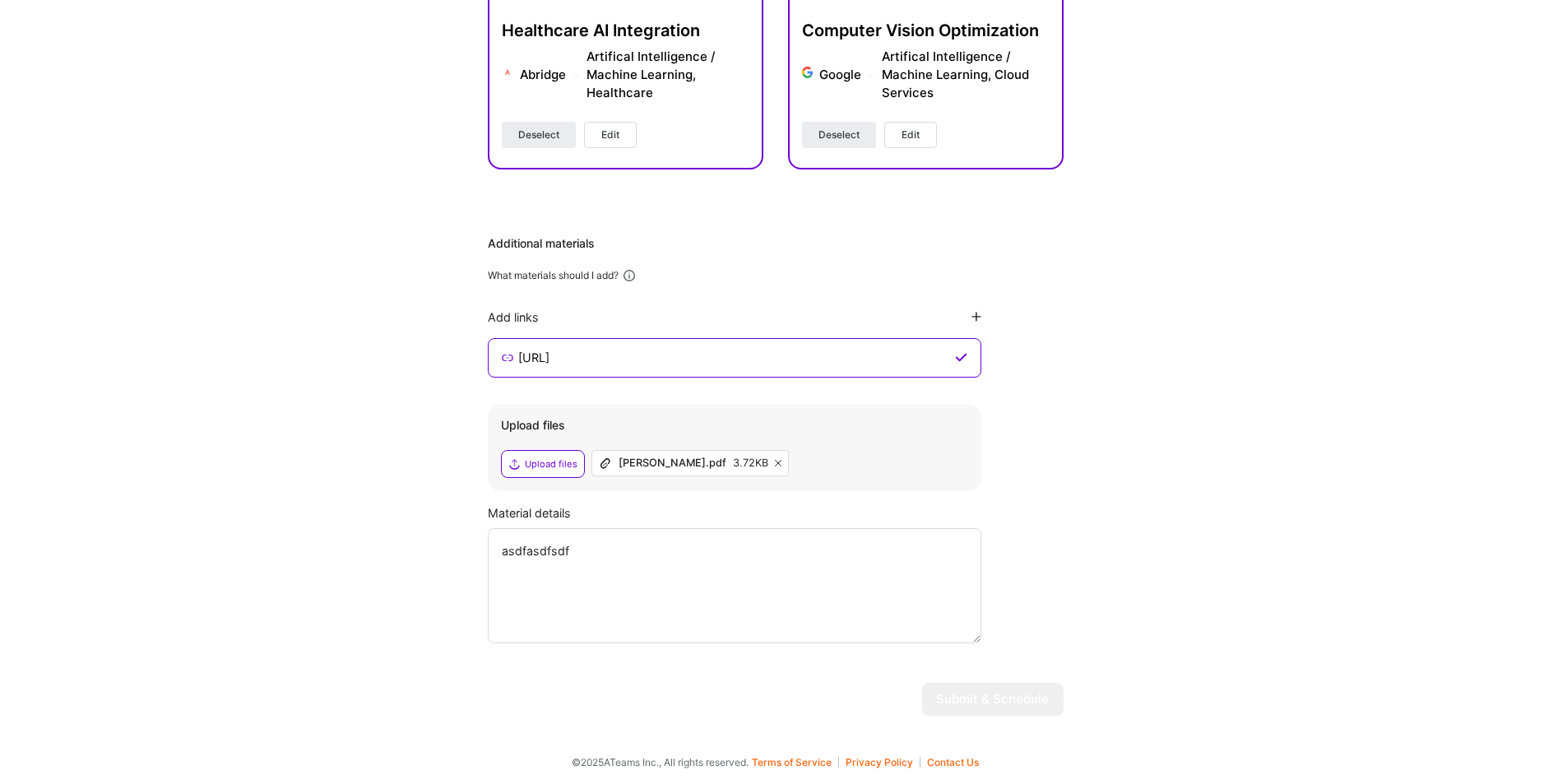
scroll to position [705, 0]
type input "https://portfolio.cl"
click at [1216, 533] on div "Hi Tony , answer a few questions to guide and schedule our call Skills Please a…" at bounding box center [775, 47] width 1551 height 1362
click at [830, 640] on textarea "asdfasdfsdf" at bounding box center [735, 586] width 494 height 115
click at [725, 589] on textarea "asdfasdfsdf" at bounding box center [735, 586] width 494 height 115
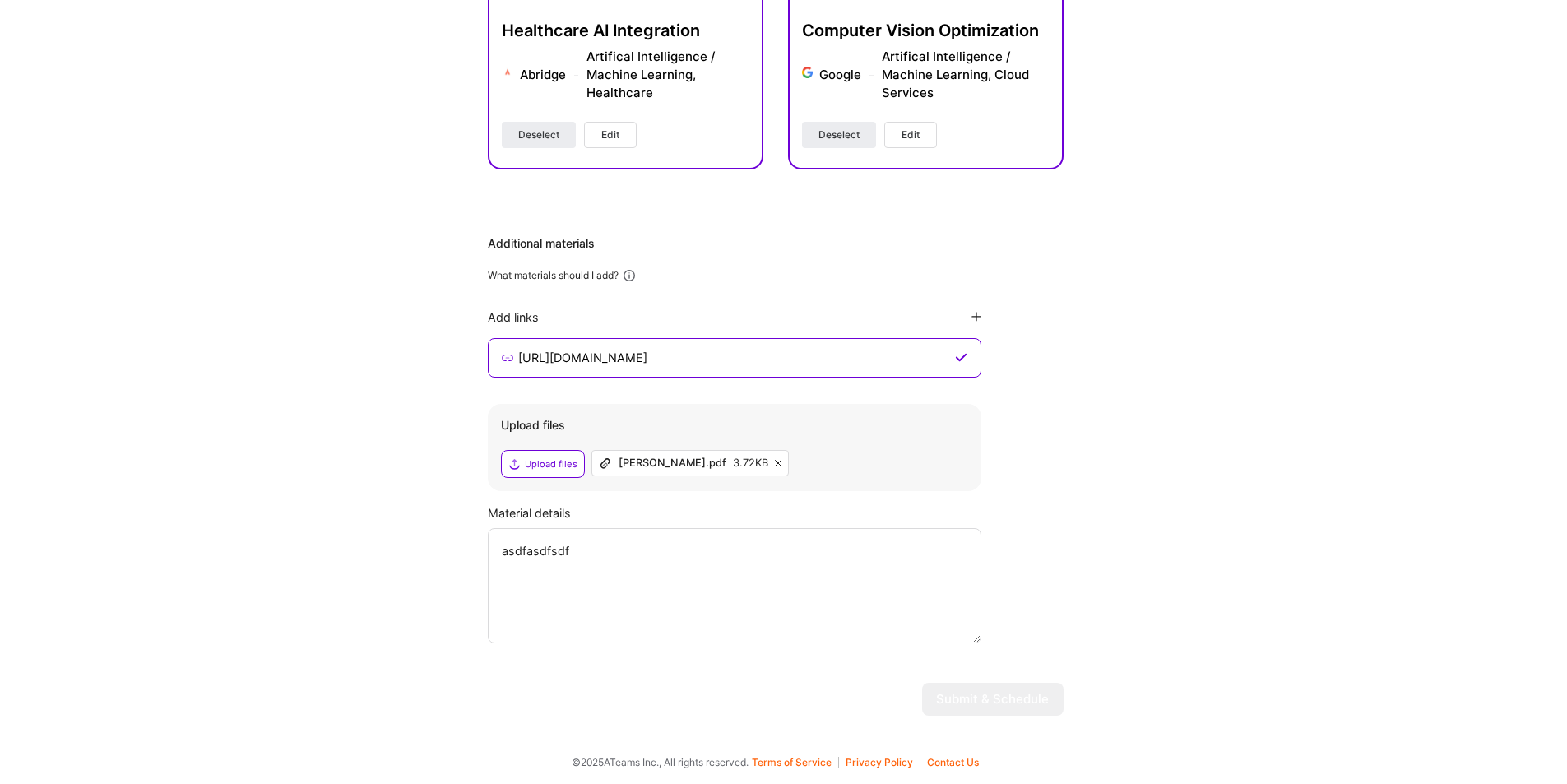
click at [713, 583] on textarea "asdfasdfsdf" at bounding box center [735, 586] width 494 height 115
click at [664, 565] on textarea "asdfasdfsdf" at bounding box center [735, 586] width 494 height 115
drag, startPoint x: 662, startPoint y: 554, endPoint x: 427, endPoint y: 542, distance: 235.3
click at [411, 542] on div "Hi Tony , answer a few questions to guide and schedule our call Skills Please a…" at bounding box center [775, 47] width 1551 height 1362
click at [1089, 531] on div "Hi Tony , answer a few questions to guide and schedule our call Skills Please a…" at bounding box center [775, 47] width 1551 height 1362
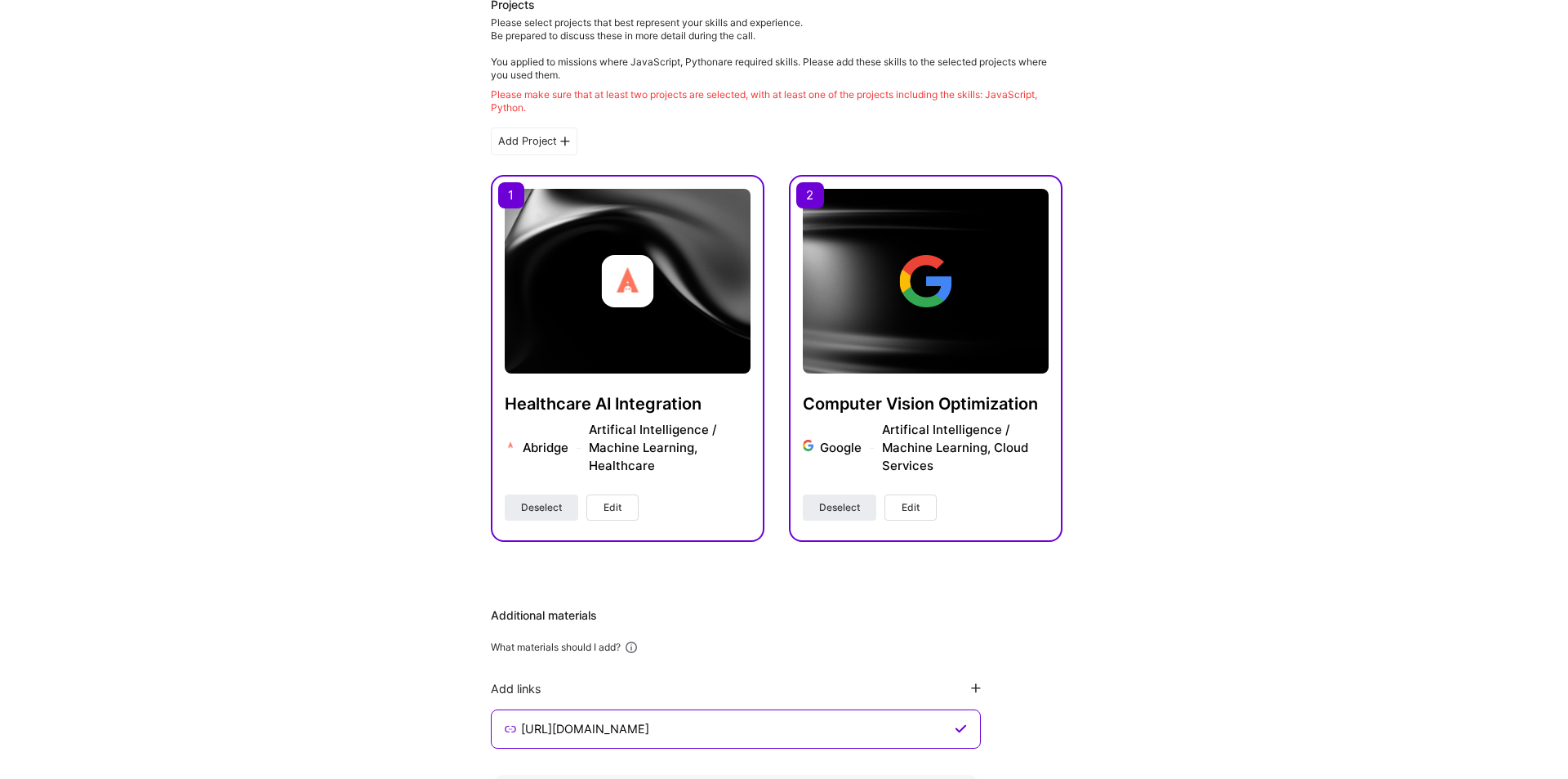
scroll to position [409, 0]
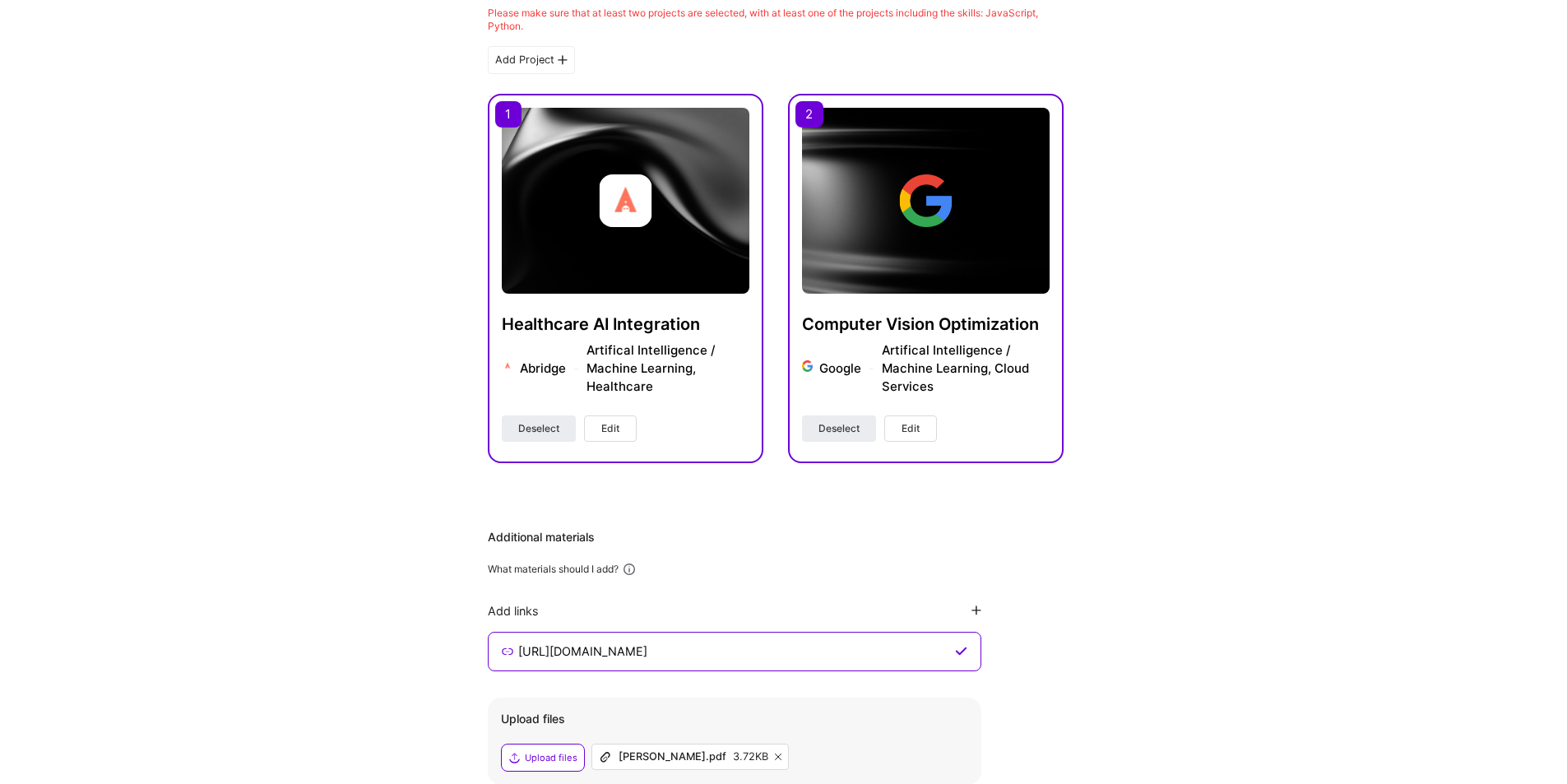
click at [621, 434] on button "Edit" at bounding box center [611, 429] width 53 height 26
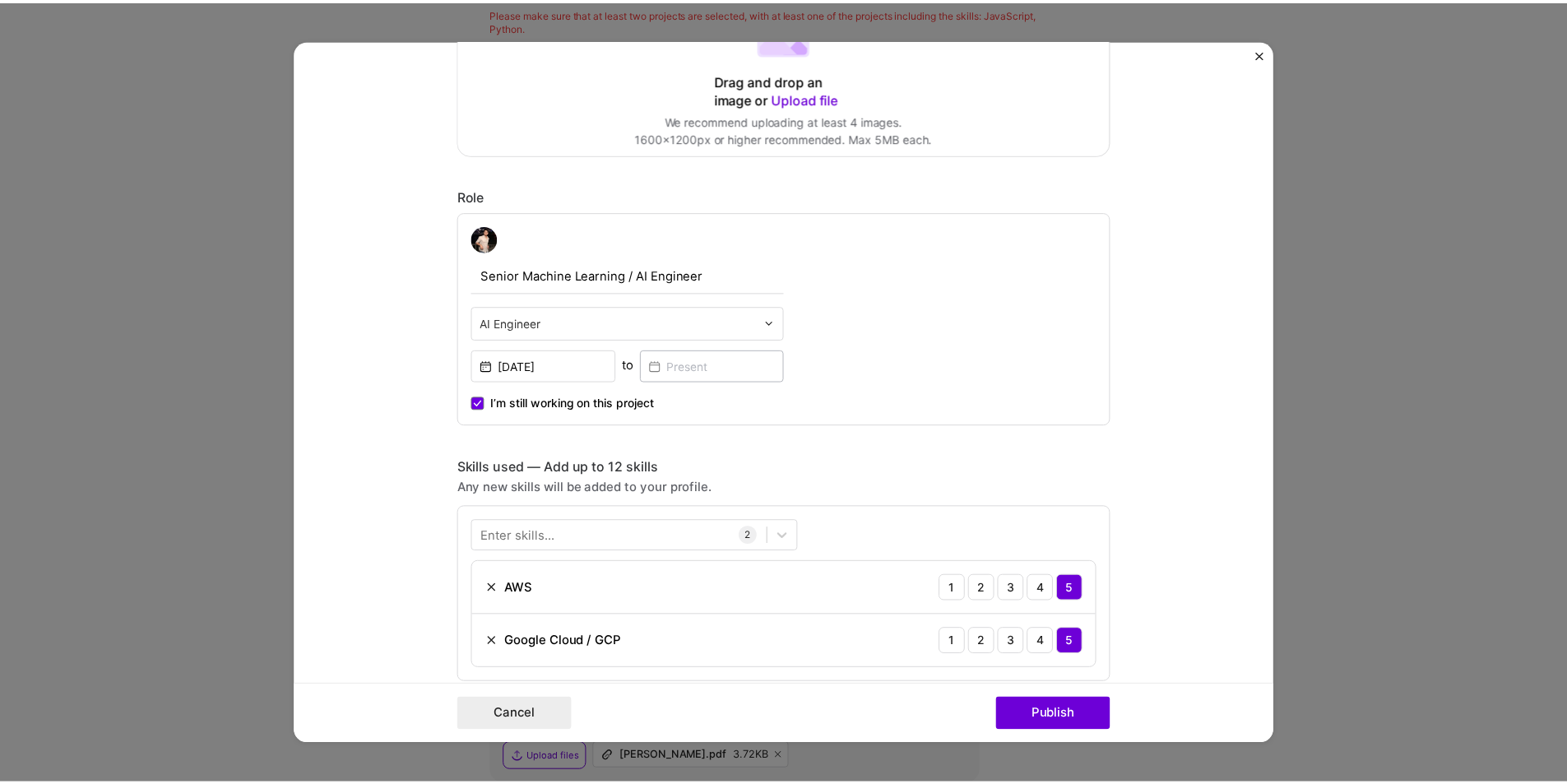
scroll to position [494, 0]
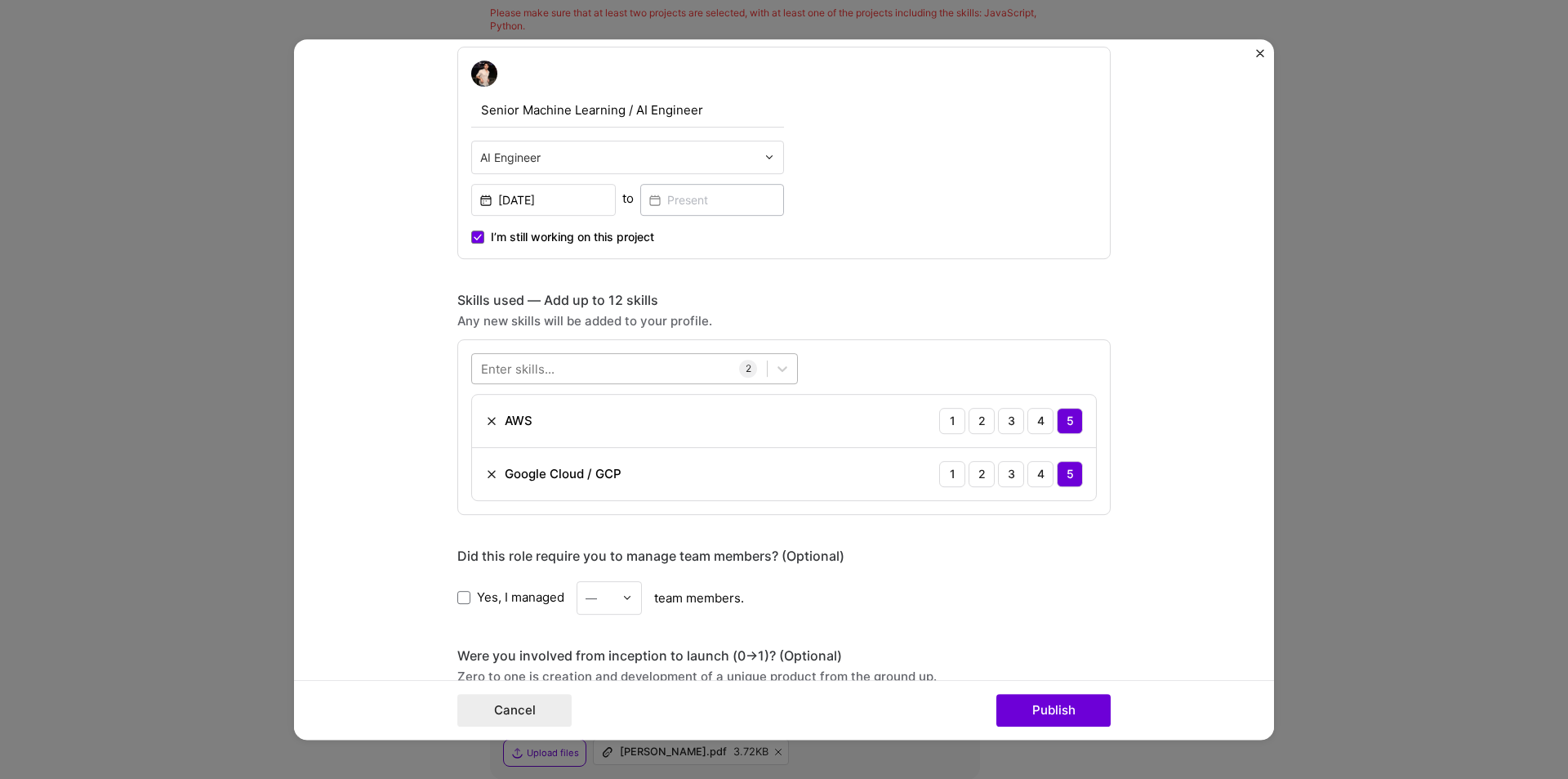
click at [637, 373] on div at bounding box center [619, 368] width 295 height 27
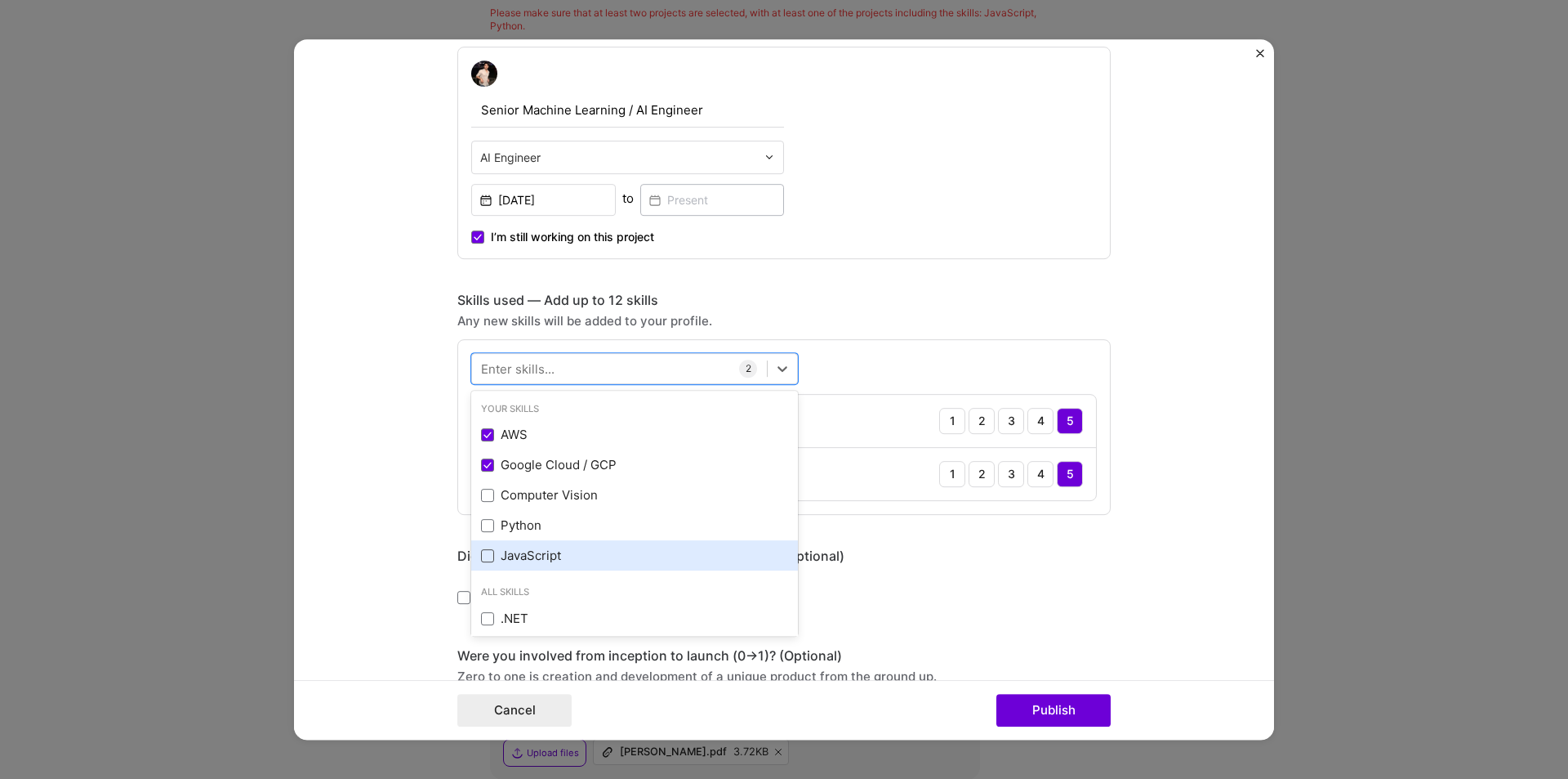
click at [482, 555] on span at bounding box center [488, 556] width 13 height 13
click at [0, 0] on input "checkbox" at bounding box center [0, 0] width 0 height 0
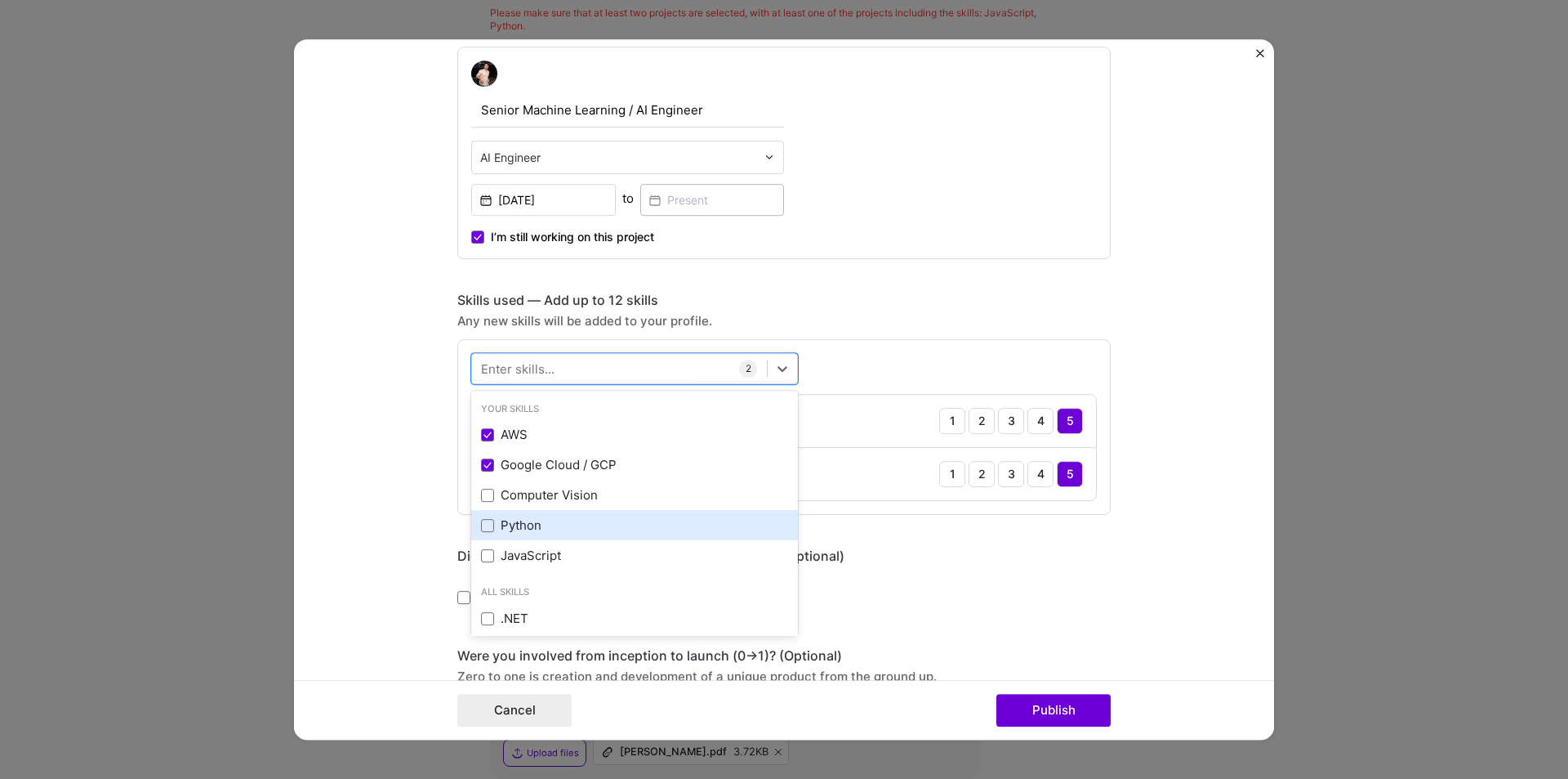
click at [483, 533] on div "Python" at bounding box center [635, 525] width 307 height 17
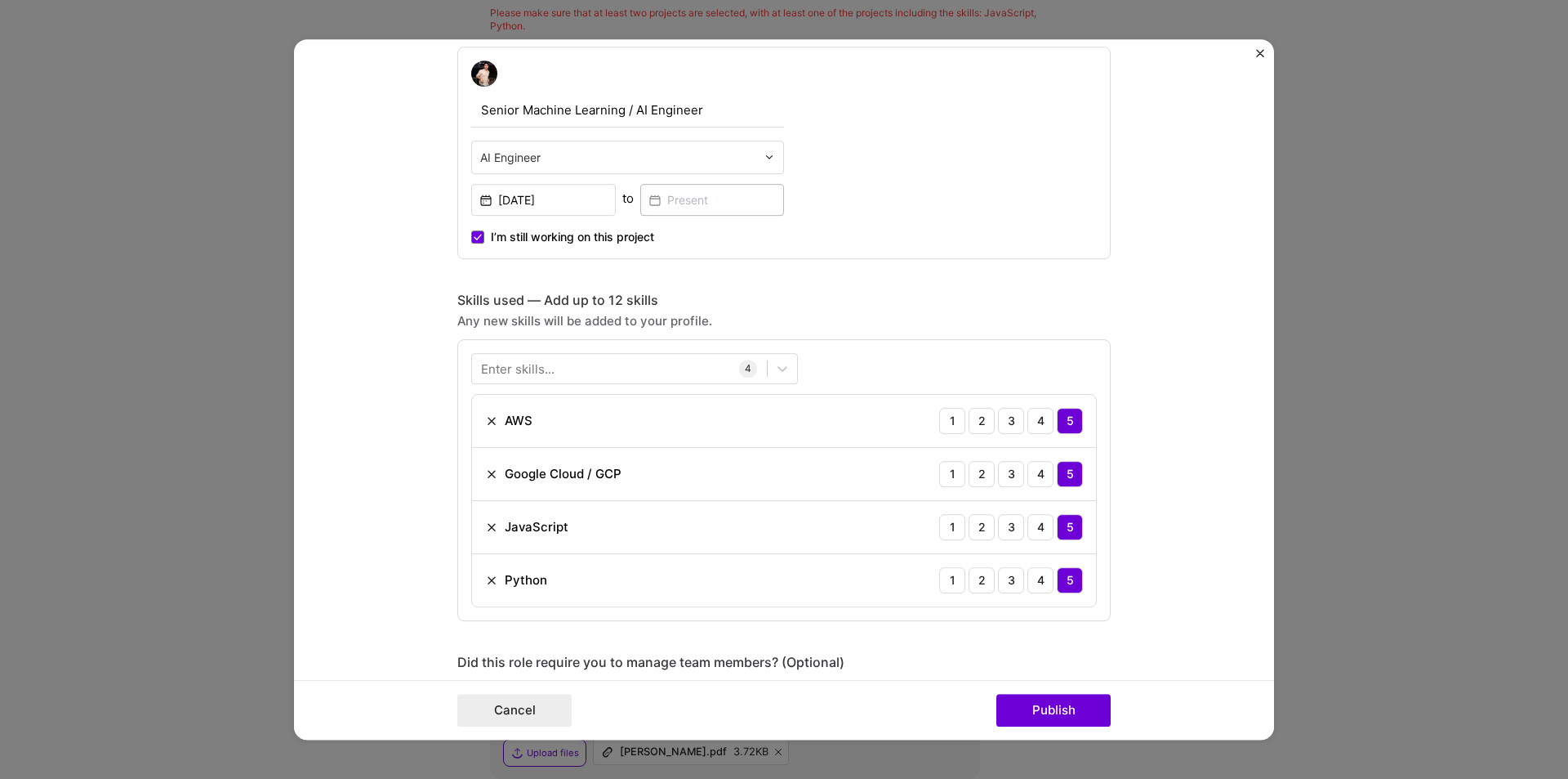
click at [1168, 516] on form "Project title Healthcare AI Integration Company Abridge Project industry Indust…" at bounding box center [784, 390] width 980 height 701
click at [1060, 704] on button "Publish" at bounding box center [1053, 710] width 114 height 33
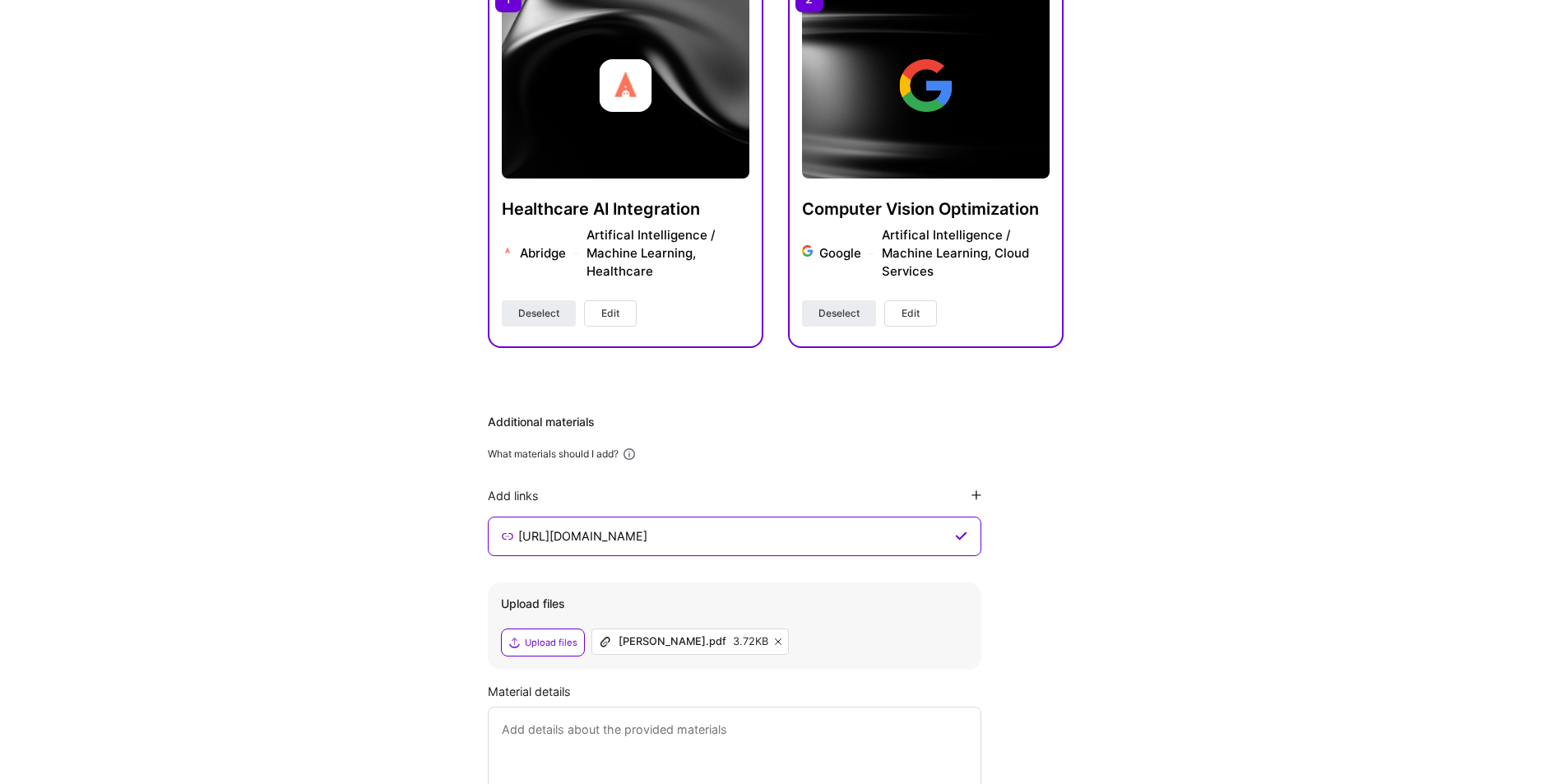
drag, startPoint x: 718, startPoint y: 541, endPoint x: 414, endPoint y: 540, distance: 304.0
click at [414, 540] on div "Hi Tony , answer a few questions to guide and schedule our call Skills Please a…" at bounding box center [775, 242] width 1551 height 1329
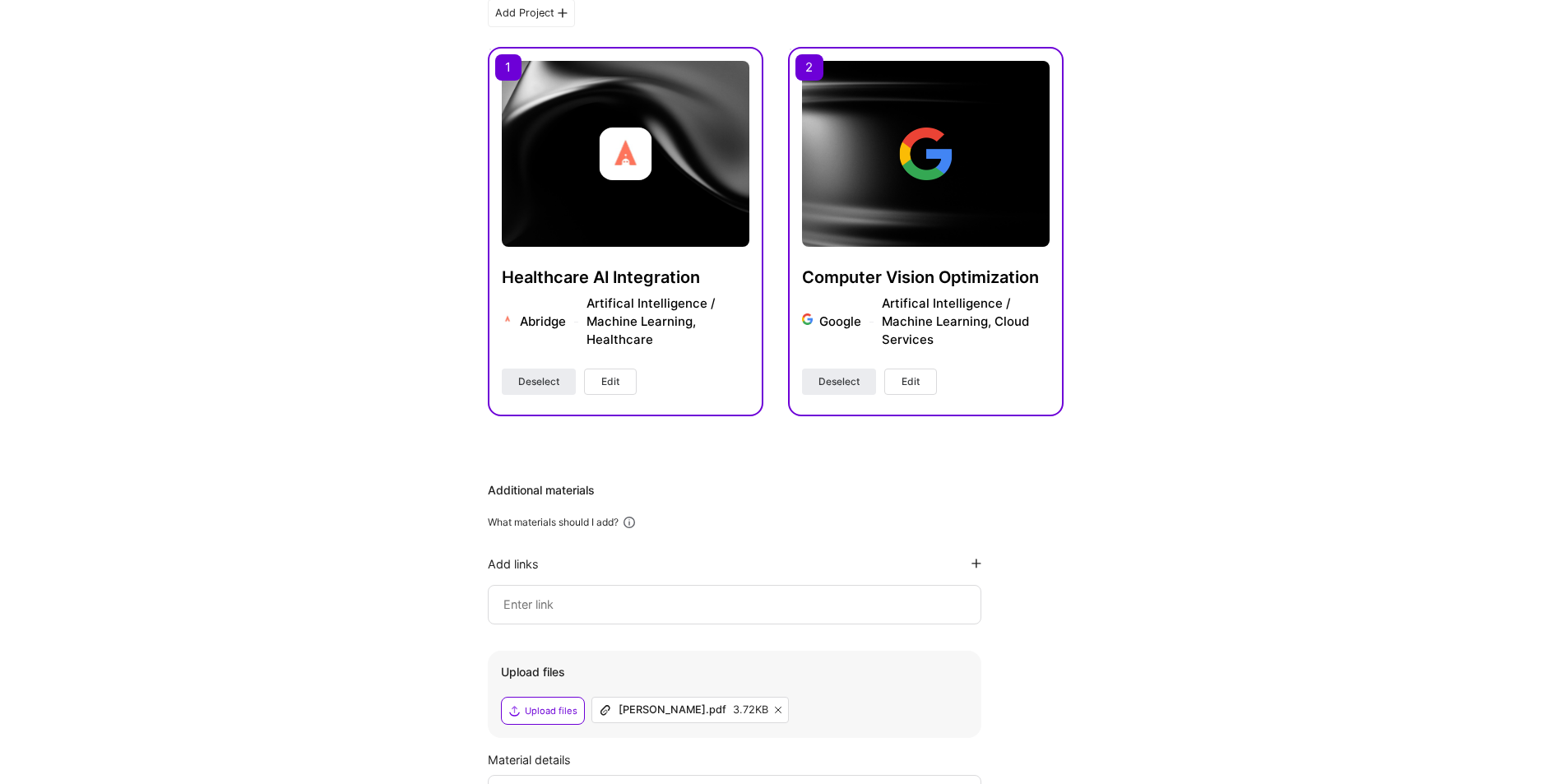
scroll to position [672, 0]
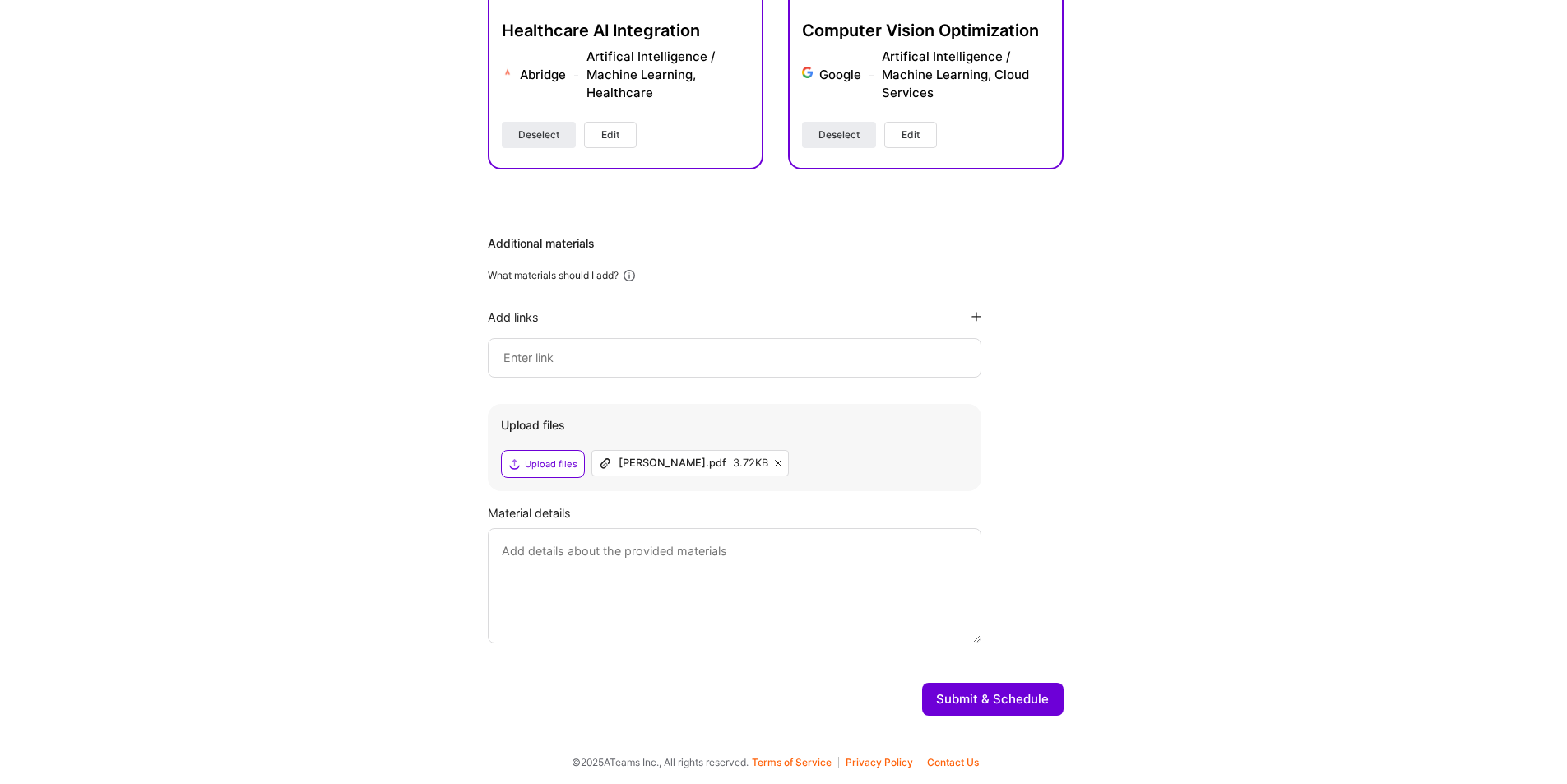
click at [961, 692] on button "Submit & Schedule" at bounding box center [993, 699] width 142 height 33
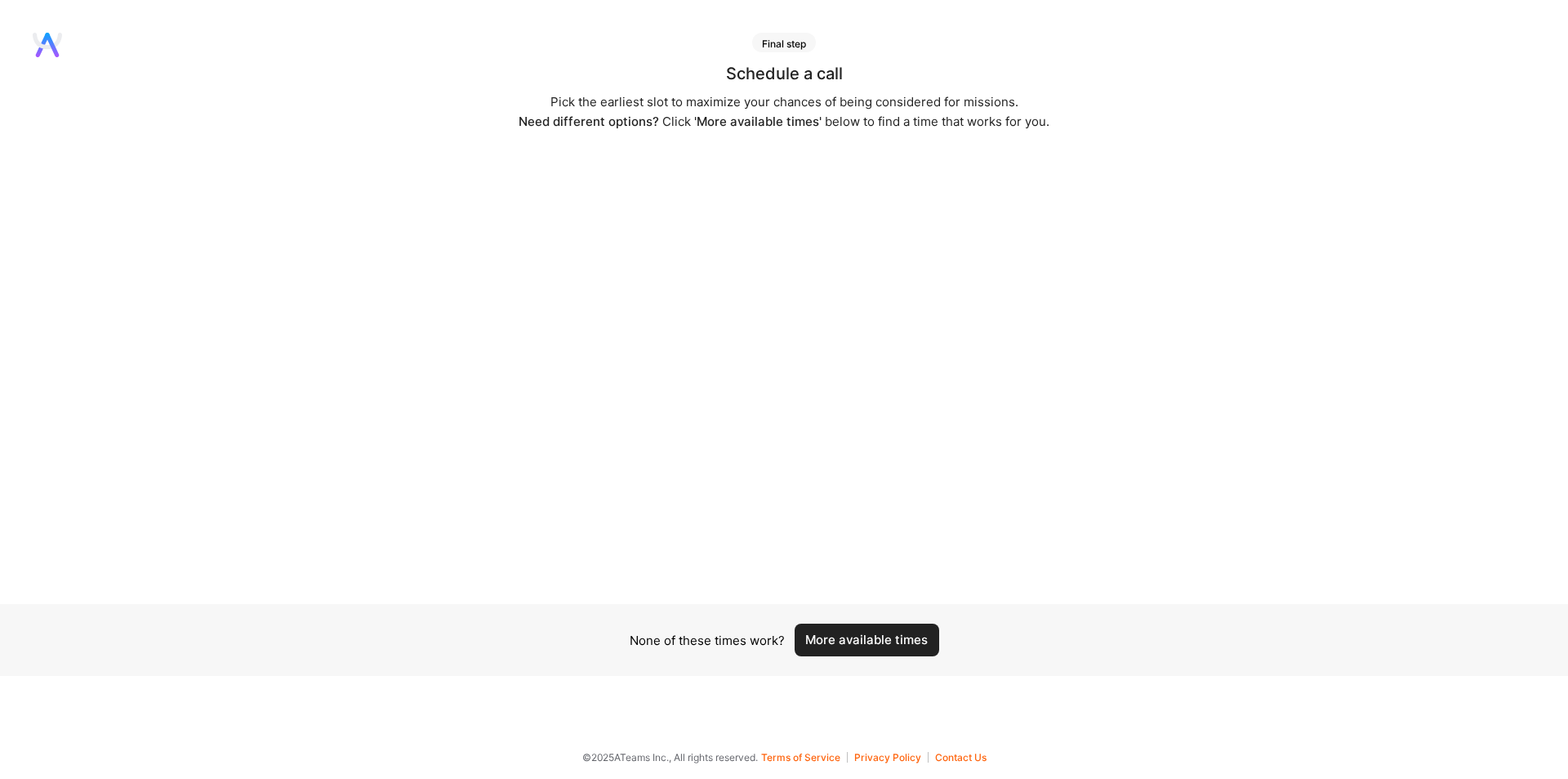
click at [856, 635] on button "More available times" at bounding box center [866, 640] width 145 height 33
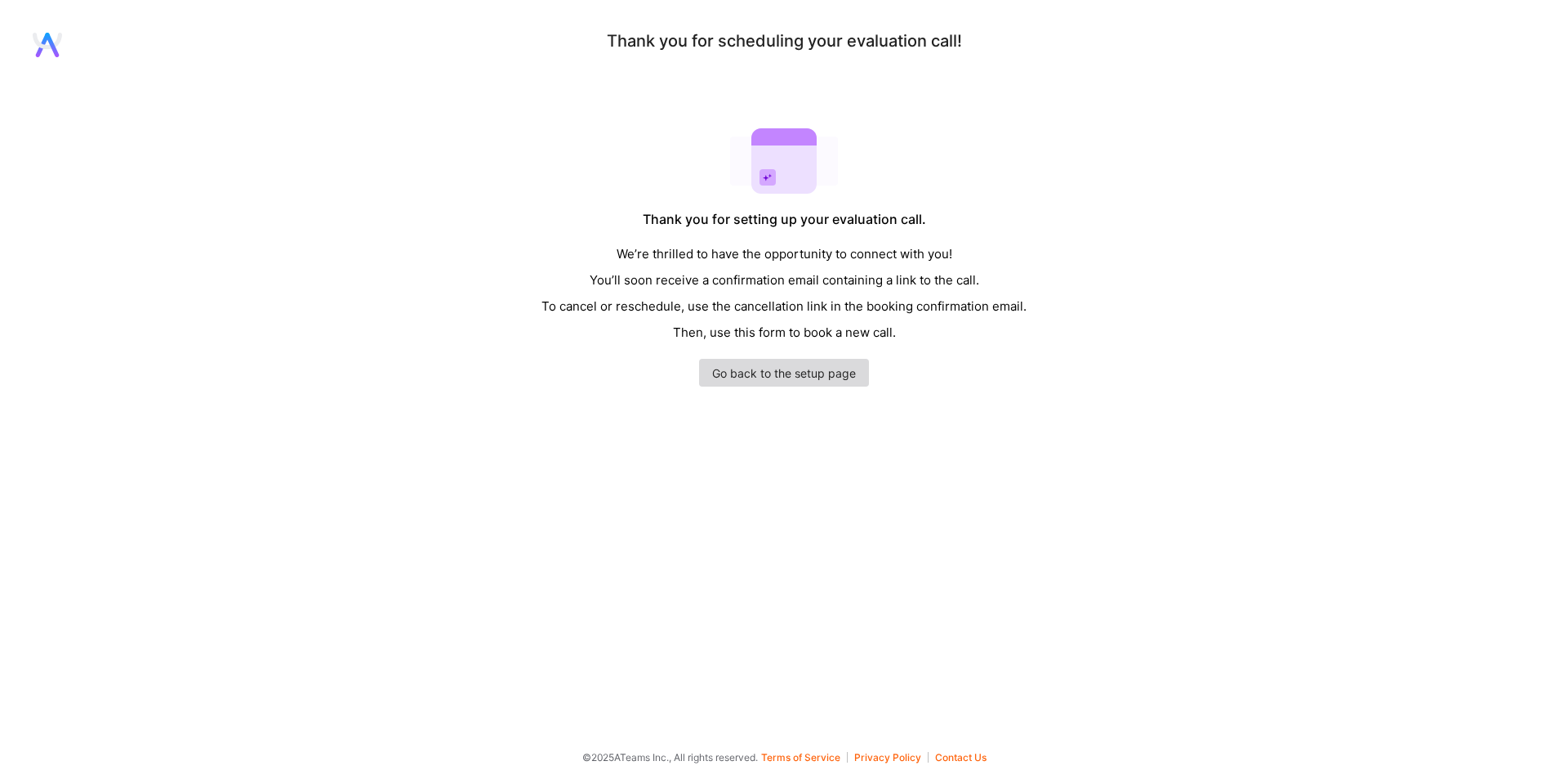
click at [816, 379] on link "Go back to the setup page" at bounding box center [784, 373] width 170 height 28
